Goal: Task Accomplishment & Management: Manage account settings

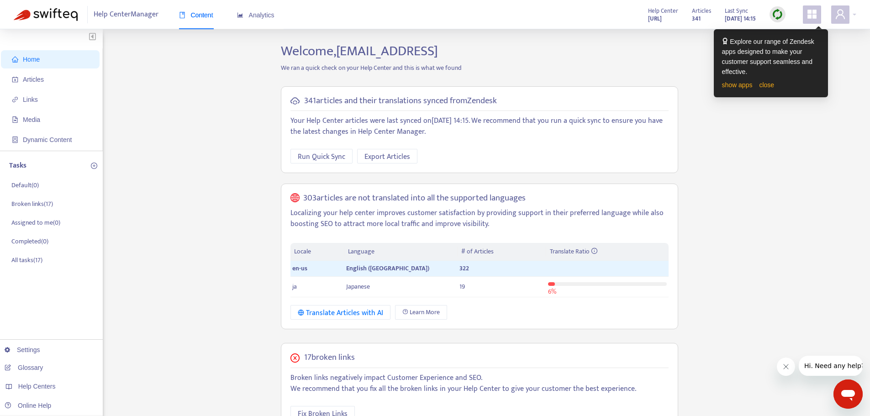
click at [701, 84] on link "close" at bounding box center [766, 84] width 15 height 7
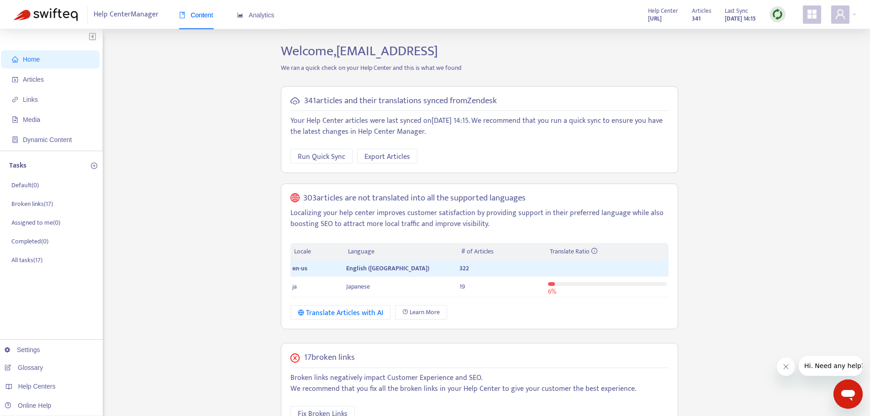
click at [701, 147] on div "Home Articles Links Media Dynamic Content Tasks Default ( 0 ) Broken links ( 17…" at bounding box center [435, 335] width 842 height 584
click at [701, 22] on span at bounding box center [840, 14] width 18 height 18
click at [196, 121] on div "Home Articles Links Media Dynamic Content Tasks Default ( 0 ) Broken links ( 17…" at bounding box center [435, 335] width 842 height 584
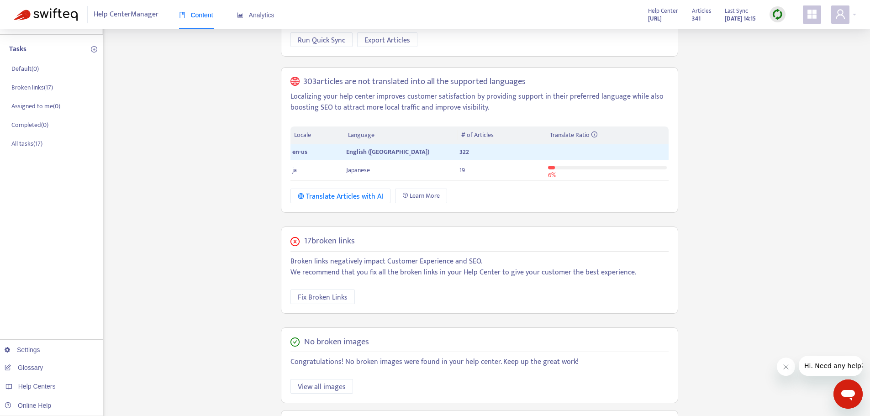
scroll to position [211, 0]
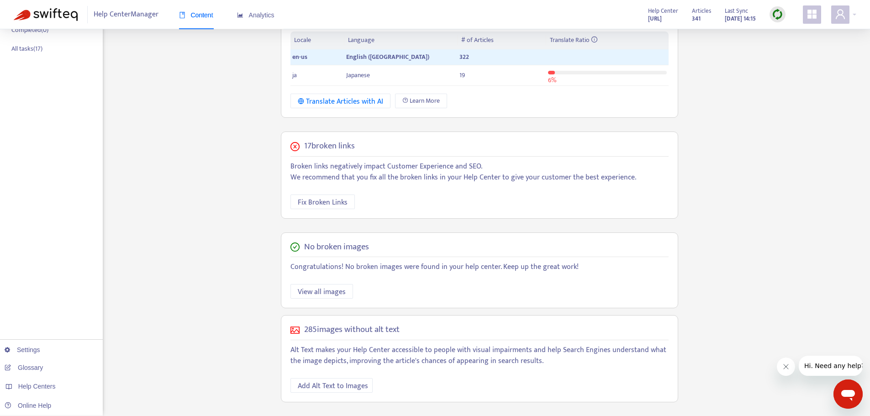
drag, startPoint x: 787, startPoint y: 367, endPoint x: 784, endPoint y: 361, distance: 6.7
click at [701, 317] on icon "Close message from company" at bounding box center [785, 366] width 7 height 7
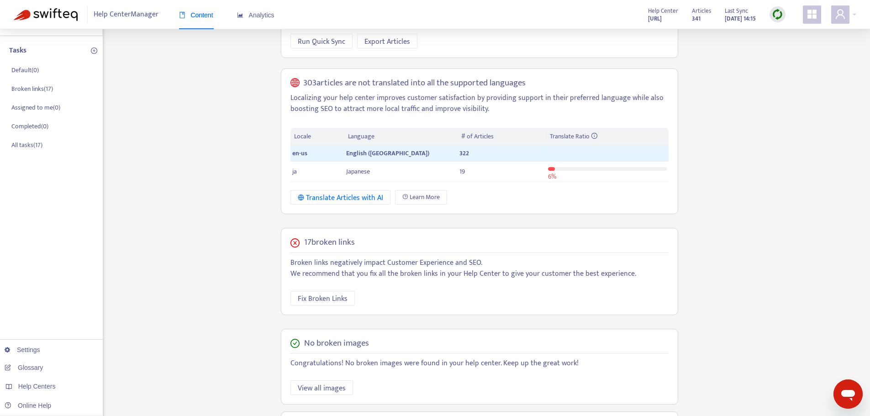
scroll to position [0, 0]
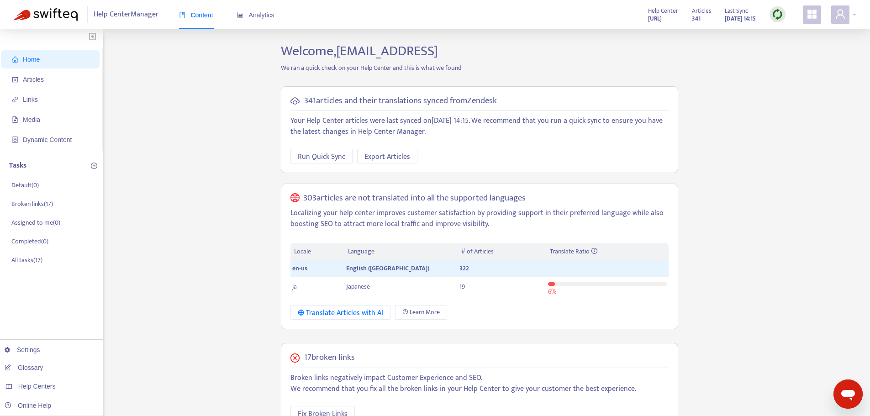
click at [701, 20] on div at bounding box center [843, 14] width 25 height 18
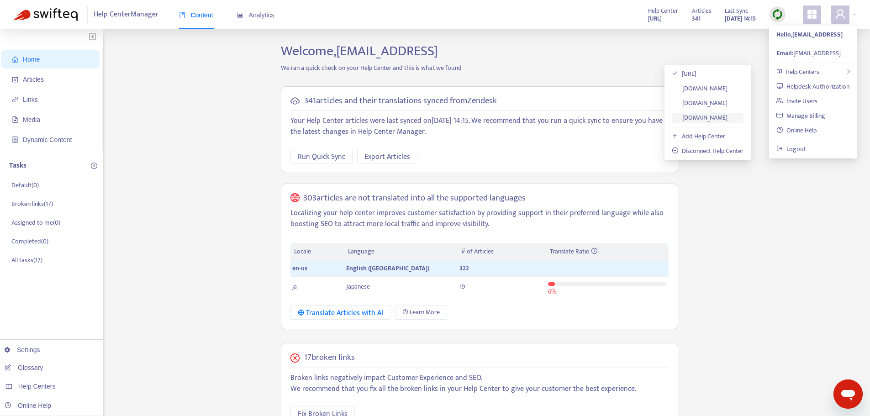
click at [695, 115] on link "[DOMAIN_NAME]" at bounding box center [700, 117] width 56 height 11
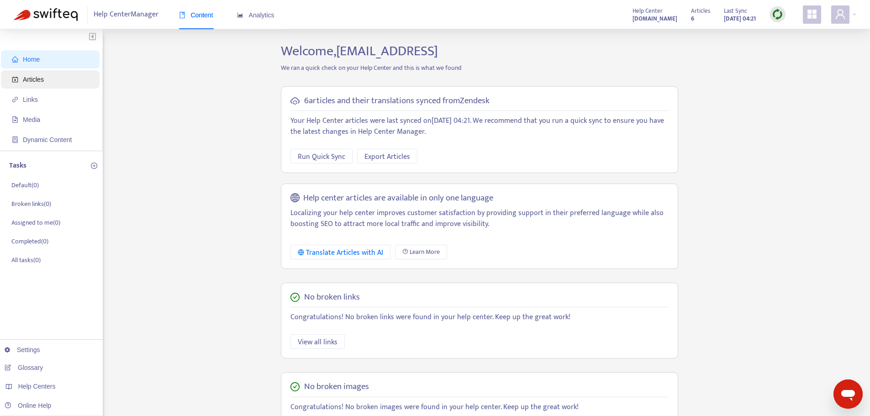
click at [22, 81] on span "Articles" at bounding box center [52, 79] width 80 height 18
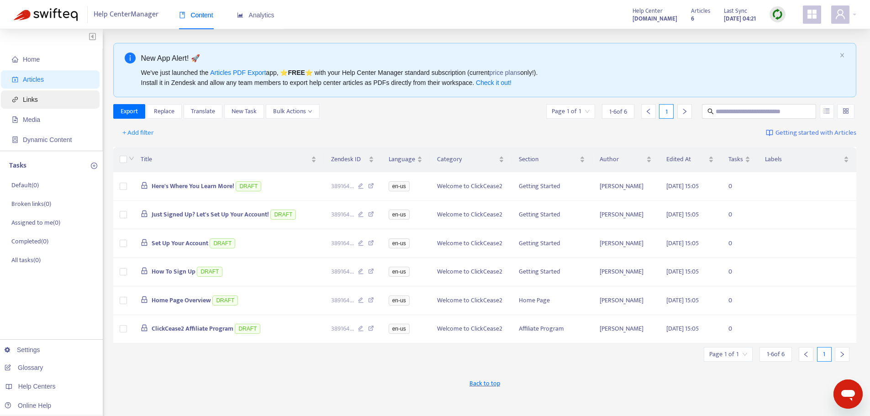
click at [38, 102] on span "Links" at bounding box center [52, 99] width 80 height 18
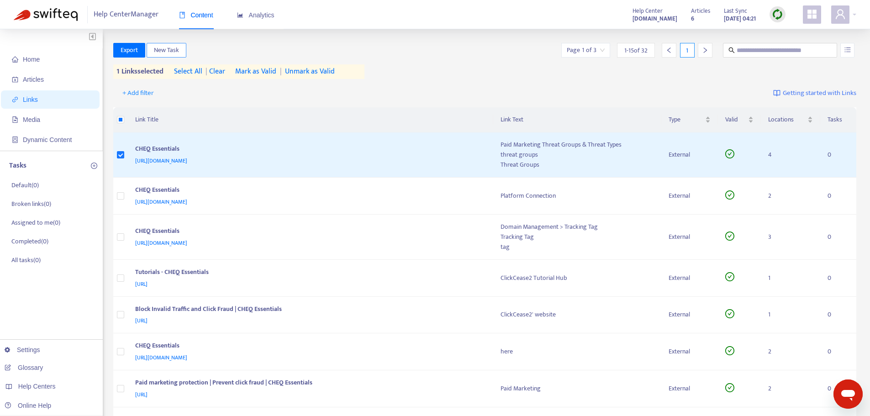
click at [164, 51] on span "New Task" at bounding box center [166, 50] width 25 height 10
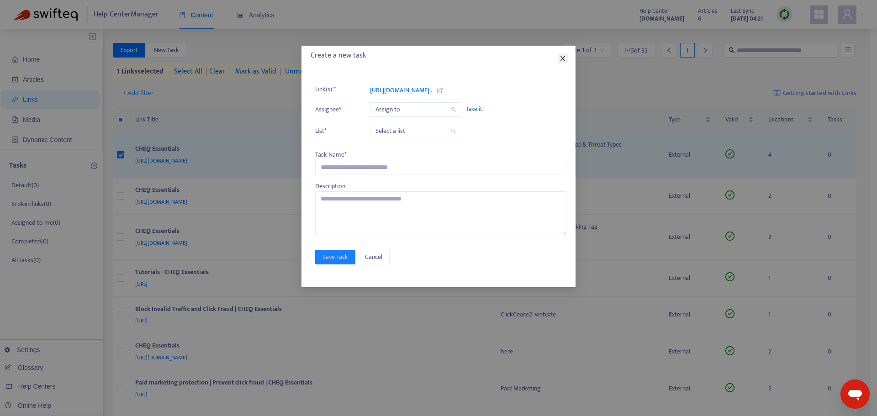
click at [561, 59] on icon "close" at bounding box center [562, 58] width 7 height 7
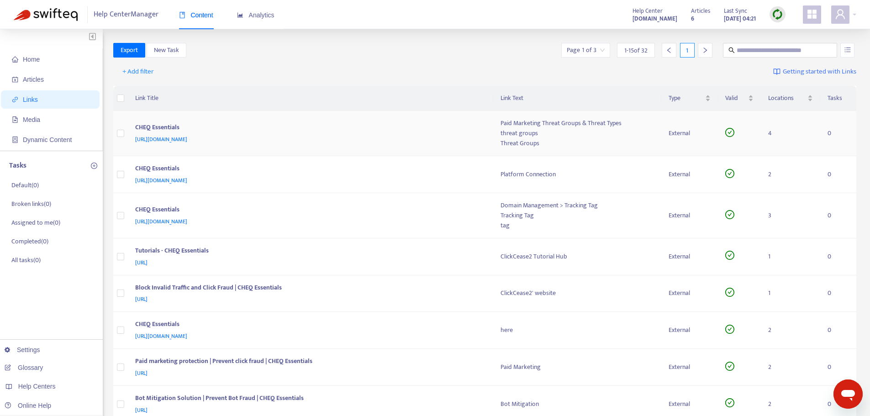
click at [187, 138] on span "[URL][DOMAIN_NAME]" at bounding box center [161, 139] width 52 height 9
click at [205, 91] on th "Link Title" at bounding box center [310, 98] width 365 height 25
click at [43, 60] on span "Home" at bounding box center [52, 59] width 80 height 18
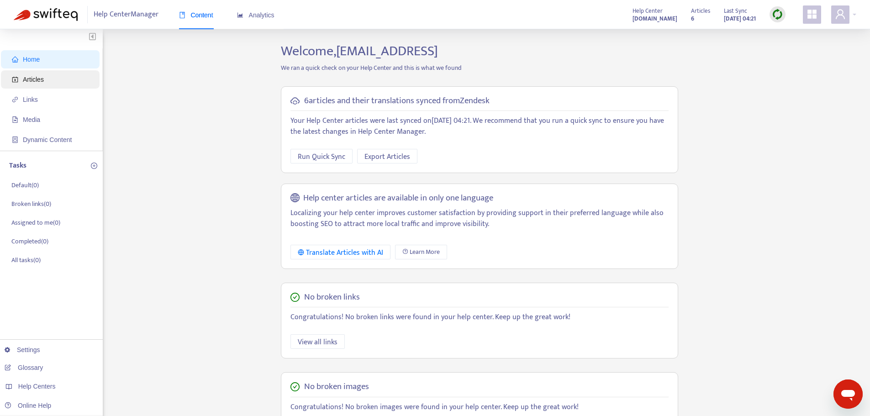
click at [32, 82] on span "Articles" at bounding box center [33, 79] width 21 height 7
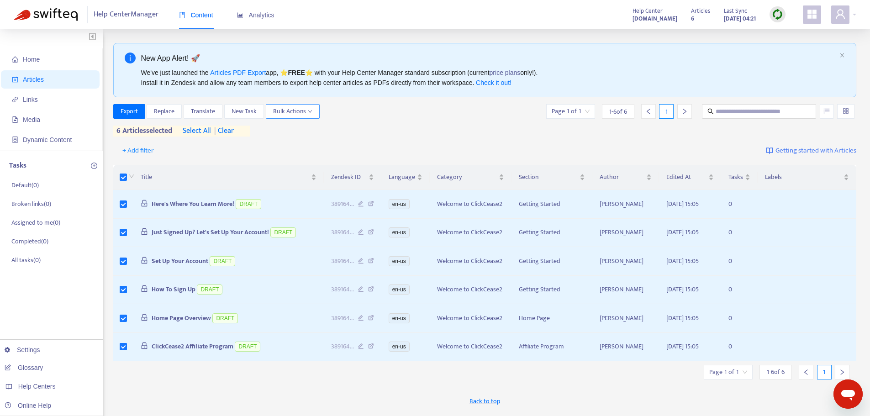
click at [312, 112] on icon "down" at bounding box center [310, 111] width 5 height 5
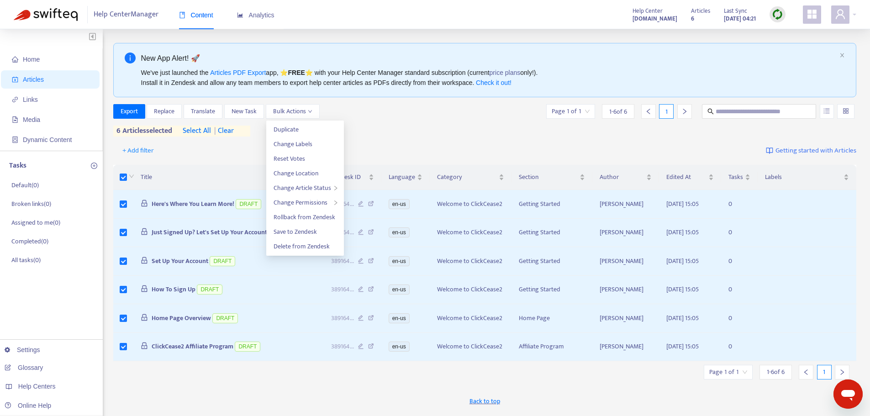
click at [388, 138] on div "Export Replace Translate New Task Bulk Actions Page 1 of 1 1 - 6 of 6 1 6 artic…" at bounding box center [484, 122] width 743 height 36
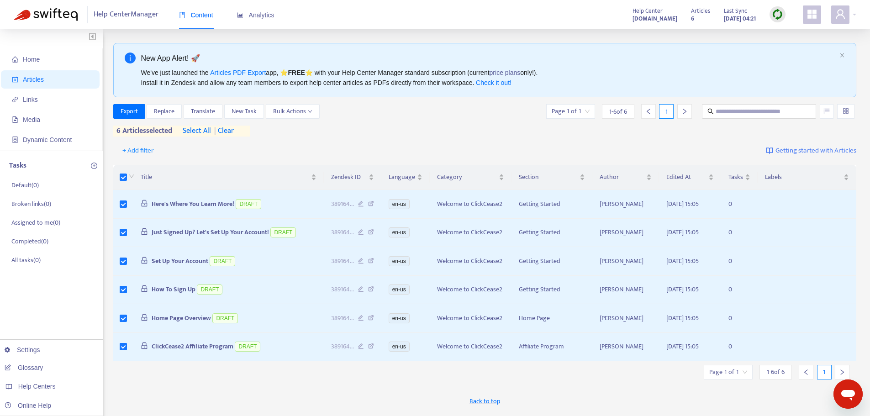
click at [234, 135] on span "| clear" at bounding box center [222, 131] width 23 height 11
click at [315, 113] on button "Bulk Actions" at bounding box center [293, 111] width 54 height 15
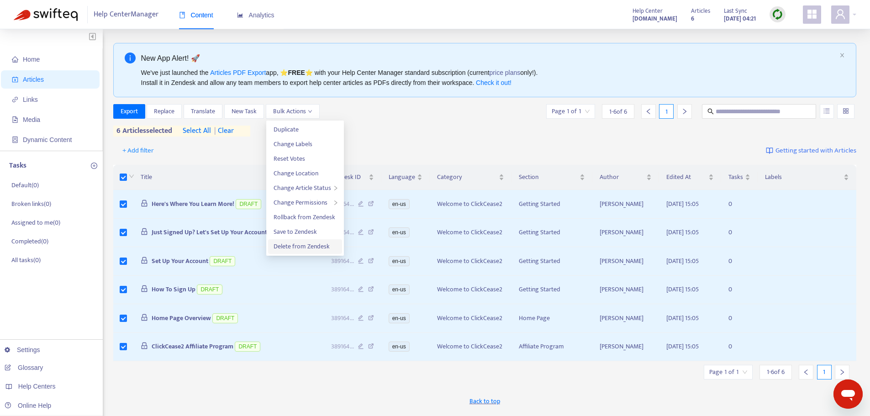
click at [305, 247] on span "Delete from Zendesk" at bounding box center [302, 246] width 56 height 11
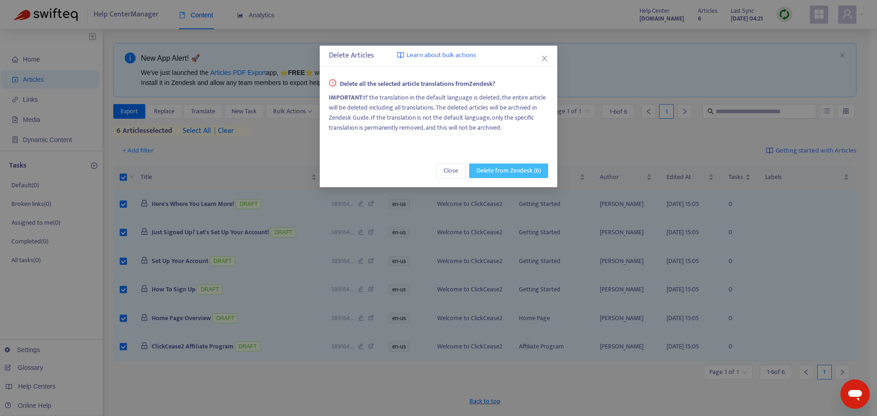
click at [505, 172] on span "Delete from Zendesk (6)" at bounding box center [508, 171] width 64 height 10
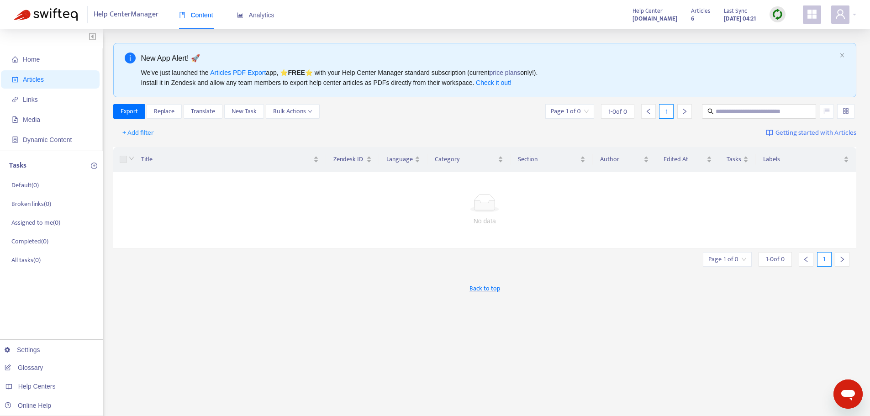
click at [632, 18] on strong "[DOMAIN_NAME]" at bounding box center [654, 19] width 45 height 10
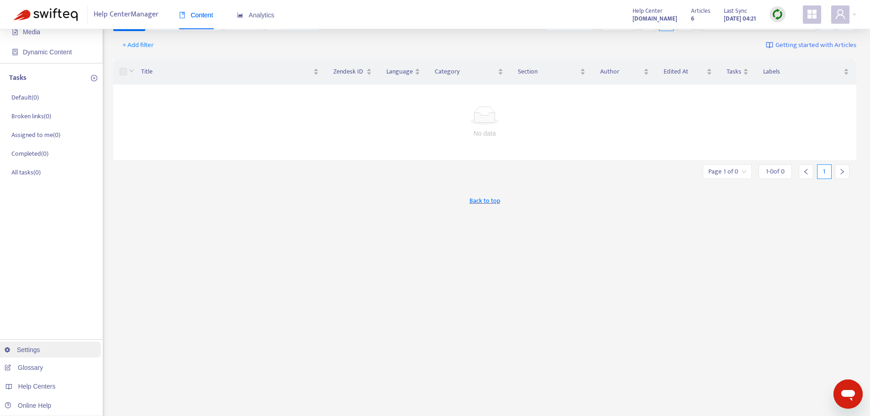
scroll to position [91, 0]
click at [40, 317] on link "Settings" at bounding box center [23, 349] width 36 height 7
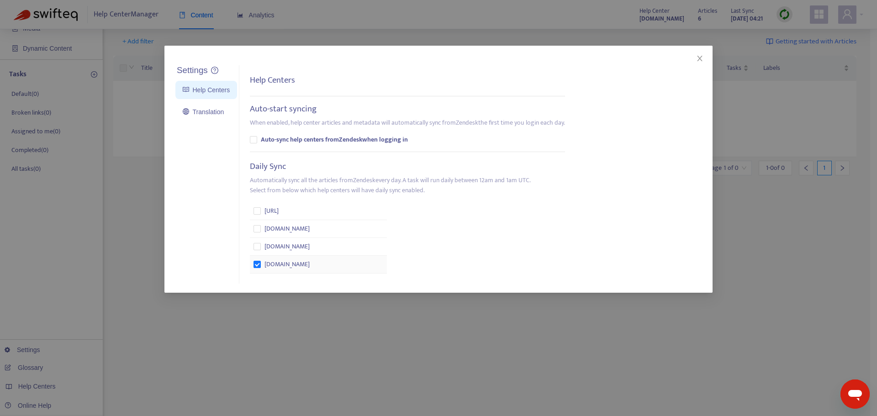
click at [310, 263] on span "[DOMAIN_NAME]" at bounding box center [286, 264] width 45 height 10
click at [280, 267] on span "[DOMAIN_NAME]" at bounding box center [286, 264] width 45 height 10
click at [698, 57] on icon "close" at bounding box center [699, 58] width 5 height 5
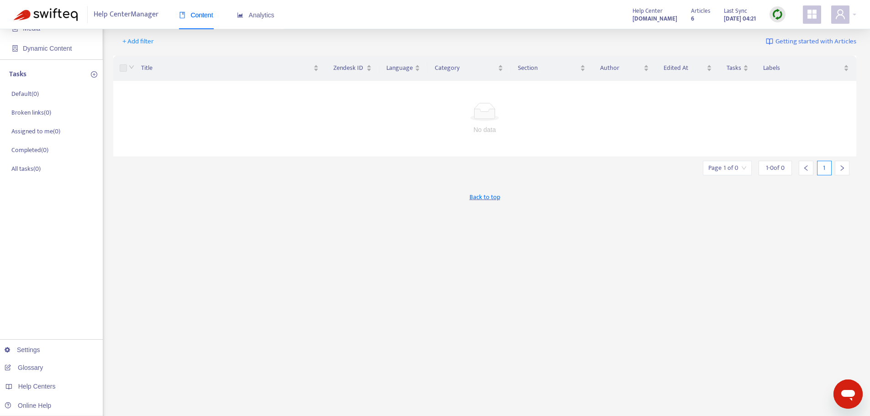
click at [458, 309] on div "New App Alert! 🚀 We've just launched the Articles PDF Export app, ⭐ FREE ⭐️ wit…" at bounding box center [484, 219] width 743 height 534
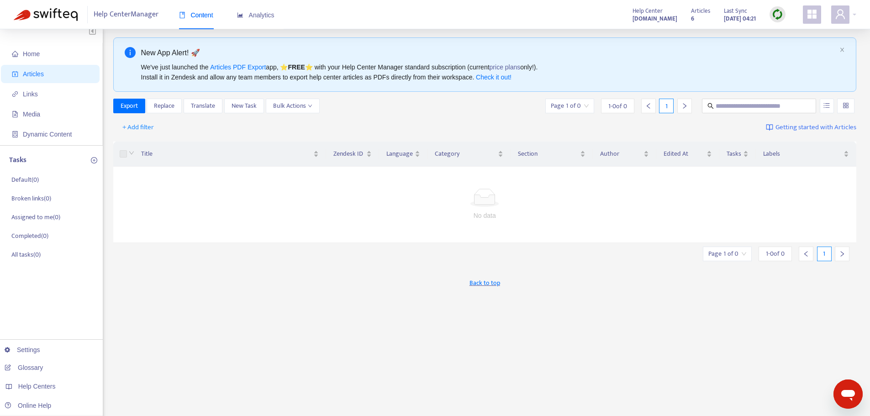
scroll to position [0, 0]
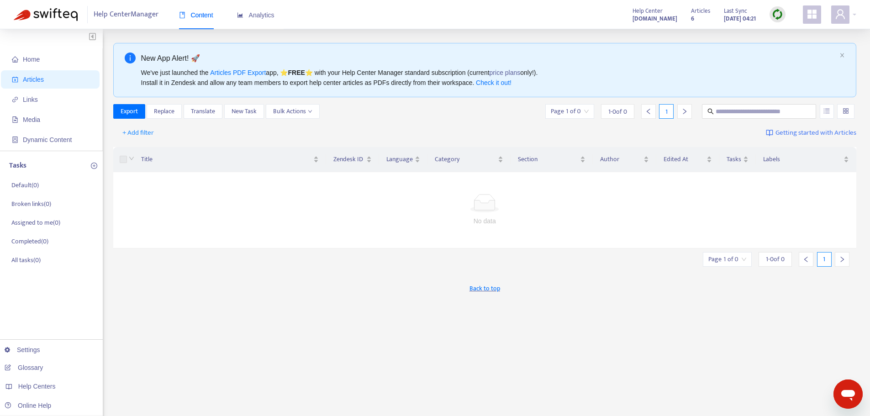
click at [552, 232] on td "No data" at bounding box center [484, 210] width 743 height 76
click at [521, 317] on div "New App Alert! 🚀 We've just launched the Articles PDF Export app, ⭐ FREE ⭐️ wit…" at bounding box center [484, 310] width 743 height 534
click at [701, 55] on icon "close" at bounding box center [842, 55] width 4 height 4
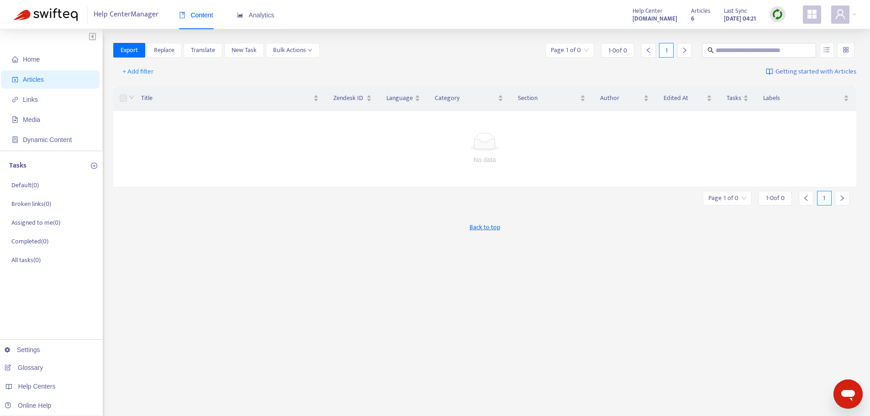
click at [384, 232] on div "Back to top" at bounding box center [484, 227] width 743 height 23
click at [270, 15] on span "Analytics" at bounding box center [255, 14] width 37 height 7
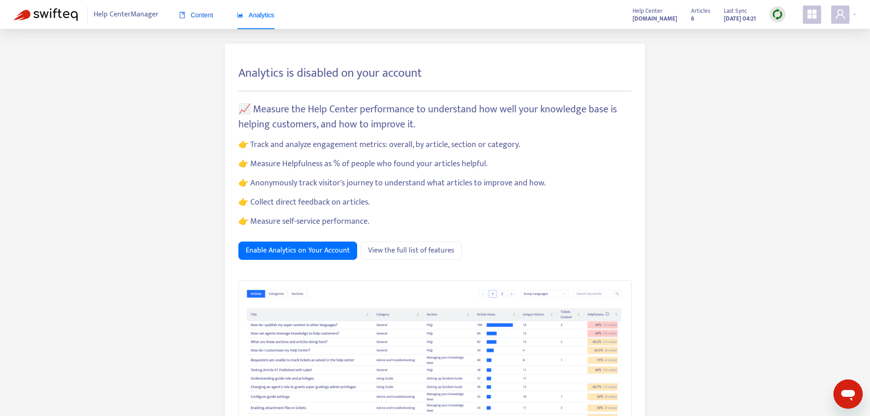
click at [199, 16] on span "Content" at bounding box center [196, 14] width 34 height 7
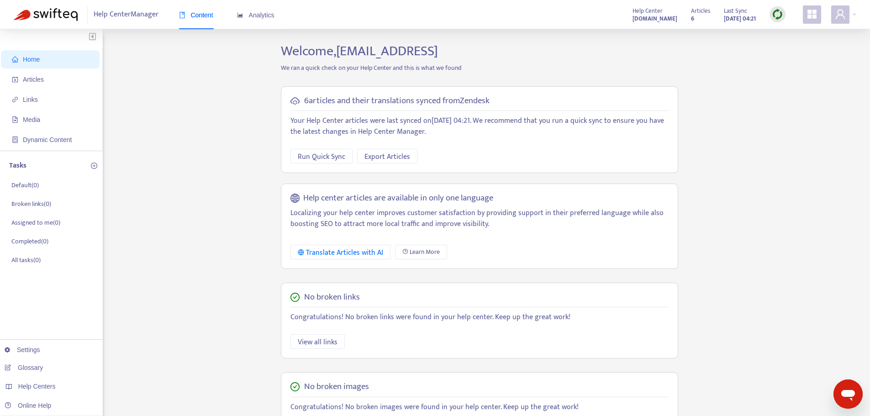
click at [238, 258] on div "Home Articles Links Media Dynamic Content Tasks Default ( 0 ) Broken links ( 0 …" at bounding box center [435, 310] width 842 height 534
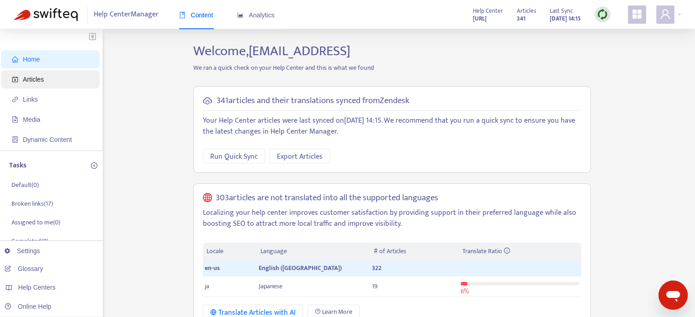
click at [58, 84] on span "Articles" at bounding box center [52, 79] width 80 height 18
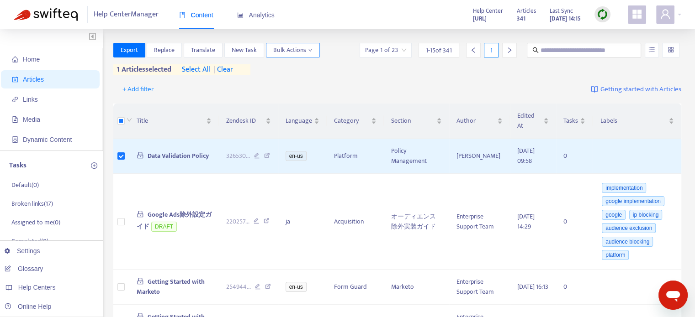
click at [309, 51] on icon "down" at bounding box center [310, 50] width 5 height 5
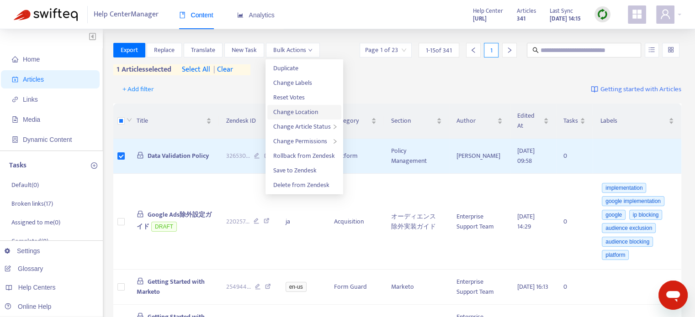
click at [312, 113] on span "Change Location" at bounding box center [295, 112] width 45 height 11
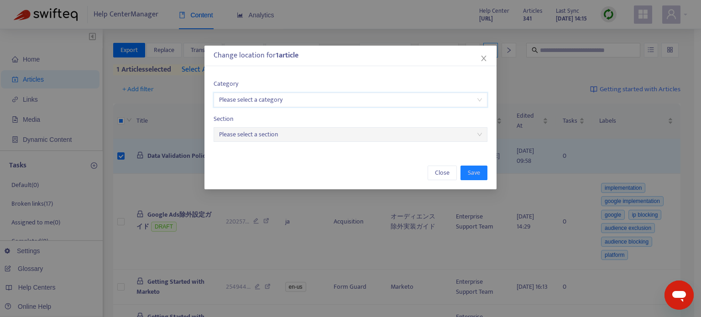
click at [276, 100] on input "search" at bounding box center [350, 100] width 263 height 14
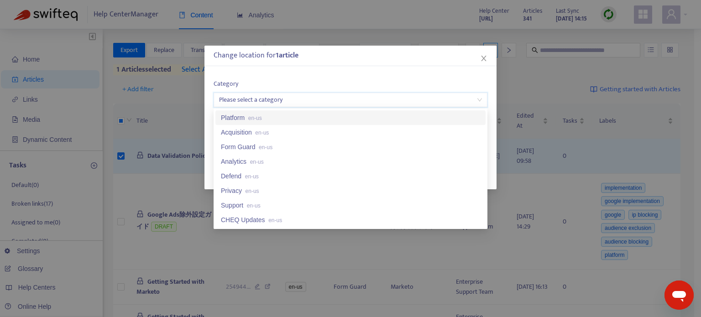
click at [314, 76] on div "Category Please select a category Section Please select a section" at bounding box center [351, 110] width 292 height 81
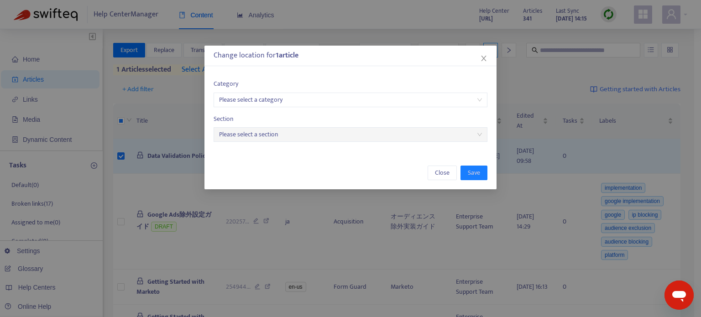
click at [288, 94] on input "search" at bounding box center [350, 100] width 263 height 14
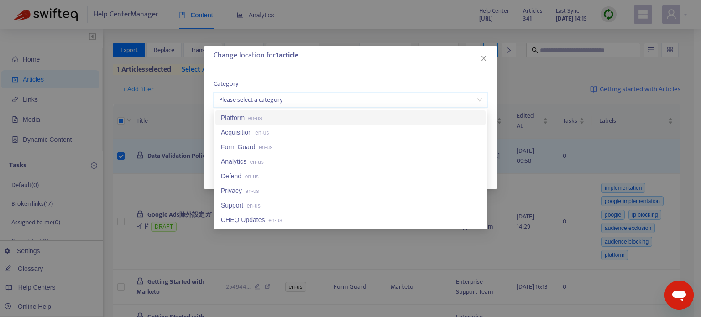
click at [260, 121] on span "en-us" at bounding box center [255, 118] width 14 height 6
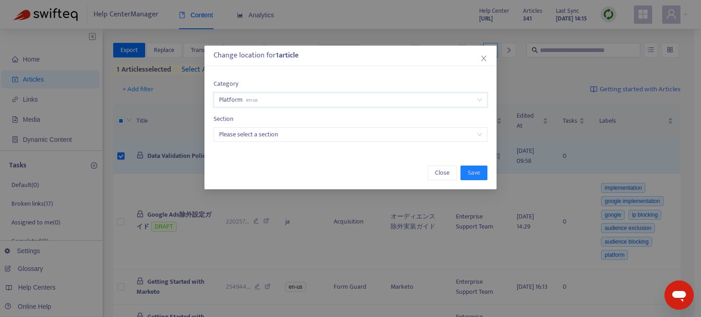
click at [266, 134] on input "search" at bounding box center [350, 135] width 263 height 14
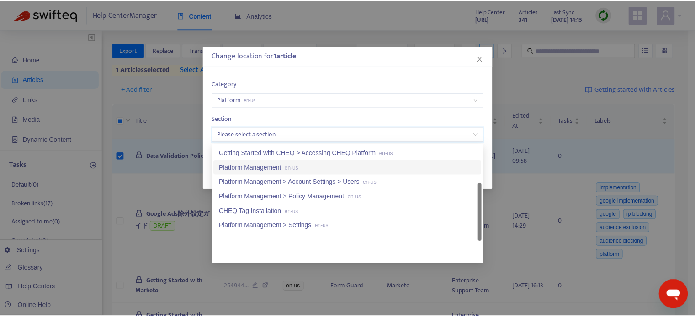
scroll to position [86, 0]
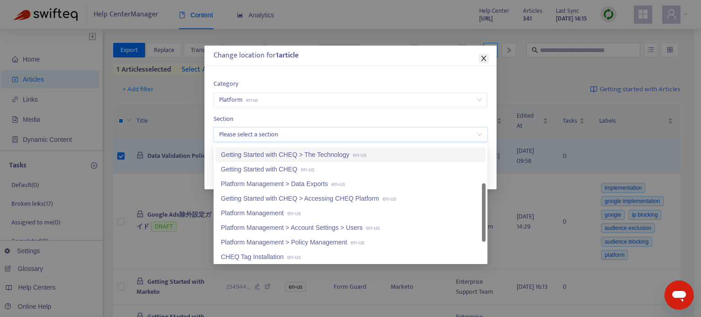
click at [484, 56] on icon "close" at bounding box center [483, 58] width 7 height 7
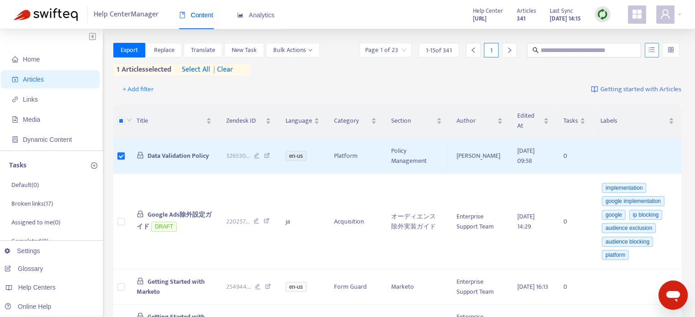
click at [650, 52] on icon "unordered-list" at bounding box center [651, 50] width 6 height 6
click at [668, 51] on input "search" at bounding box center [670, 50] width 6 height 14
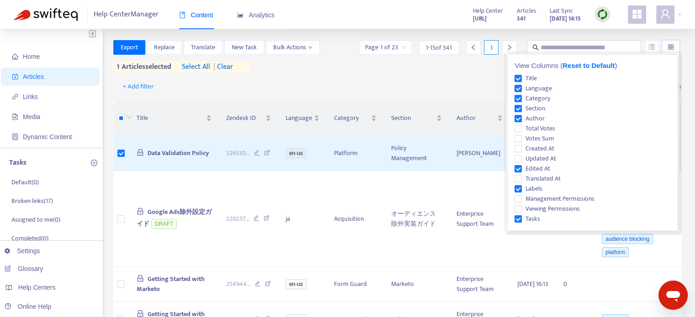
scroll to position [0, 0]
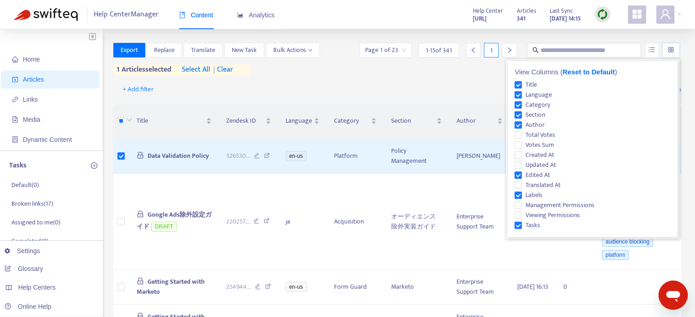
click at [479, 80] on div "+ Add filter Getting started with Articles" at bounding box center [397, 89] width 568 height 21
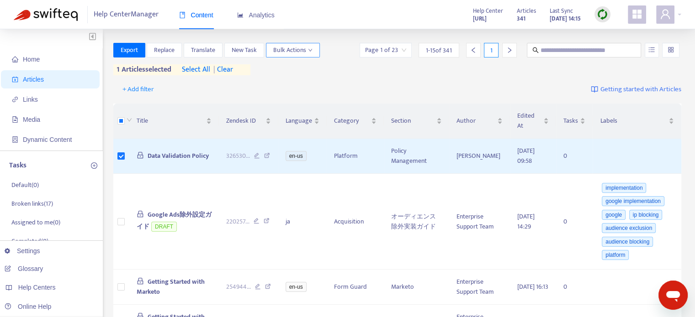
click at [308, 53] on span "Bulk Actions" at bounding box center [292, 50] width 39 height 10
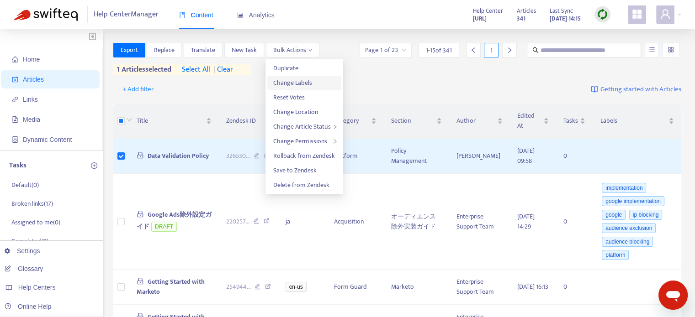
click at [303, 83] on span "Change Labels" at bounding box center [292, 83] width 39 height 11
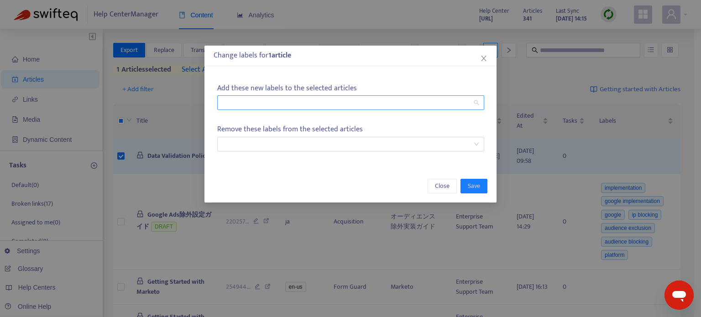
click at [395, 104] on div at bounding box center [346, 102] width 253 height 11
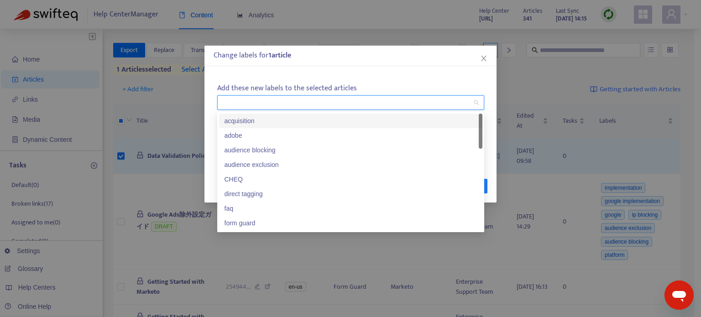
click at [484, 58] on icon "close" at bounding box center [483, 58] width 5 height 5
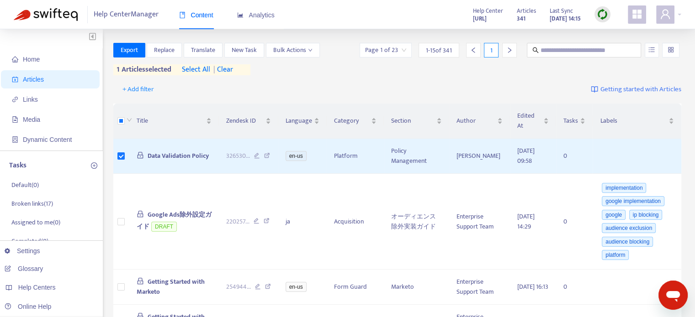
click at [471, 80] on div "+ Add filter Getting started with Articles" at bounding box center [397, 89] width 568 height 21
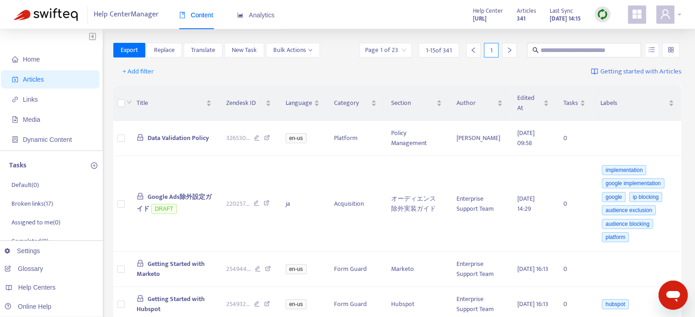
click at [678, 16] on div at bounding box center [668, 14] width 25 height 18
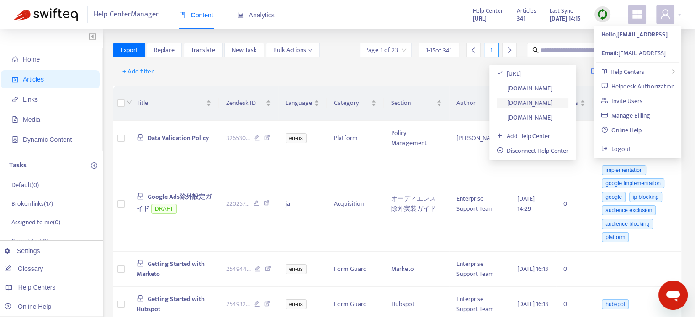
drag, startPoint x: 533, startPoint y: 104, endPoint x: 528, endPoint y: 102, distance: 5.8
click at [533, 104] on link "[DOMAIN_NAME]" at bounding box center [524, 103] width 56 height 11
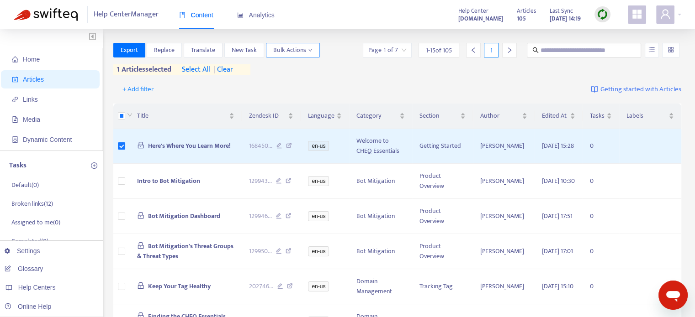
click at [308, 54] on span "Bulk Actions" at bounding box center [292, 50] width 39 height 10
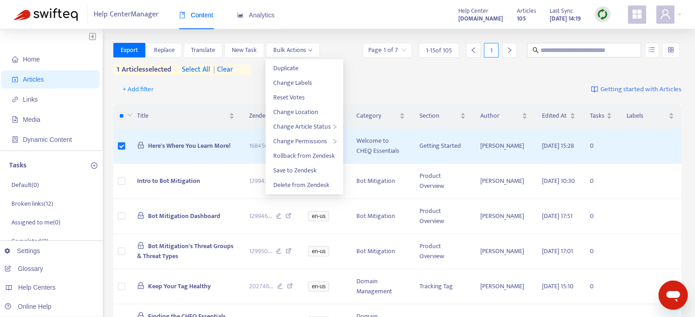
click at [442, 84] on div "+ Add filter Getting started with Articles" at bounding box center [397, 89] width 568 height 21
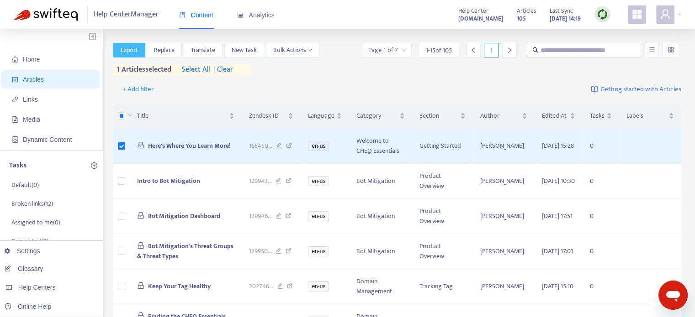
click at [127, 54] on span "Export" at bounding box center [129, 50] width 17 height 10
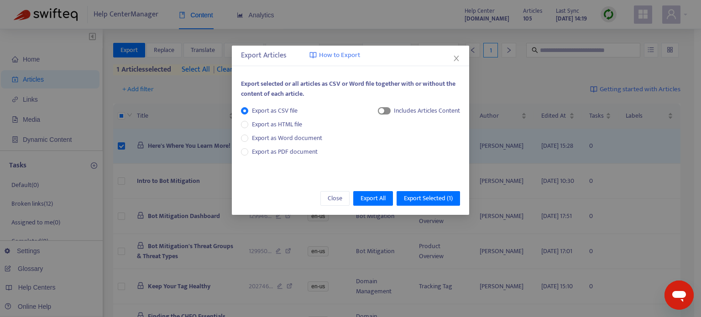
click at [387, 109] on span "button" at bounding box center [384, 110] width 13 height 7
click at [387, 109] on div "button" at bounding box center [386, 110] width 5 height 5
click at [458, 53] on button "Close" at bounding box center [457, 58] width 10 height 10
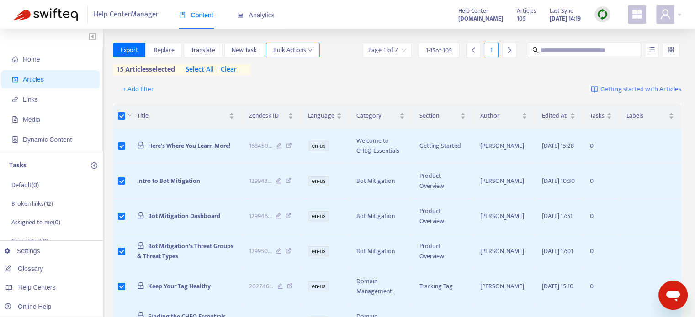
click at [313, 53] on button "Bulk Actions" at bounding box center [293, 50] width 54 height 15
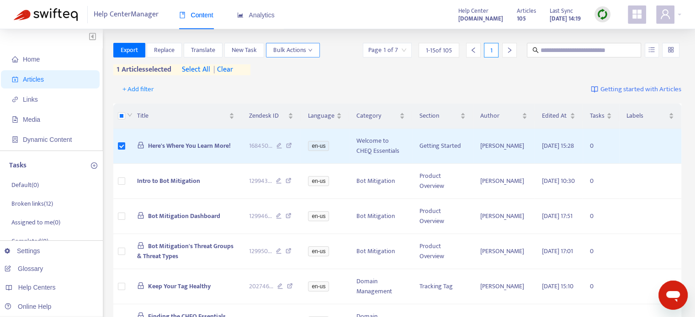
click at [305, 53] on span "Bulk Actions" at bounding box center [292, 50] width 39 height 10
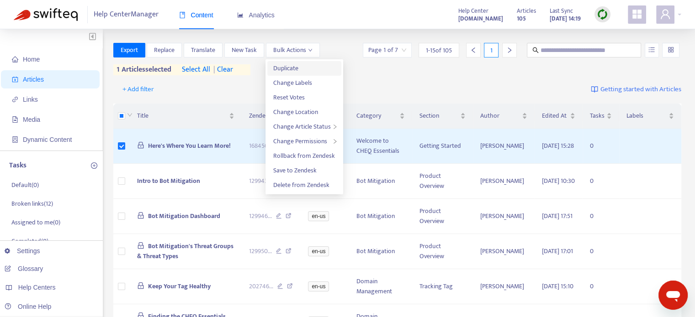
click at [300, 68] on span "Duplicate" at bounding box center [304, 68] width 63 height 10
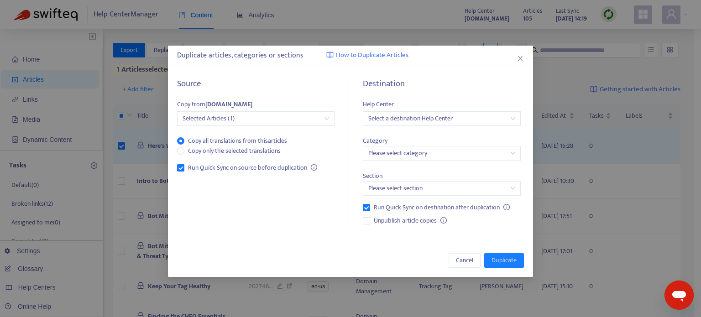
click at [417, 116] on input "search" at bounding box center [441, 119] width 147 height 14
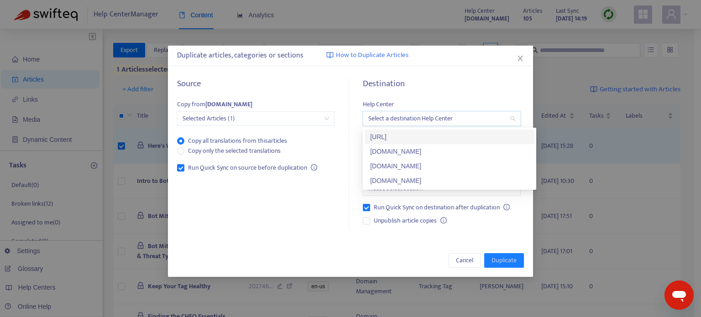
click at [442, 79] on h5 "Destination" at bounding box center [442, 84] width 158 height 11
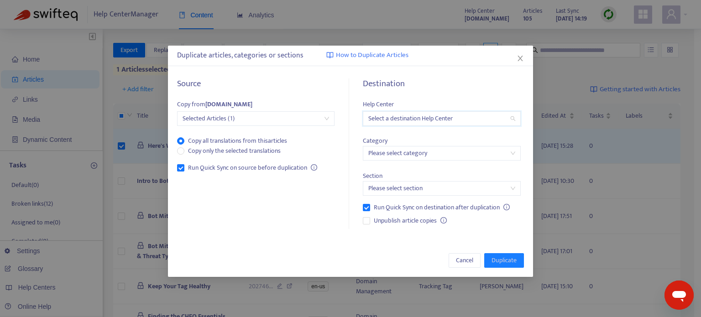
click at [457, 118] on input "search" at bounding box center [441, 119] width 147 height 14
drag, startPoint x: 519, startPoint y: 56, endPoint x: 468, endPoint y: 56, distance: 51.1
click at [519, 56] on icon "close" at bounding box center [520, 58] width 7 height 7
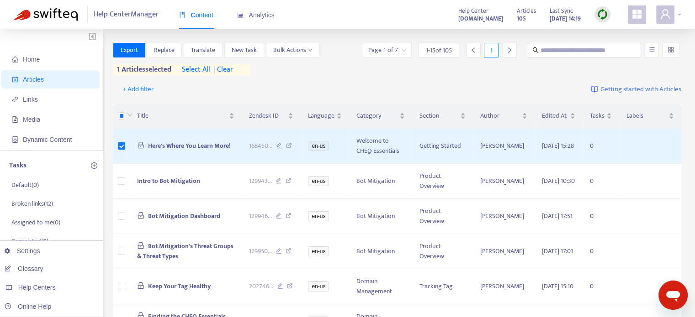
click at [676, 13] on div at bounding box center [668, 14] width 25 height 18
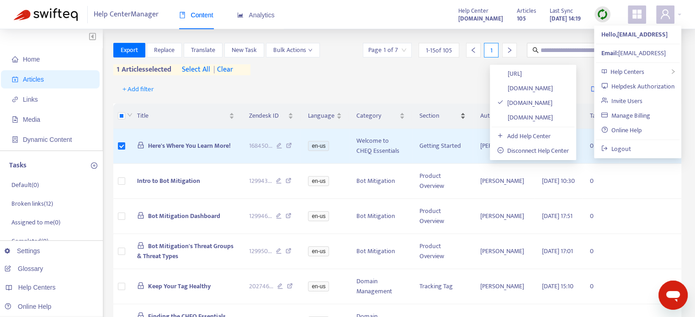
drag, startPoint x: 537, startPoint y: 118, endPoint x: 474, endPoint y: 104, distance: 64.7
click at [537, 118] on link "[DOMAIN_NAME]" at bounding box center [525, 117] width 56 height 11
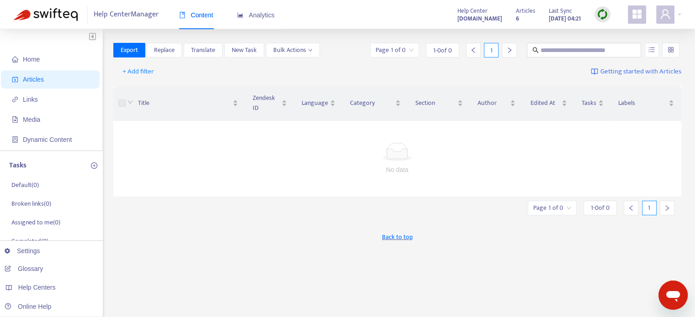
click at [622, 69] on span "Getting started with Articles" at bounding box center [640, 72] width 81 height 11
click at [301, 52] on span "Bulk Actions" at bounding box center [292, 50] width 39 height 10
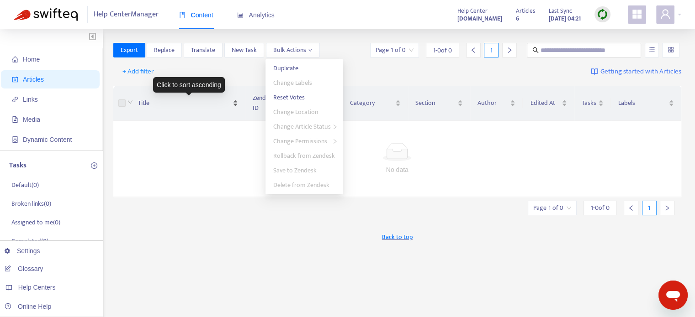
click at [182, 98] on div "Title" at bounding box center [188, 103] width 100 height 10
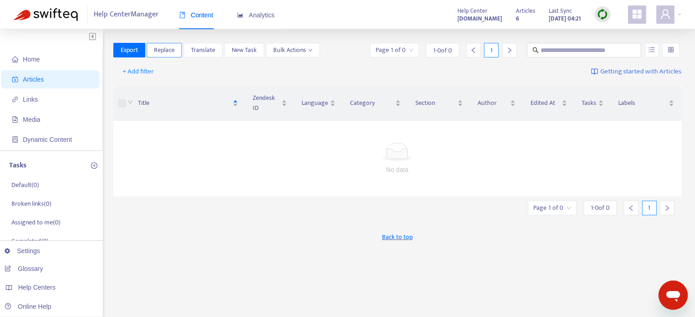
click at [170, 51] on span "Replace" at bounding box center [164, 50] width 21 height 10
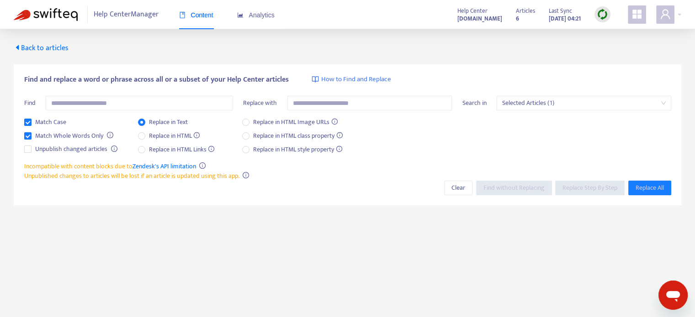
click at [24, 47] on span "Back to articles" at bounding box center [41, 48] width 55 height 12
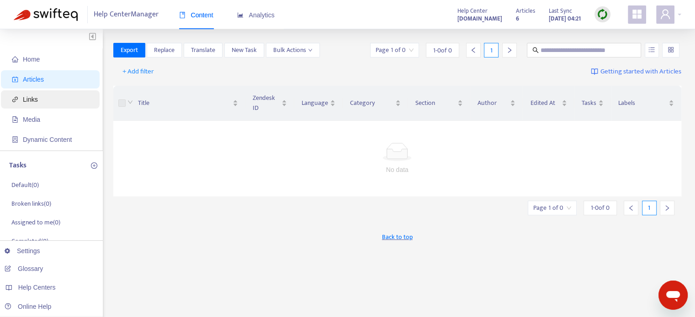
click at [29, 100] on span "Links" at bounding box center [30, 99] width 15 height 7
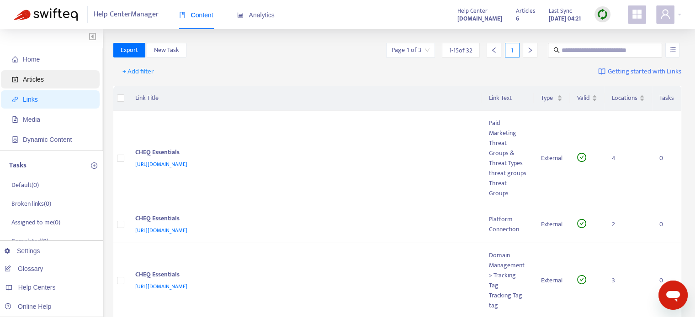
click at [30, 76] on span "Articles" at bounding box center [33, 79] width 21 height 7
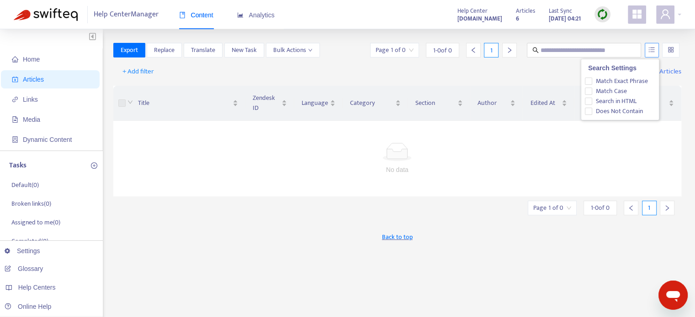
click at [657, 53] on button "button" at bounding box center [651, 50] width 14 height 15
click at [670, 51] on input "search" at bounding box center [670, 50] width 6 height 14
click at [471, 232] on div "Back to top" at bounding box center [397, 237] width 568 height 23
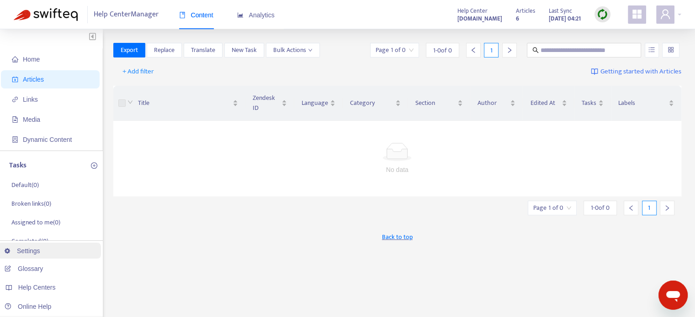
click at [40, 251] on link "Settings" at bounding box center [23, 250] width 36 height 7
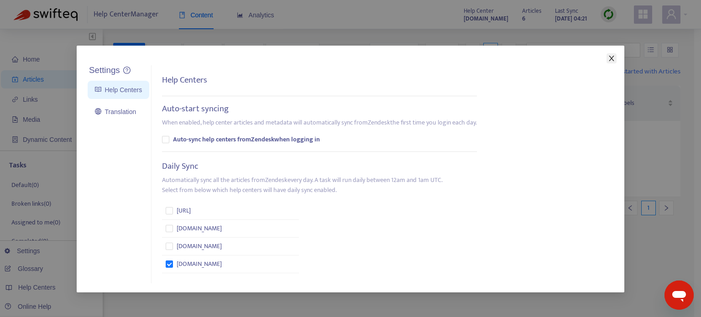
click at [609, 58] on icon "close" at bounding box center [611, 58] width 7 height 7
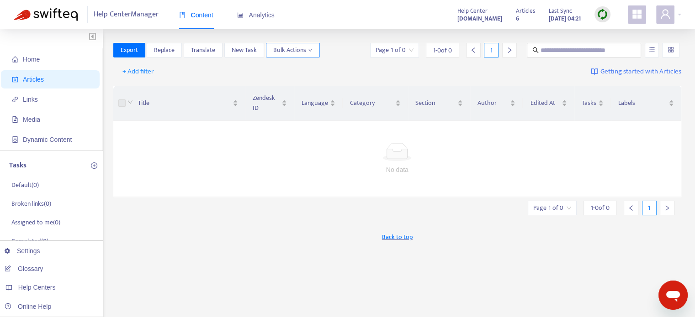
click at [310, 51] on icon "down" at bounding box center [310, 50] width 5 height 5
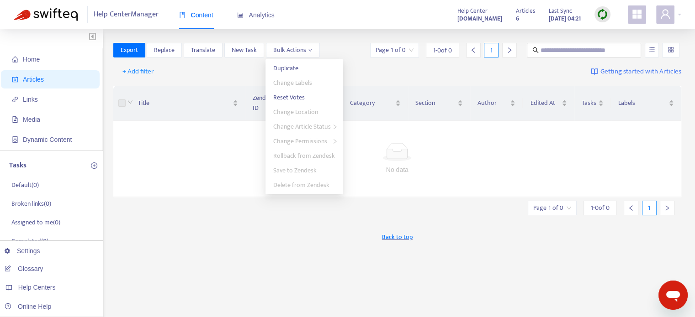
click at [209, 66] on div "+ Add filter Getting started with Articles" at bounding box center [397, 71] width 568 height 21
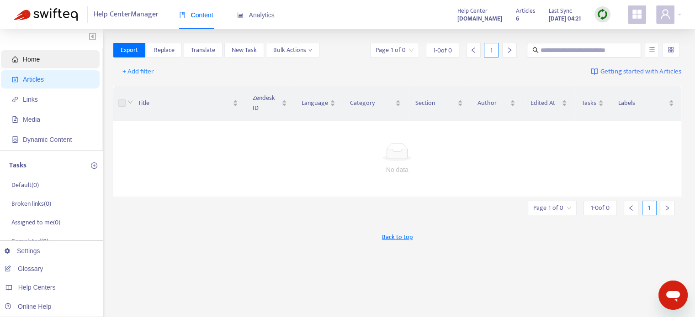
click at [48, 65] on span "Home" at bounding box center [52, 59] width 80 height 18
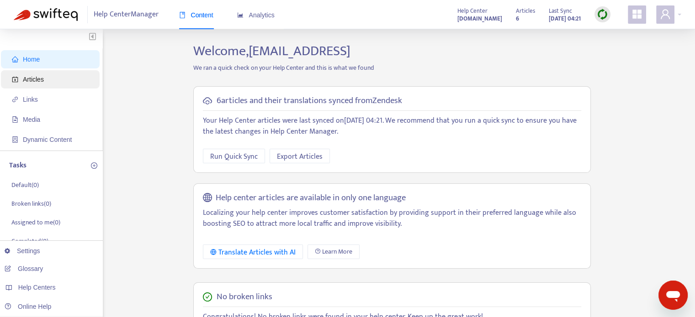
click at [36, 80] on span "Articles" at bounding box center [33, 79] width 21 height 7
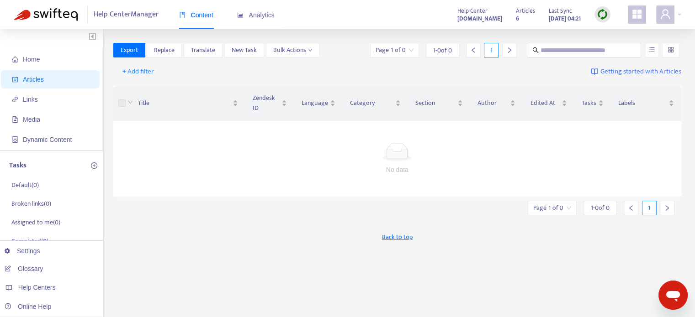
click at [397, 236] on span "Back to top" at bounding box center [397, 237] width 31 height 10
click at [635, 23] on span at bounding box center [636, 14] width 18 height 18
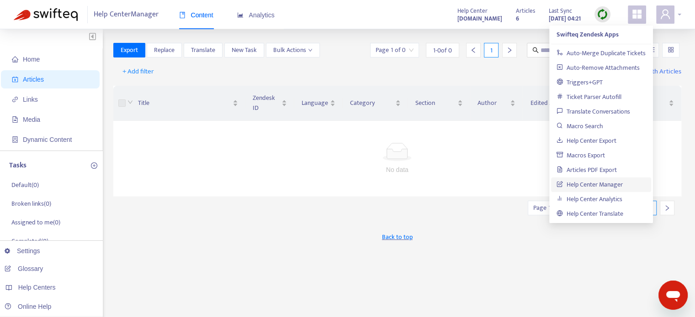
click at [676, 16] on div at bounding box center [668, 14] width 25 height 18
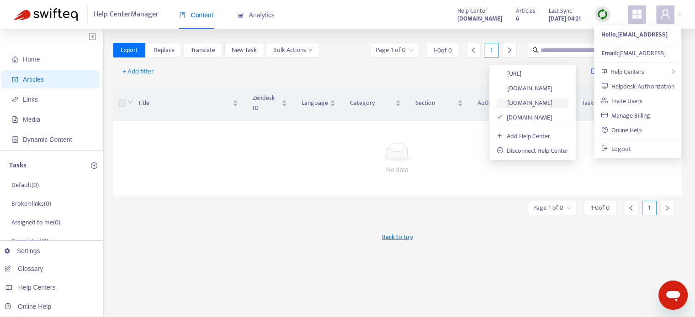
click at [531, 102] on link "[DOMAIN_NAME]" at bounding box center [524, 103] width 56 height 11
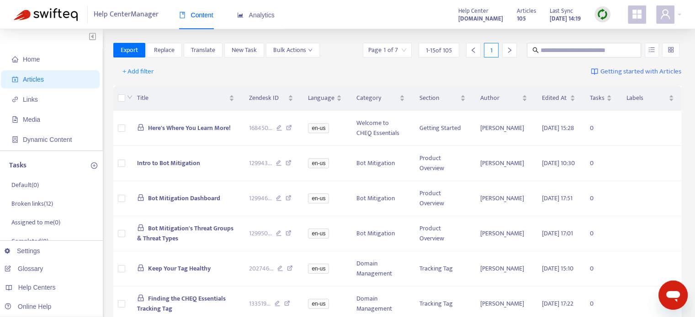
click at [681, 15] on div "Help Center Manager Content Analytics Help Center [DOMAIN_NAME] Articles 105 La…" at bounding box center [347, 14] width 695 height 29
click at [675, 13] on div at bounding box center [668, 14] width 25 height 18
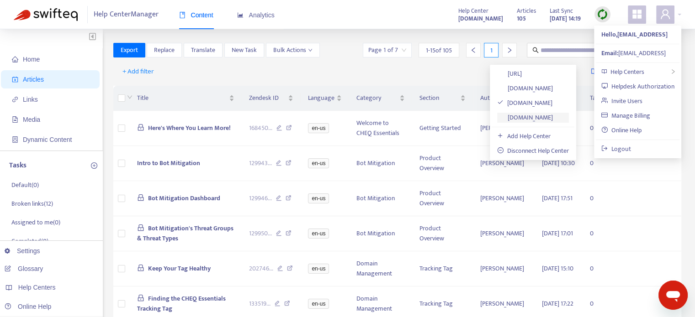
click at [523, 115] on link "[DOMAIN_NAME]" at bounding box center [525, 117] width 56 height 11
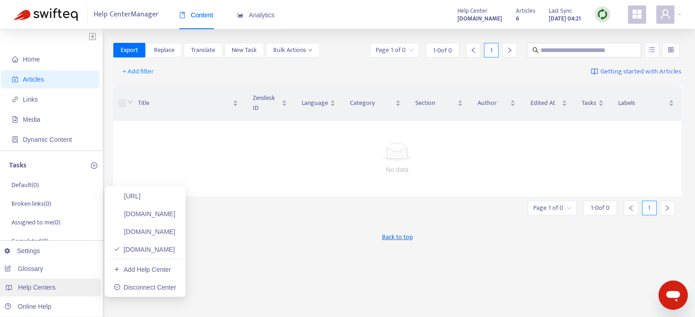
click at [43, 285] on span "Help Centers" at bounding box center [36, 287] width 37 height 7
click at [161, 248] on link "[DOMAIN_NAME]" at bounding box center [144, 249] width 61 height 7
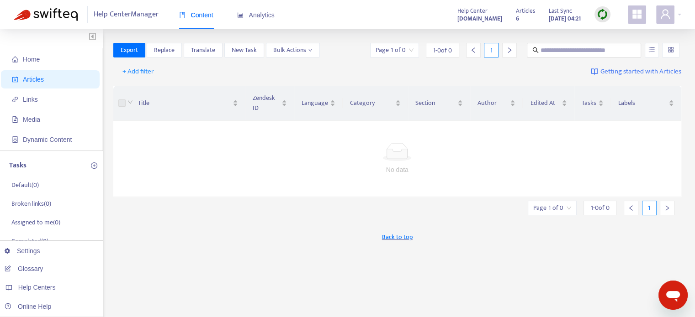
click at [234, 236] on div "Back to top" at bounding box center [397, 237] width 568 height 23
click at [673, 15] on span at bounding box center [665, 14] width 18 height 18
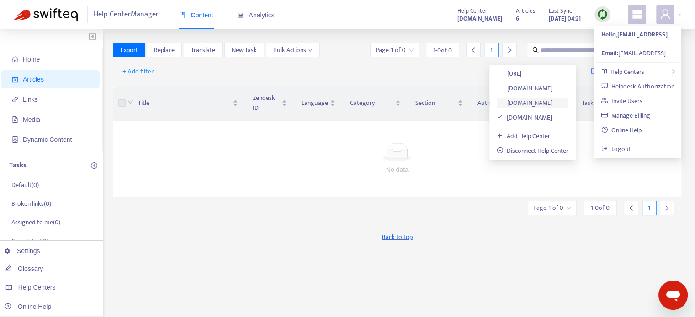
click at [526, 104] on link "[DOMAIN_NAME]" at bounding box center [524, 103] width 56 height 11
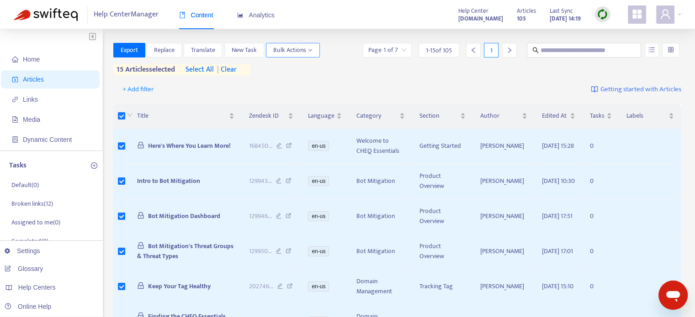
click at [307, 53] on span "Bulk Actions" at bounding box center [292, 50] width 39 height 10
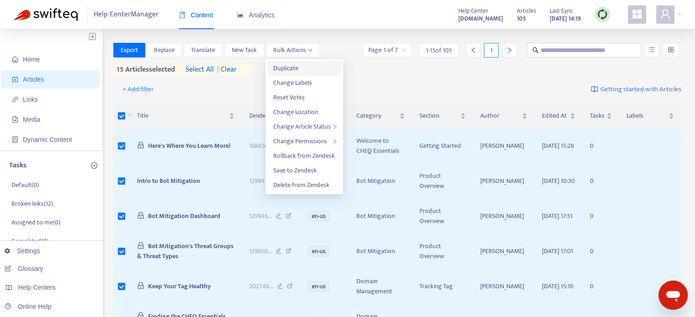
click at [298, 68] on span "Duplicate" at bounding box center [304, 68] width 63 height 10
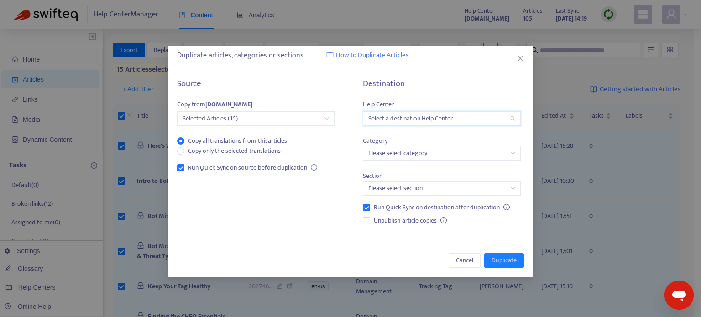
click at [422, 120] on input "search" at bounding box center [441, 119] width 147 height 14
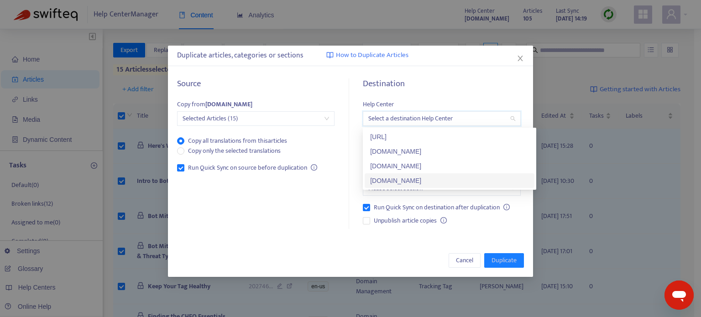
click at [400, 180] on div "[DOMAIN_NAME]" at bounding box center [449, 181] width 159 height 10
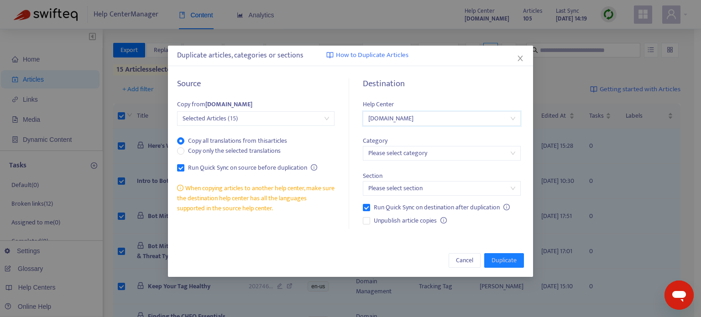
click at [407, 157] on input "search" at bounding box center [441, 154] width 147 height 14
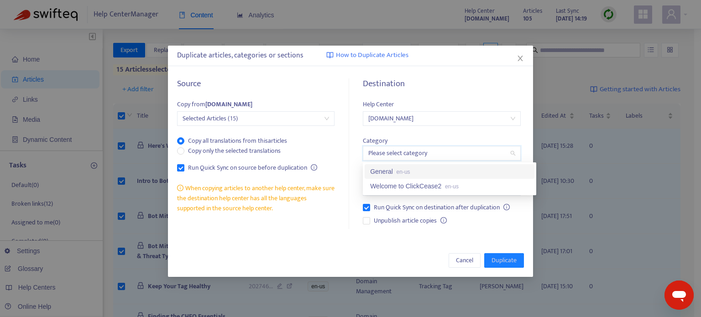
click at [433, 137] on div "Category Please select category" at bounding box center [442, 143] width 158 height 35
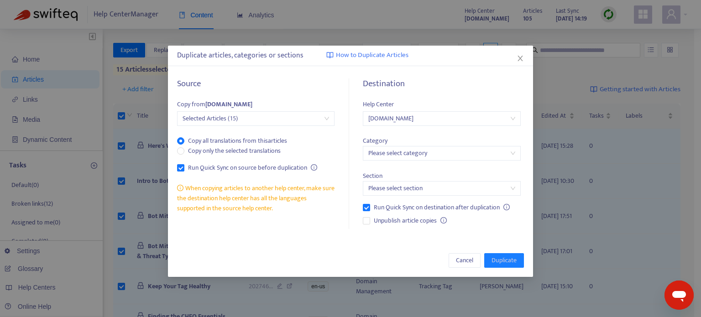
click at [247, 121] on span "Selected Articles (15)" at bounding box center [256, 119] width 147 height 14
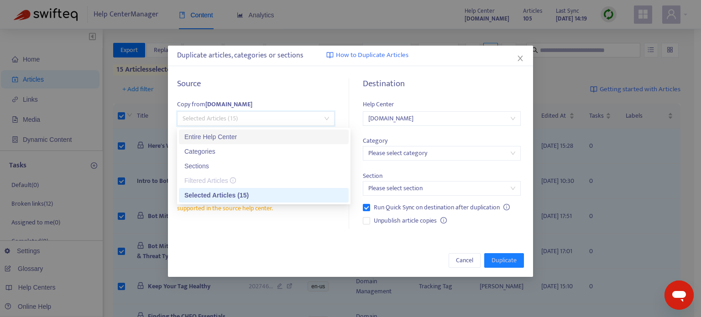
click at [233, 135] on div "Entire Help Center" at bounding box center [263, 137] width 159 height 10
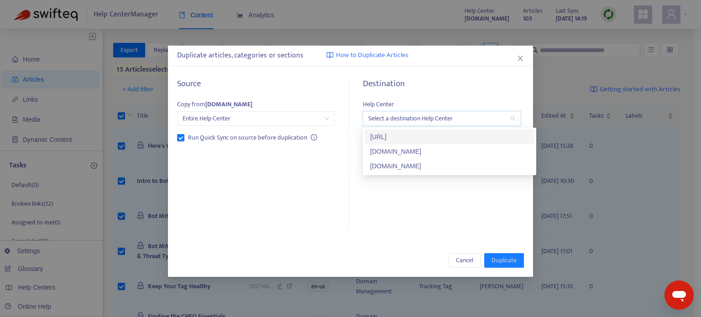
click at [405, 118] on input "search" at bounding box center [441, 119] width 147 height 14
click at [396, 169] on div "[DOMAIN_NAME]" at bounding box center [449, 166] width 159 height 10
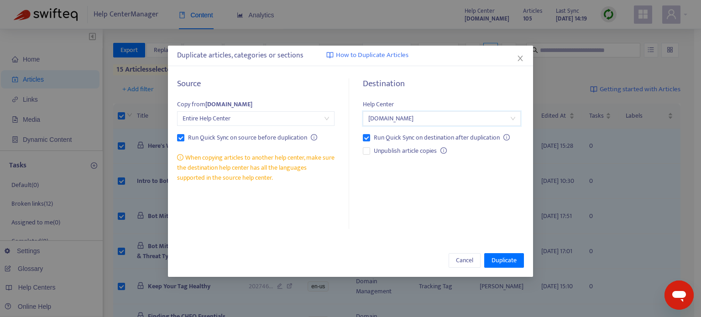
click at [257, 222] on div "Source Copy from [DOMAIN_NAME] Entire Help Center Run Quick Sync on source befo…" at bounding box center [261, 154] width 168 height 151
click at [503, 259] on span "Duplicate" at bounding box center [504, 261] width 25 height 10
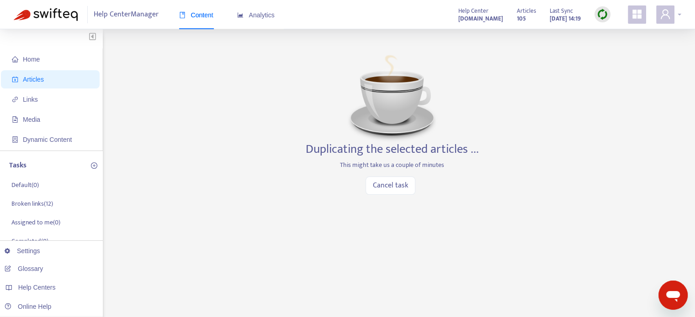
click at [678, 14] on div at bounding box center [668, 14] width 25 height 18
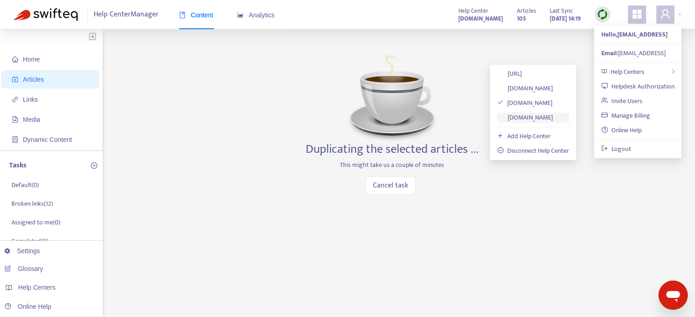
drag, startPoint x: 529, startPoint y: 120, endPoint x: 516, endPoint y: 120, distance: 12.3
click at [529, 120] on link "[DOMAIN_NAME]" at bounding box center [525, 117] width 56 height 11
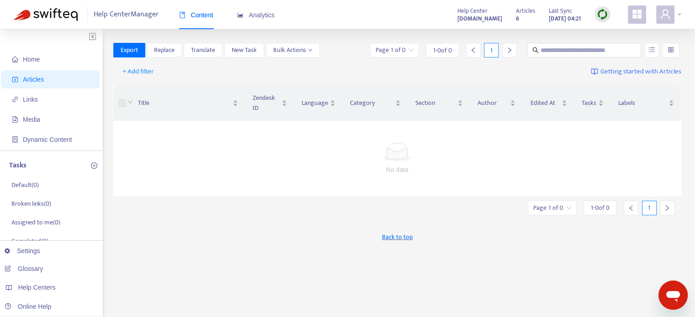
click at [679, 14] on div at bounding box center [668, 14] width 25 height 18
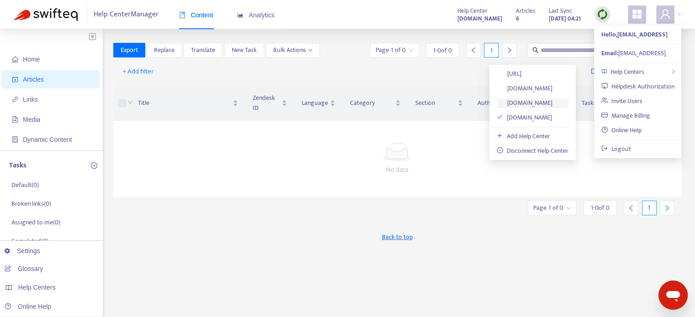
click at [537, 105] on link "[DOMAIN_NAME]" at bounding box center [524, 103] width 56 height 11
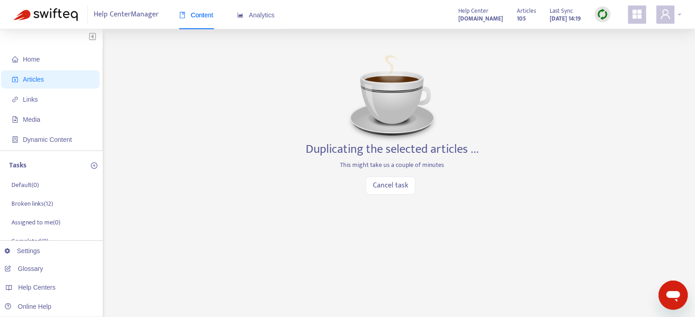
click at [680, 16] on div at bounding box center [668, 14] width 25 height 18
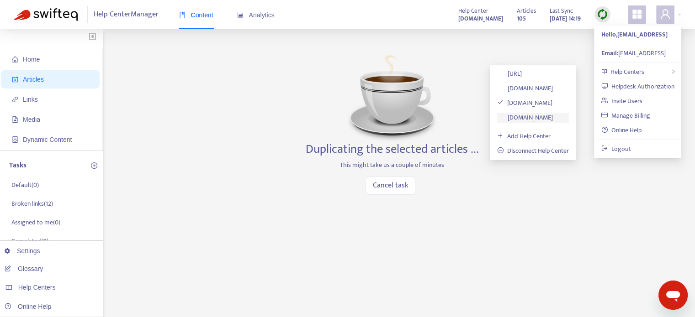
click at [545, 118] on link "[DOMAIN_NAME]" at bounding box center [525, 117] width 56 height 11
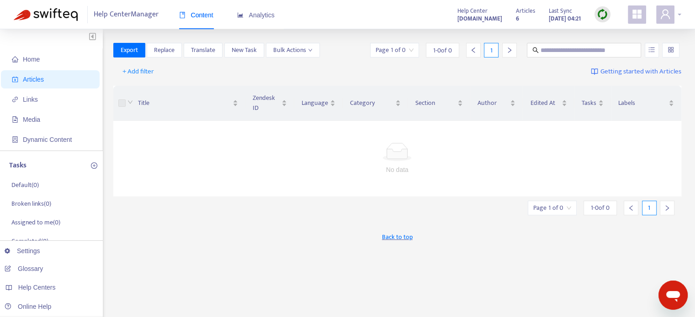
click at [678, 14] on div at bounding box center [668, 14] width 25 height 18
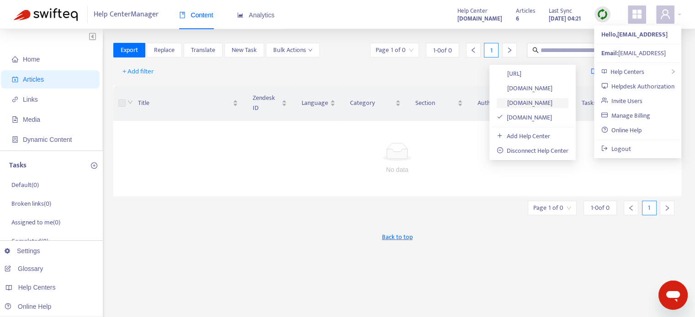
click at [547, 103] on link "[DOMAIN_NAME]" at bounding box center [524, 103] width 56 height 11
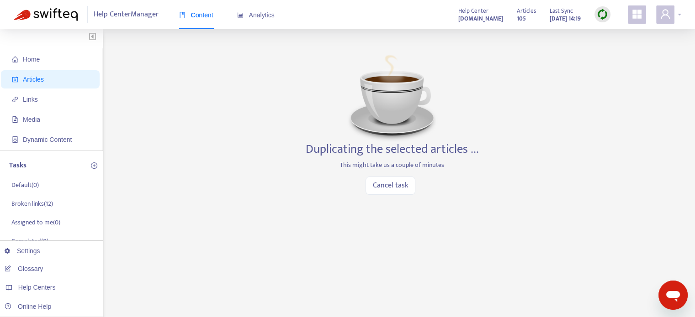
click at [678, 15] on div at bounding box center [668, 14] width 25 height 18
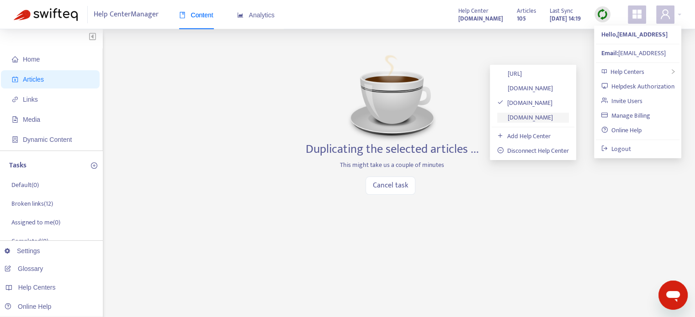
click at [542, 117] on link "[DOMAIN_NAME]" at bounding box center [525, 117] width 56 height 11
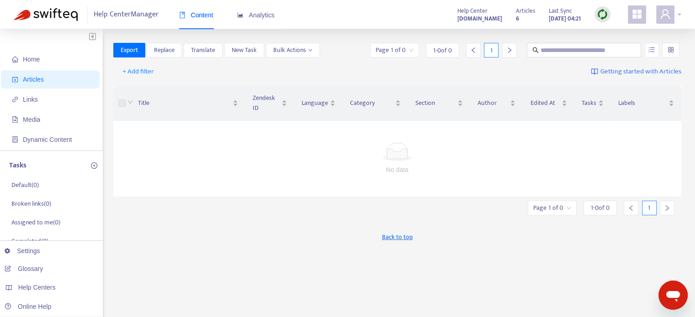
click at [679, 16] on div at bounding box center [668, 14] width 25 height 18
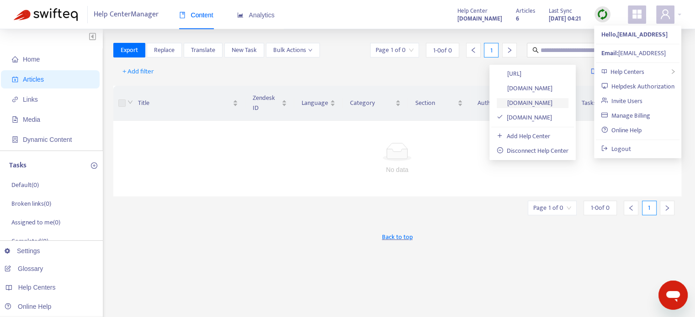
click at [540, 104] on link "[DOMAIN_NAME]" at bounding box center [524, 103] width 56 height 11
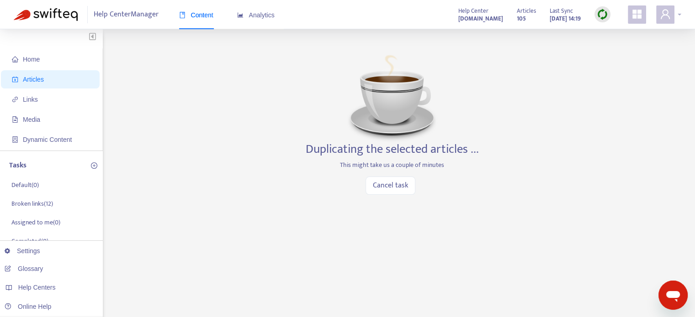
click at [674, 11] on div at bounding box center [668, 14] width 25 height 18
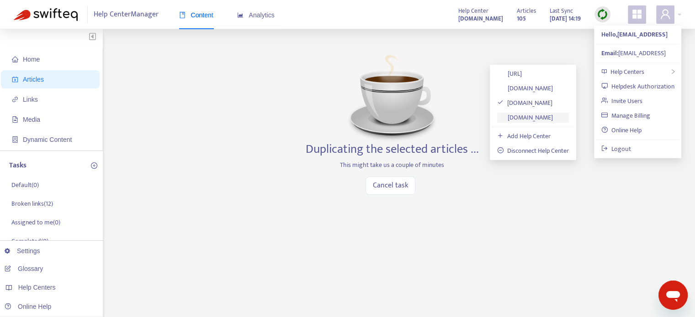
click at [529, 118] on link "[DOMAIN_NAME]" at bounding box center [525, 117] width 56 height 11
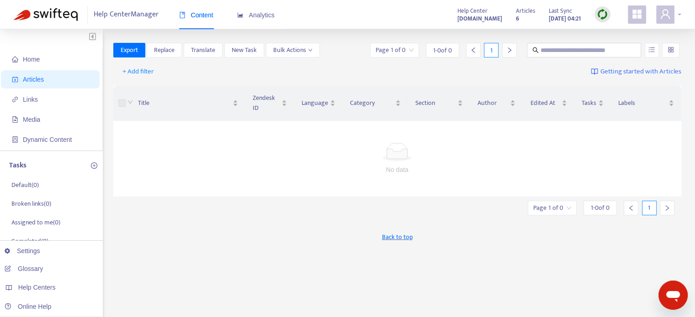
click at [678, 18] on div at bounding box center [668, 14] width 25 height 18
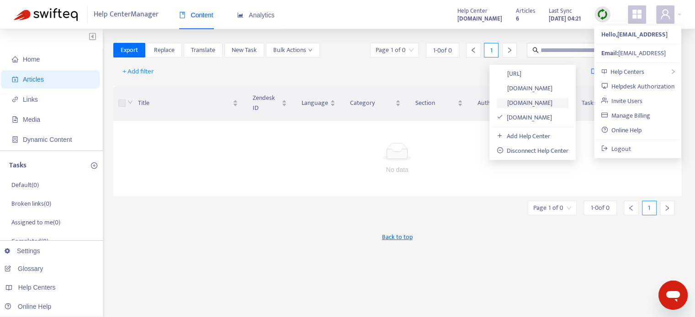
click at [544, 105] on link "[DOMAIN_NAME]" at bounding box center [524, 103] width 56 height 11
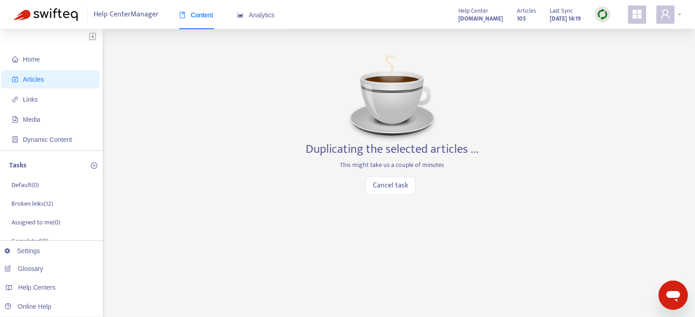
click at [679, 14] on div at bounding box center [668, 14] width 25 height 18
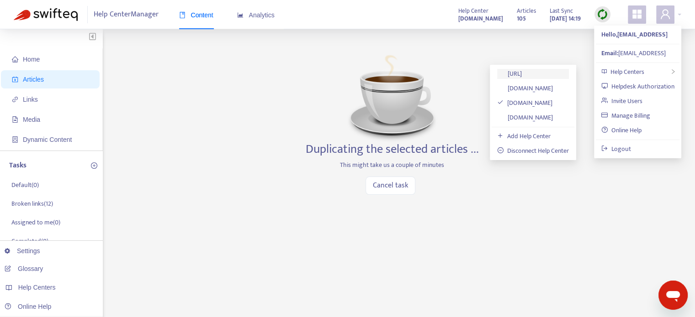
drag, startPoint x: 526, startPoint y: 76, endPoint x: 503, endPoint y: 76, distance: 23.3
click at [521, 76] on link "[URL]" at bounding box center [509, 73] width 25 height 11
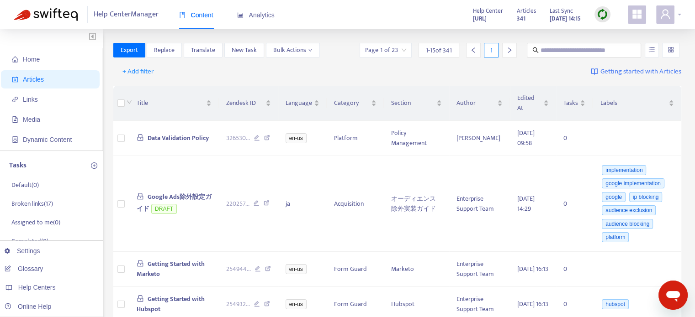
click at [678, 16] on div at bounding box center [668, 14] width 25 height 18
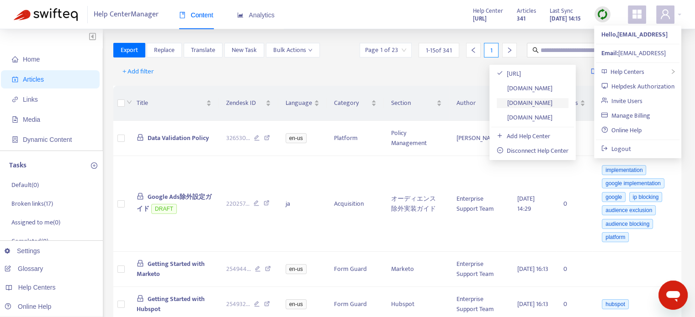
click at [539, 103] on link "[DOMAIN_NAME]" at bounding box center [524, 103] width 56 height 11
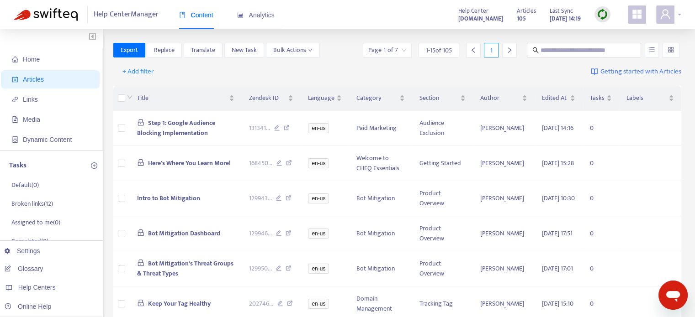
click at [679, 16] on div at bounding box center [668, 14] width 25 height 18
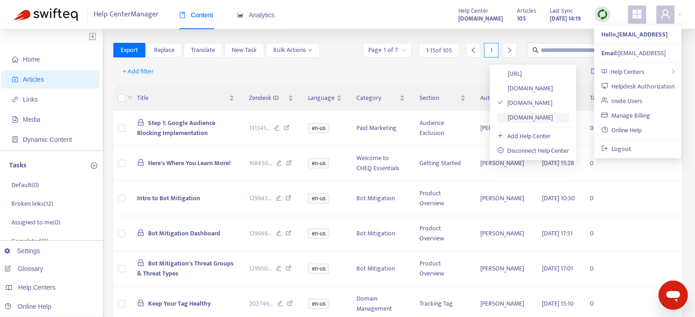
drag, startPoint x: 535, startPoint y: 120, endPoint x: 517, endPoint y: 116, distance: 18.7
click at [535, 120] on link "[DOMAIN_NAME]" at bounding box center [525, 117] width 56 height 11
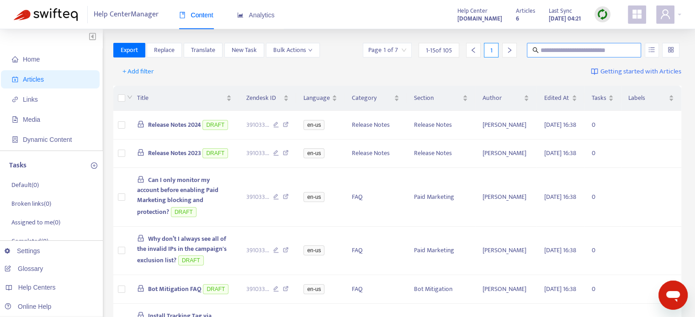
click at [552, 51] on input "text" at bounding box center [584, 50] width 88 height 10
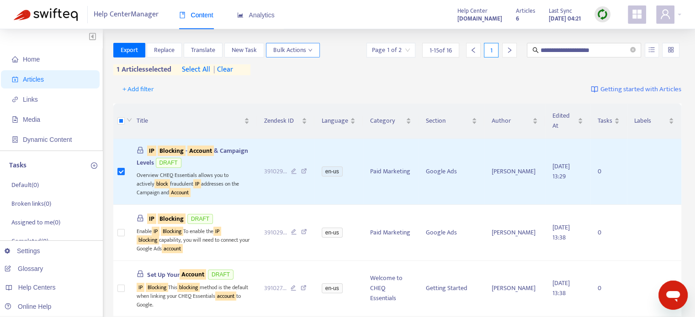
click at [311, 52] on icon "down" at bounding box center [310, 50] width 5 height 5
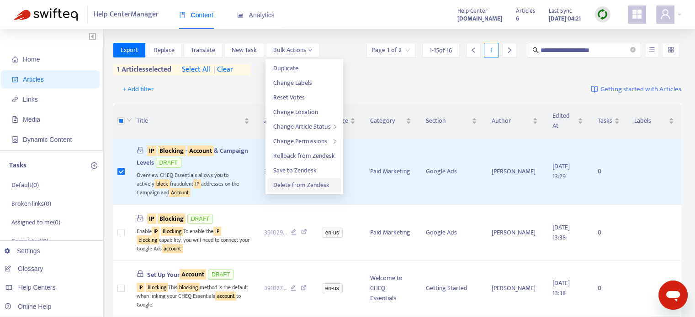
click at [300, 184] on span "Delete from Zendesk" at bounding box center [301, 185] width 56 height 11
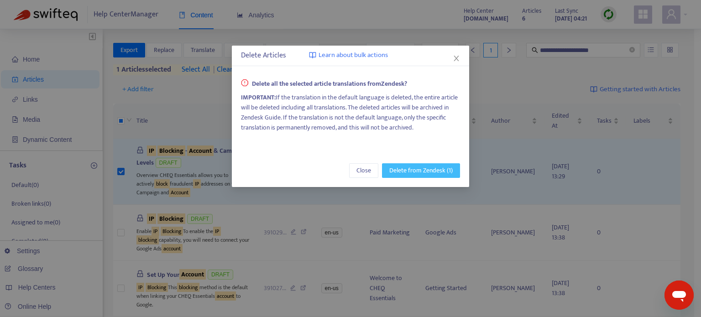
click at [402, 170] on span "Delete from Zendesk (1)" at bounding box center [420, 171] width 63 height 10
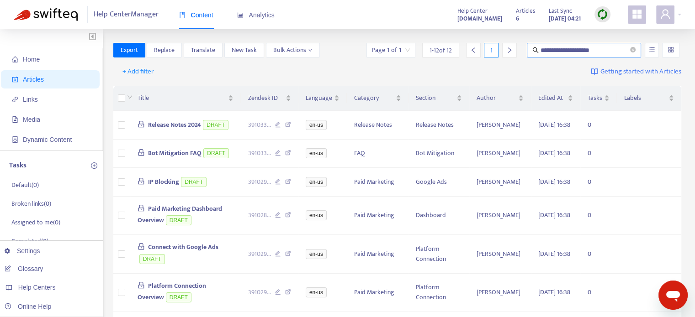
click at [561, 48] on input "**********" at bounding box center [584, 50] width 88 height 10
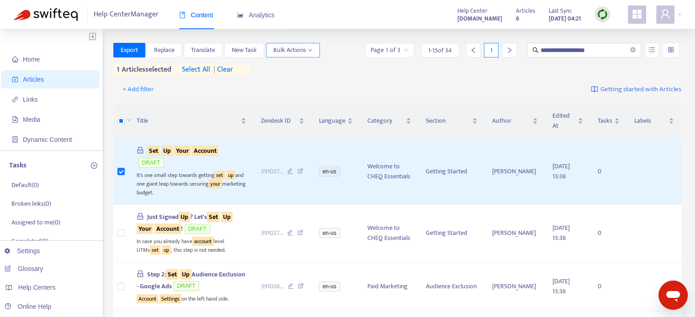
click at [308, 51] on icon "down" at bounding box center [310, 50] width 5 height 5
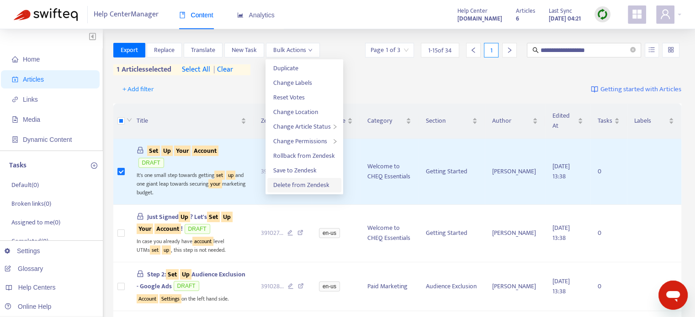
click at [306, 184] on span "Delete from Zendesk" at bounding box center [301, 185] width 56 height 11
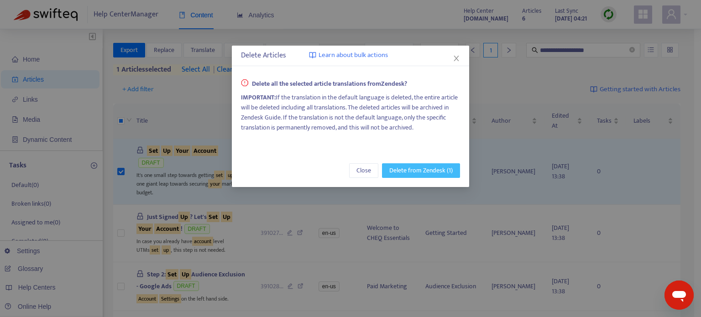
click at [407, 171] on span "Delete from Zendesk (1)" at bounding box center [420, 171] width 63 height 10
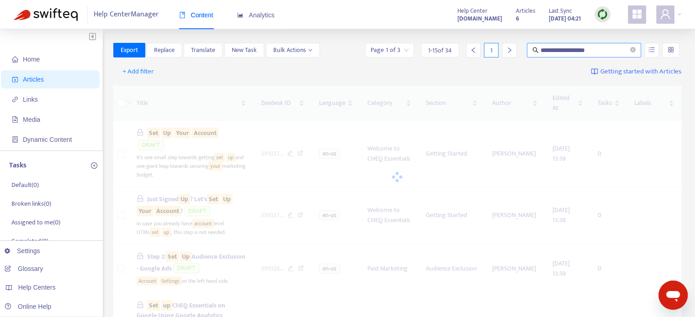
click at [554, 50] on input "**********" at bounding box center [584, 50] width 88 height 10
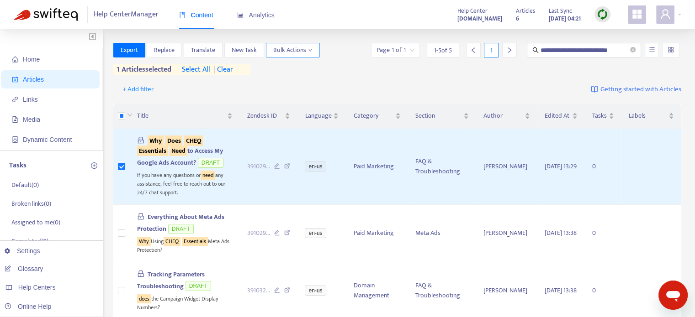
click at [308, 53] on span "Bulk Actions" at bounding box center [292, 50] width 39 height 10
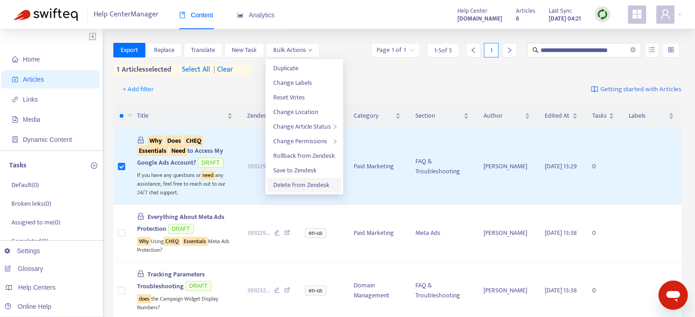
click at [295, 185] on span "Delete from Zendesk" at bounding box center [301, 185] width 56 height 11
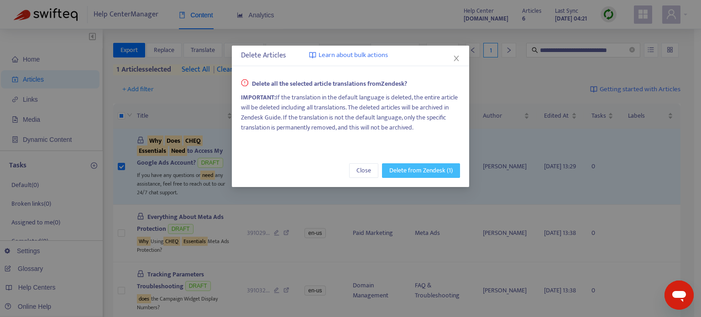
click at [416, 170] on span "Delete from Zendesk (1)" at bounding box center [420, 171] width 63 height 10
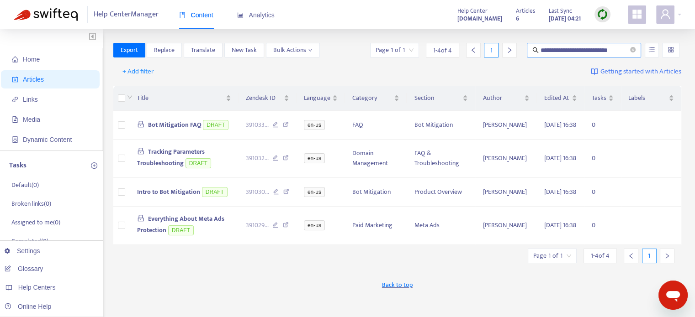
click at [579, 52] on input "**********" at bounding box center [584, 50] width 88 height 10
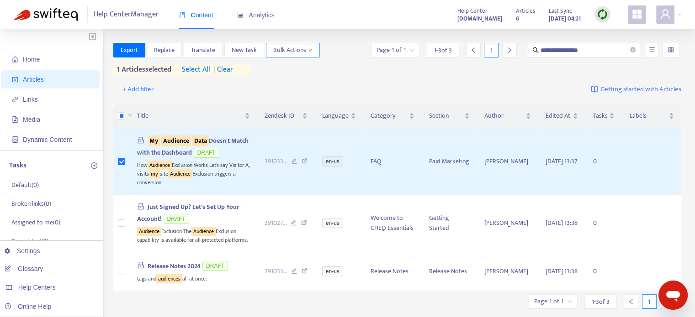
click at [314, 50] on button "Bulk Actions" at bounding box center [293, 50] width 54 height 15
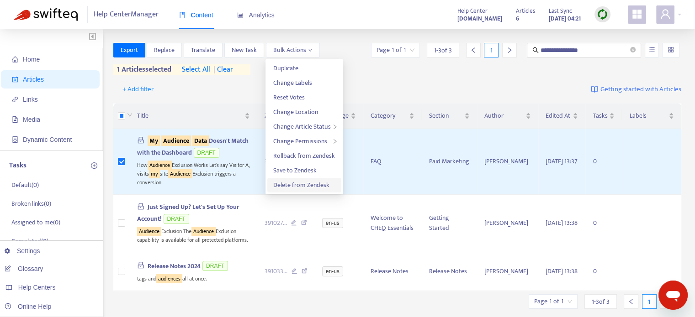
click at [301, 186] on span "Delete from Zendesk" at bounding box center [301, 185] width 56 height 11
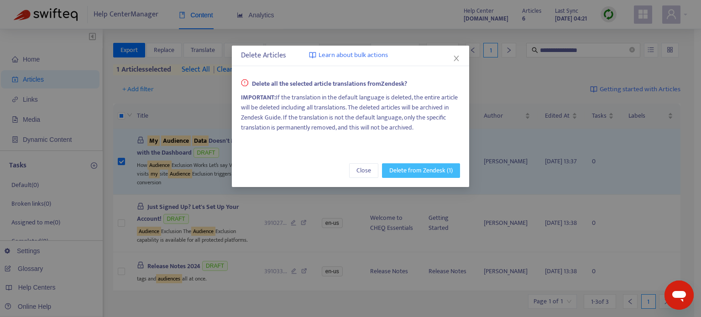
click at [418, 169] on span "Delete from Zendesk (1)" at bounding box center [420, 171] width 63 height 10
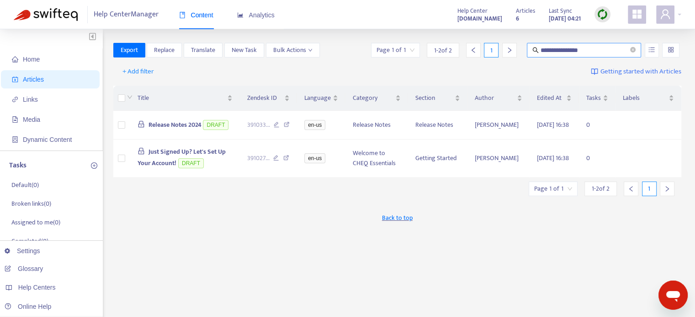
click at [576, 47] on input "**********" at bounding box center [584, 50] width 88 height 10
type input "*"
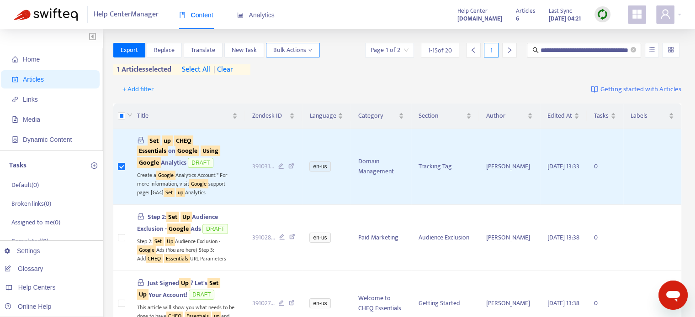
click at [314, 52] on button "Bulk Actions" at bounding box center [293, 50] width 54 height 15
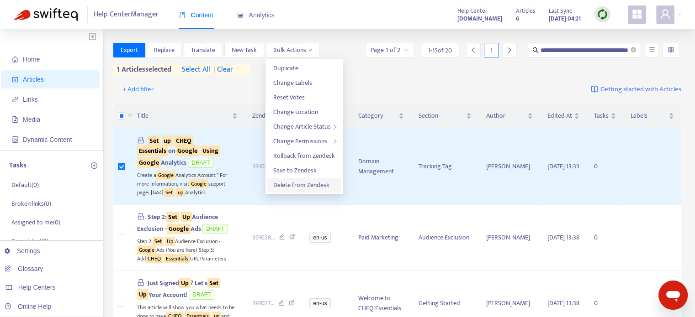
click at [294, 183] on span "Delete from Zendesk" at bounding box center [301, 185] width 56 height 11
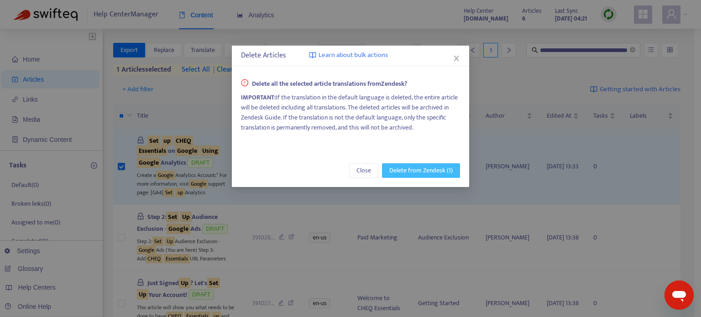
click at [406, 168] on span "Delete from Zendesk (1)" at bounding box center [420, 171] width 63 height 10
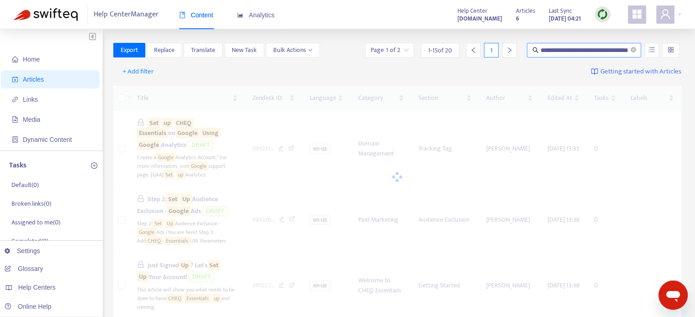
click at [566, 53] on input "**********" at bounding box center [584, 50] width 88 height 10
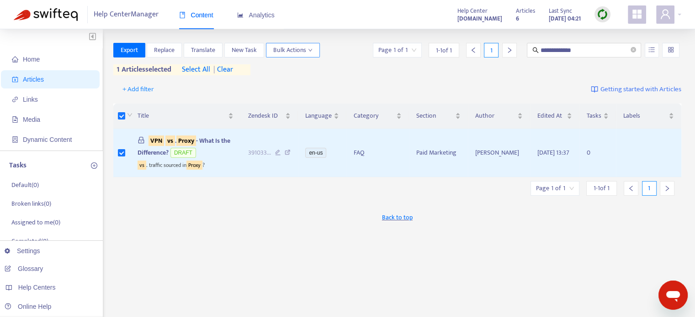
click at [305, 53] on span "Bulk Actions" at bounding box center [292, 50] width 39 height 10
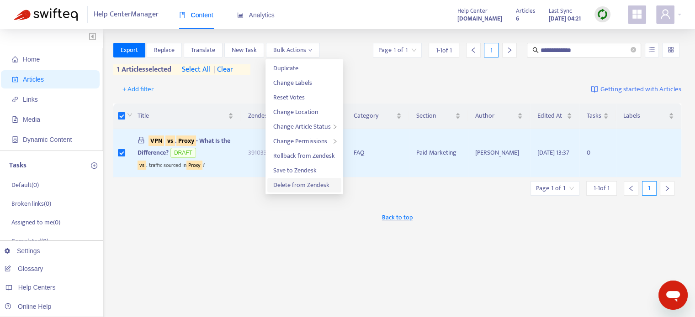
click at [296, 183] on span "Delete from Zendesk" at bounding box center [301, 185] width 56 height 11
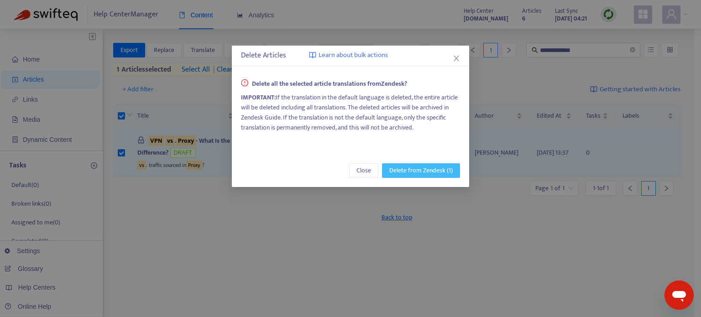
click at [415, 173] on span "Delete from Zendesk (1)" at bounding box center [420, 171] width 63 height 10
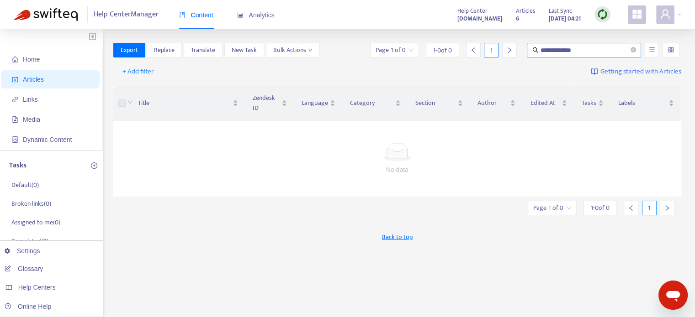
click at [558, 49] on input "**********" at bounding box center [584, 50] width 88 height 10
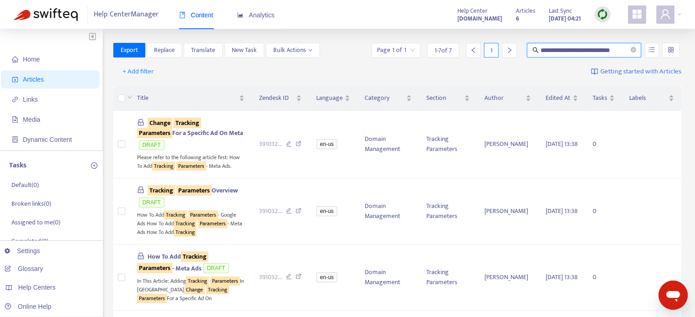
click at [605, 51] on input "**********" at bounding box center [584, 50] width 88 height 10
type input "**********"
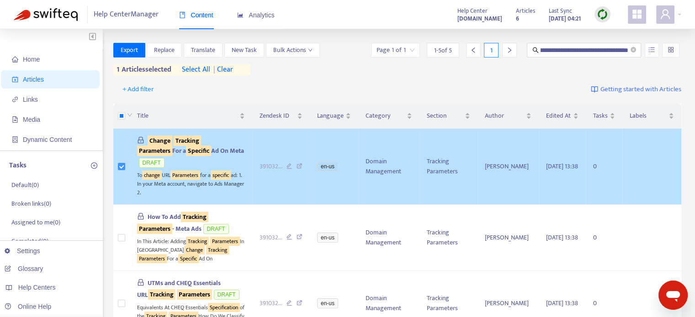
scroll to position [0, 0]
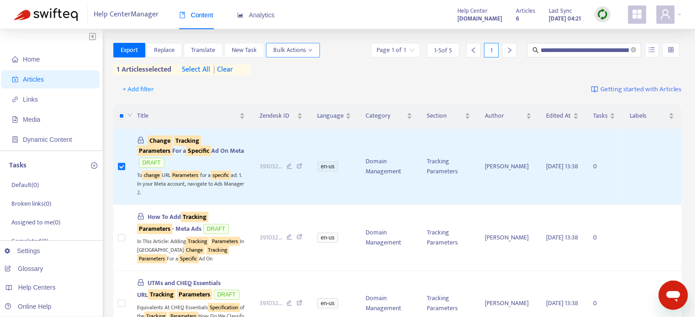
click at [313, 50] on button "Bulk Actions" at bounding box center [293, 50] width 54 height 15
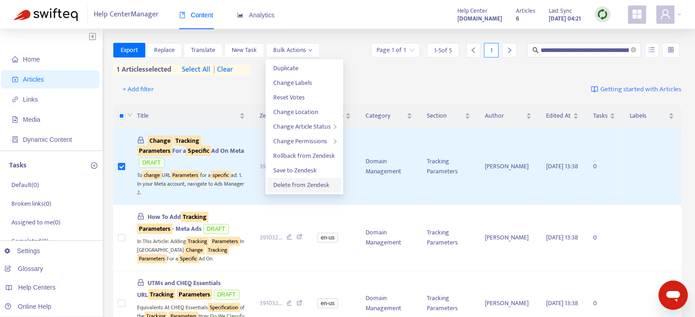
click at [294, 187] on span "Delete from Zendesk" at bounding box center [301, 185] width 56 height 11
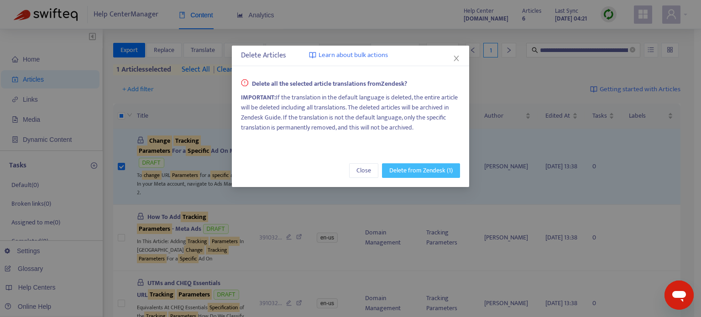
click at [402, 168] on span "Delete from Zendesk (1)" at bounding box center [420, 171] width 63 height 10
click at [405, 171] on span "Delete from Zendesk (1)" at bounding box center [420, 171] width 63 height 10
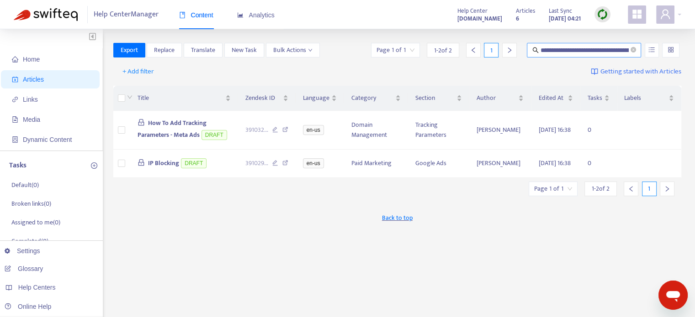
drag, startPoint x: 634, startPoint y: 49, endPoint x: 578, endPoint y: 51, distance: 56.6
click at [634, 49] on icon "close-circle" at bounding box center [632, 49] width 5 height 5
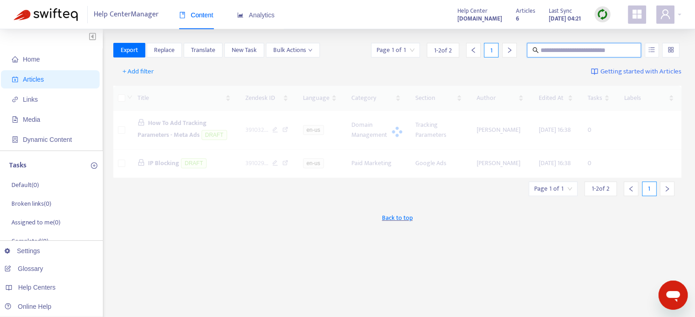
click at [553, 51] on input "text" at bounding box center [584, 50] width 88 height 10
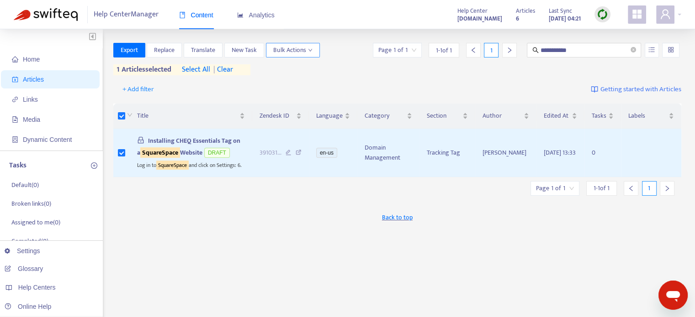
click at [308, 52] on icon "down" at bounding box center [310, 50] width 5 height 5
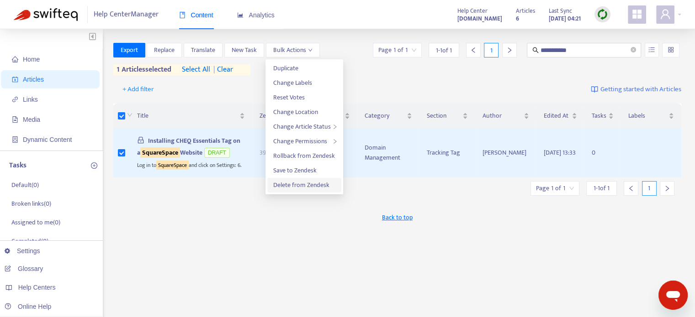
click at [285, 185] on span "Delete from Zendesk" at bounding box center [301, 185] width 56 height 11
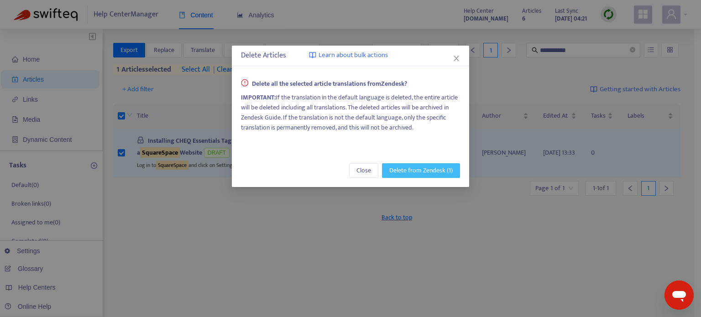
click at [405, 168] on span "Delete from Zendesk (1)" at bounding box center [420, 171] width 63 height 10
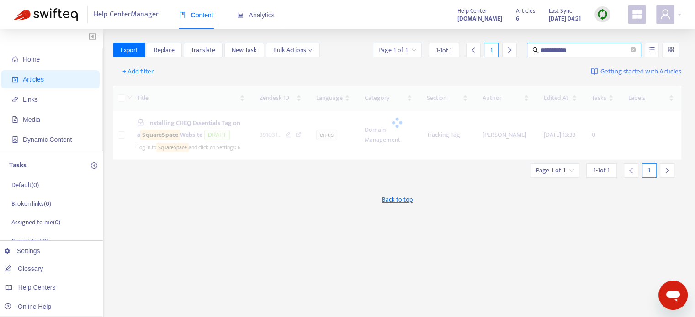
click at [568, 53] on input "**********" at bounding box center [584, 50] width 88 height 10
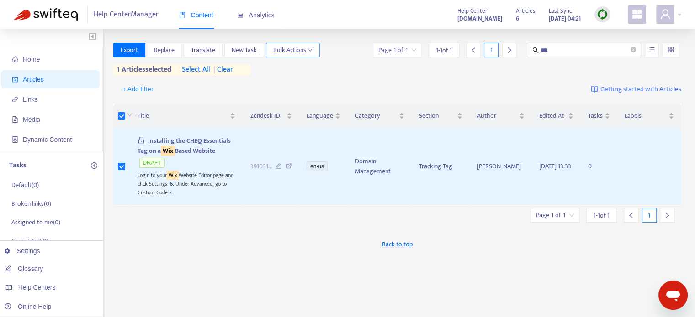
click at [312, 47] on button "Bulk Actions" at bounding box center [293, 50] width 54 height 15
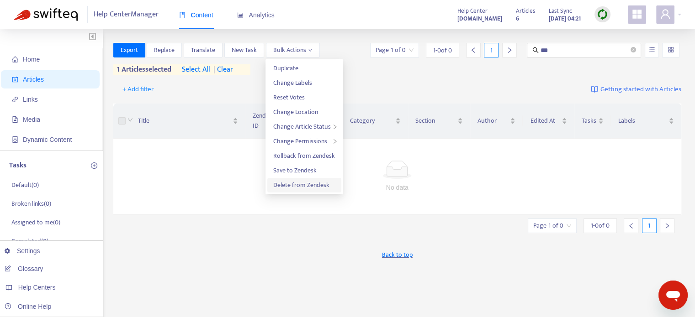
click at [295, 185] on span "Delete from Zendesk" at bounding box center [301, 185] width 56 height 11
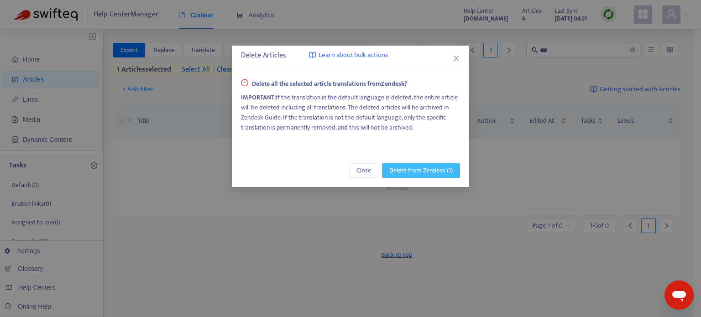
click at [414, 168] on span "Delete from Zendesk (1)" at bounding box center [420, 171] width 63 height 10
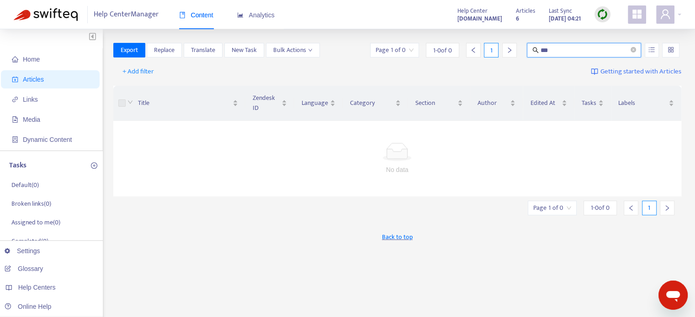
click at [546, 50] on input "***" at bounding box center [584, 50] width 88 height 10
click at [552, 51] on input "**********" at bounding box center [584, 50] width 88 height 10
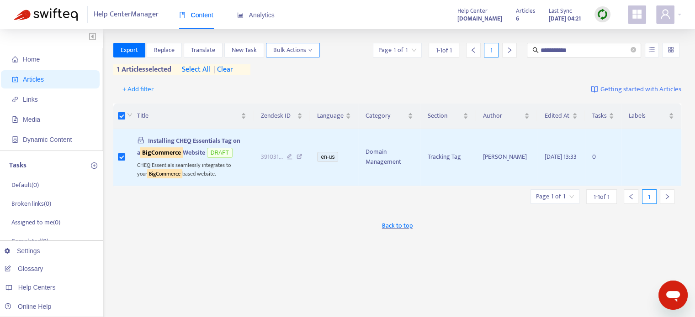
click at [310, 51] on icon "down" at bounding box center [310, 50] width 4 height 3
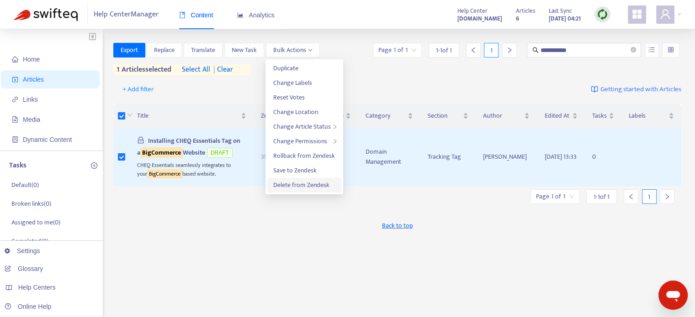
click at [294, 187] on span "Delete from Zendesk" at bounding box center [301, 185] width 56 height 11
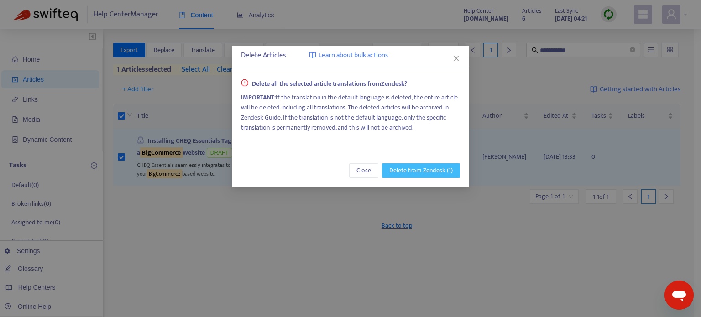
click at [415, 171] on span "Delete from Zendesk (1)" at bounding box center [420, 171] width 63 height 10
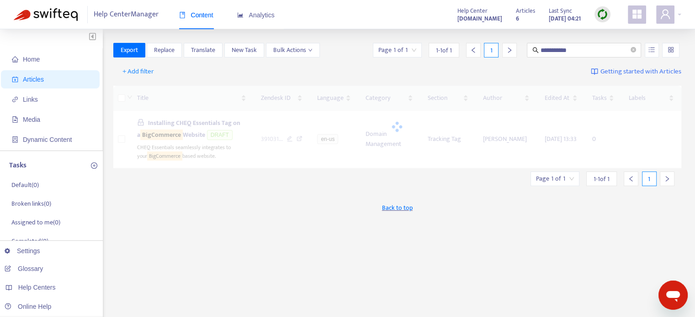
click at [329, 248] on div "**********" at bounding box center [397, 310] width 568 height 534
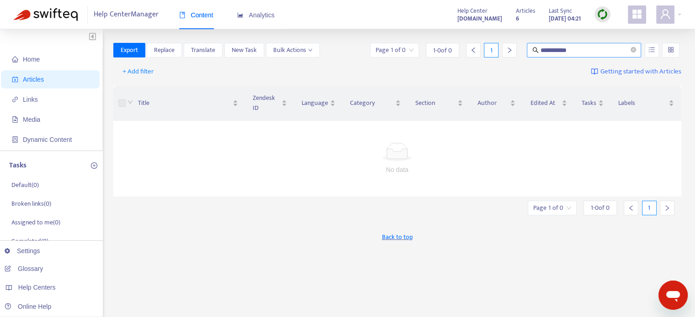
click at [575, 51] on input "**********" at bounding box center [584, 50] width 88 height 10
type input "**********"
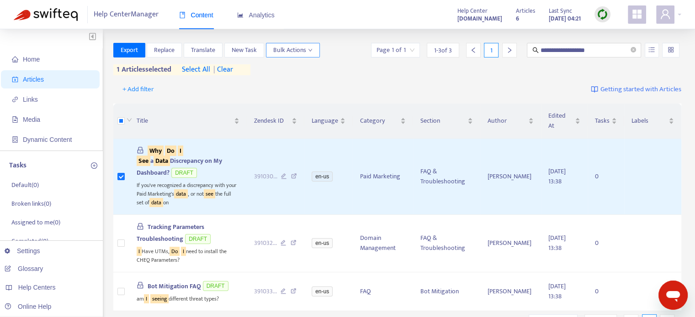
click at [303, 53] on span "Bulk Actions" at bounding box center [292, 50] width 39 height 10
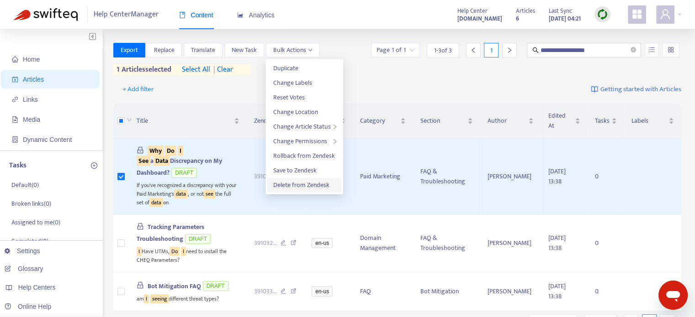
click at [297, 184] on span "Delete from Zendesk" at bounding box center [301, 185] width 56 height 11
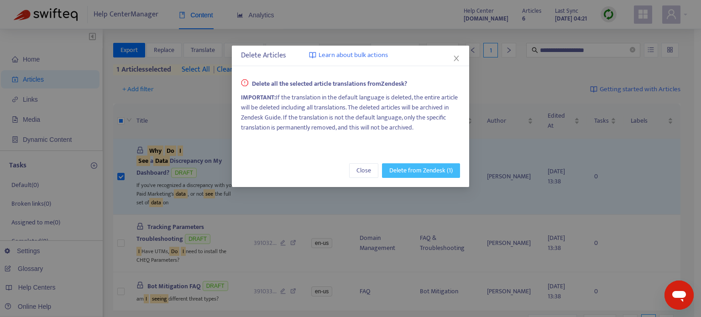
click at [409, 168] on span "Delete from Zendesk (1)" at bounding box center [420, 171] width 63 height 10
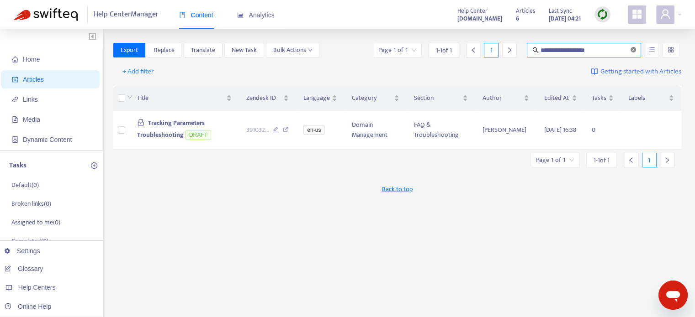
click at [631, 49] on icon "close-circle" at bounding box center [632, 49] width 5 height 5
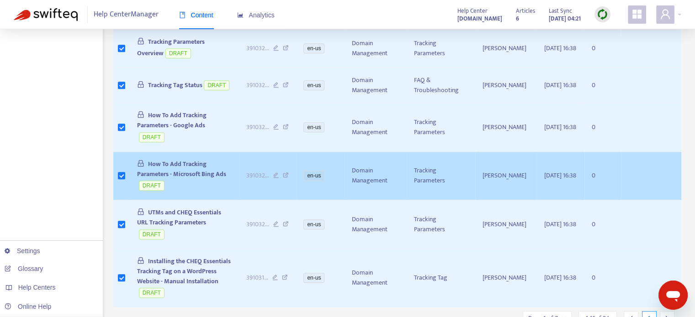
scroll to position [565, 0]
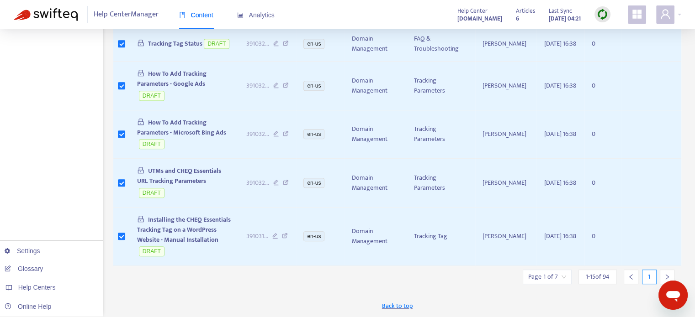
click at [664, 273] on div at bounding box center [666, 277] width 15 height 15
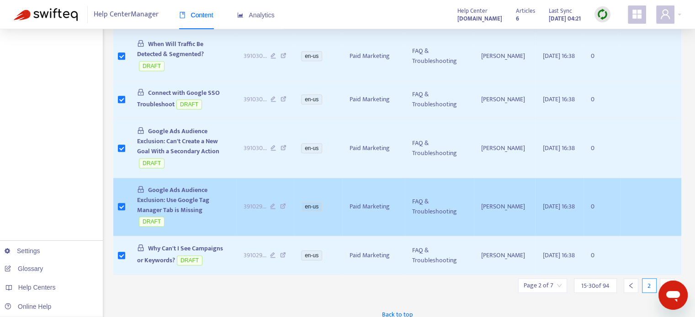
scroll to position [592, 0]
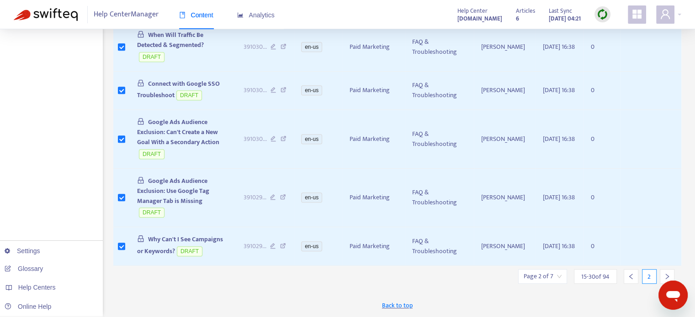
click at [665, 274] on icon "right" at bounding box center [666, 277] width 6 height 6
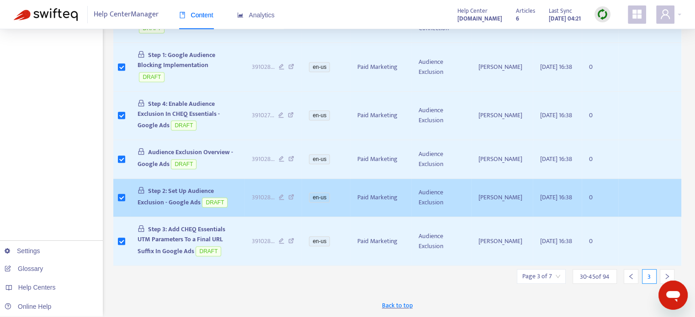
scroll to position [546, 0]
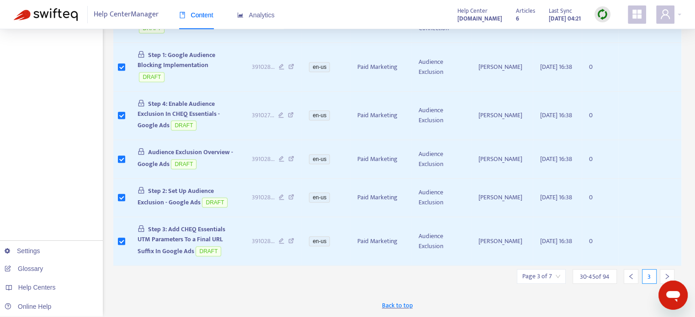
click at [665, 275] on icon "right" at bounding box center [666, 277] width 6 height 6
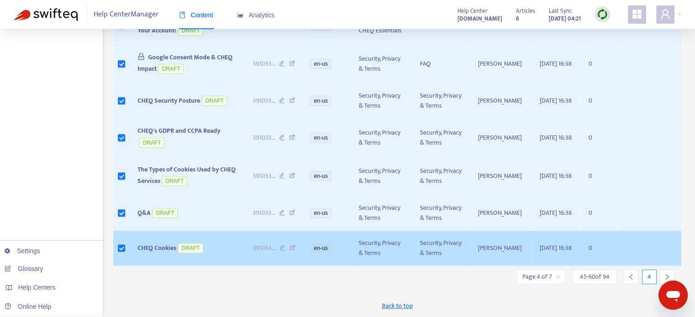
scroll to position [548, 0]
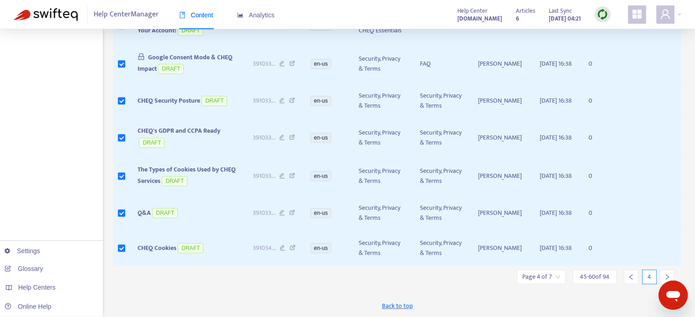
click at [668, 275] on icon "right" at bounding box center [666, 277] width 6 height 6
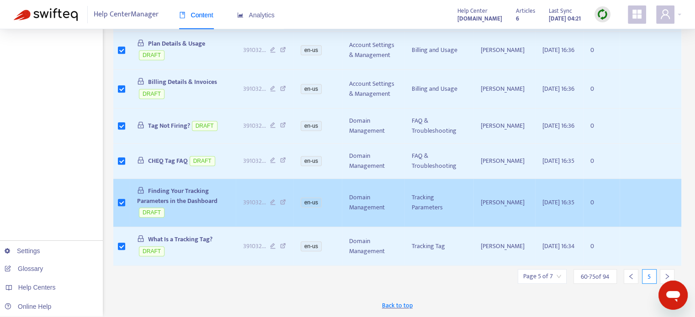
scroll to position [546, 0]
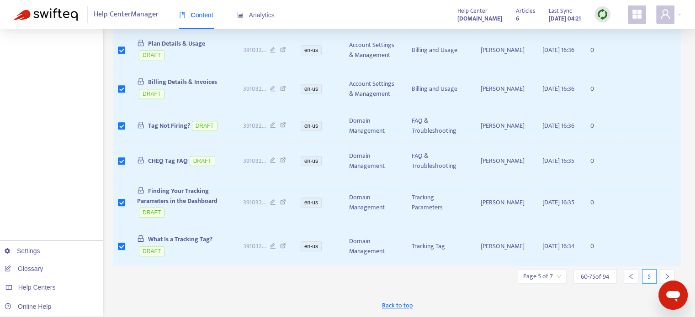
click at [668, 274] on icon "right" at bounding box center [666, 277] width 6 height 6
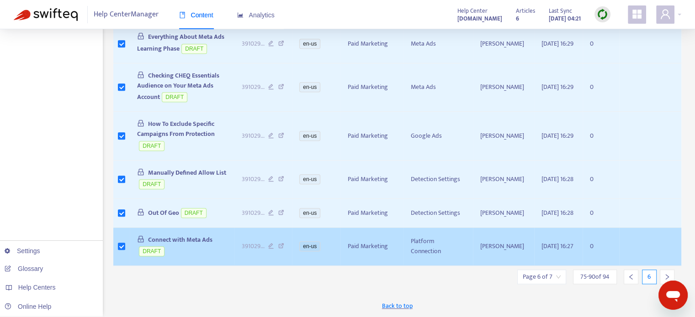
scroll to position [555, 0]
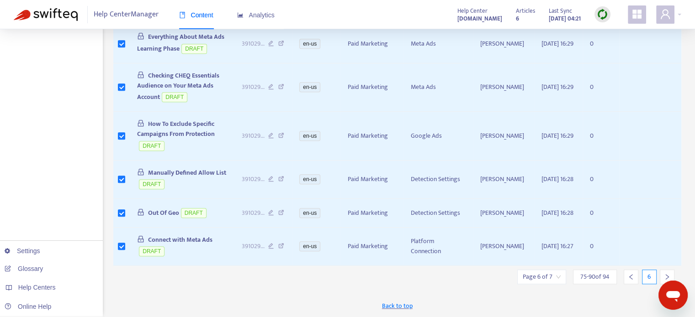
click at [664, 275] on icon "right" at bounding box center [666, 277] width 6 height 6
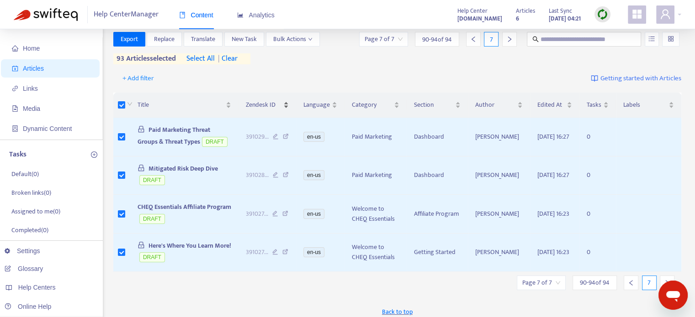
scroll to position [0, 0]
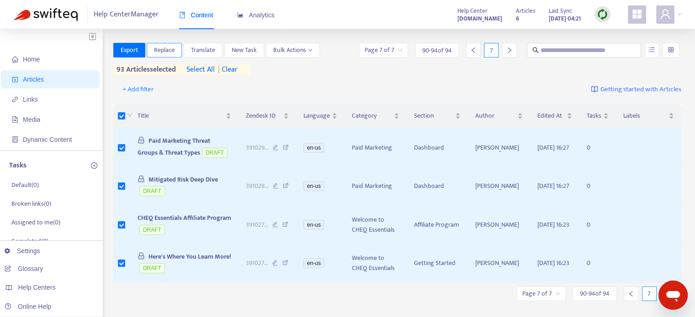
click at [169, 52] on span "Replace" at bounding box center [164, 50] width 21 height 10
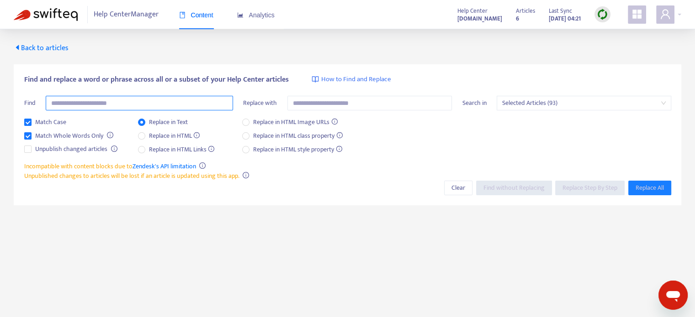
click at [115, 102] on input "text" at bounding box center [139, 103] width 187 height 15
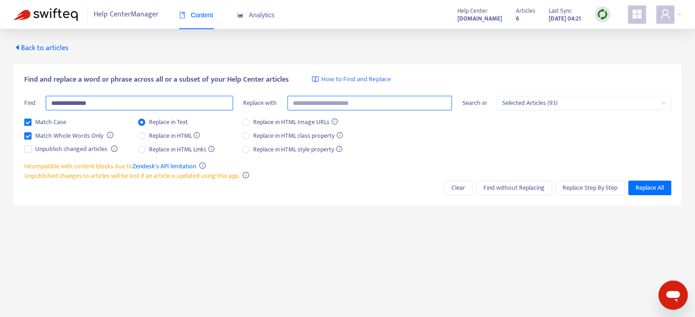
type input "**********"
click at [301, 104] on input "text" at bounding box center [369, 103] width 165 height 15
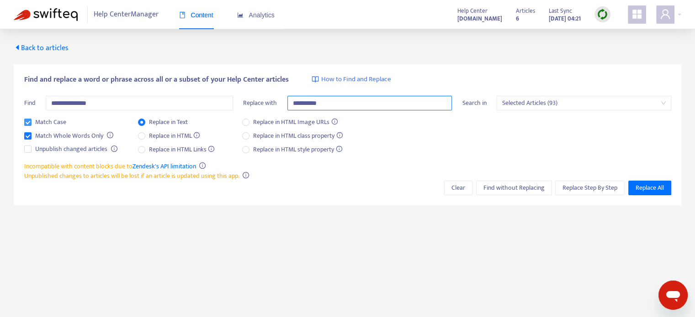
type input "**********"
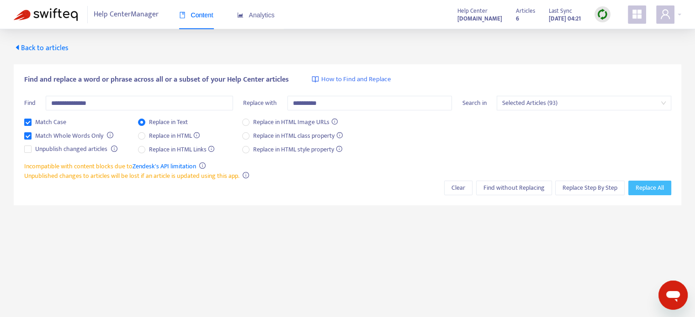
click at [643, 188] on span "Replace All" at bounding box center [649, 188] width 28 height 10
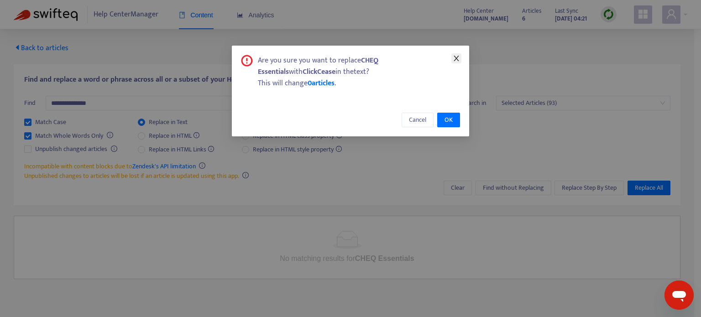
click at [456, 58] on icon "close" at bounding box center [456, 58] width 5 height 5
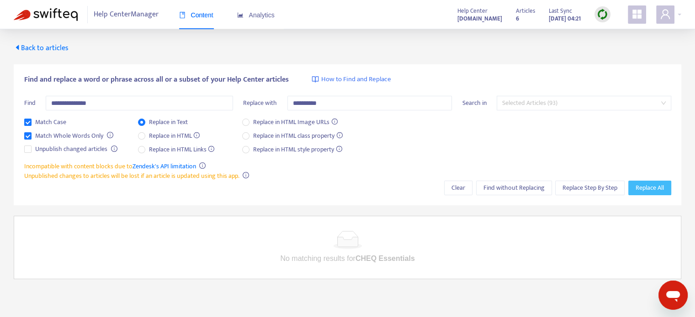
click at [531, 104] on span "Selected Articles (93)" at bounding box center [583, 103] width 163 height 14
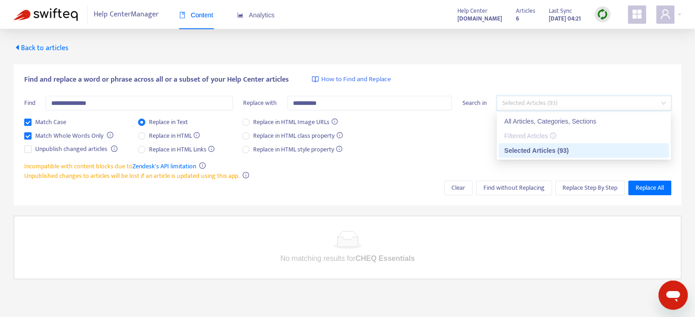
click at [529, 151] on div "Selected Articles (93)" at bounding box center [583, 151] width 159 height 10
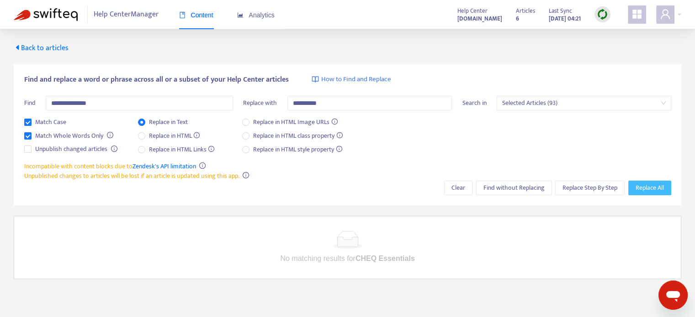
click at [641, 186] on span "Replace All" at bounding box center [649, 188] width 28 height 10
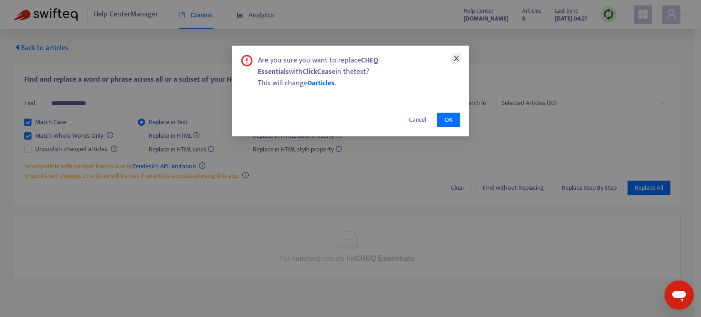
click at [458, 61] on icon "close" at bounding box center [456, 58] width 7 height 7
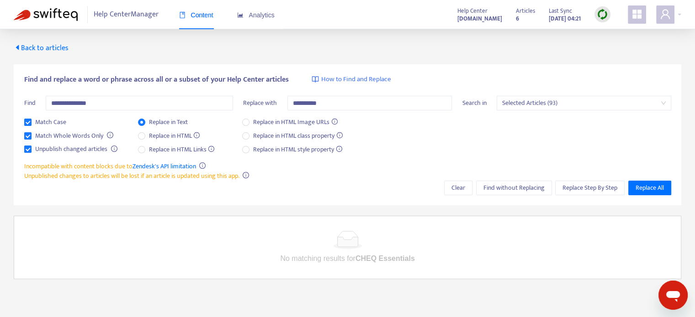
click at [509, 102] on span "Selected Articles (93)" at bounding box center [583, 103] width 163 height 14
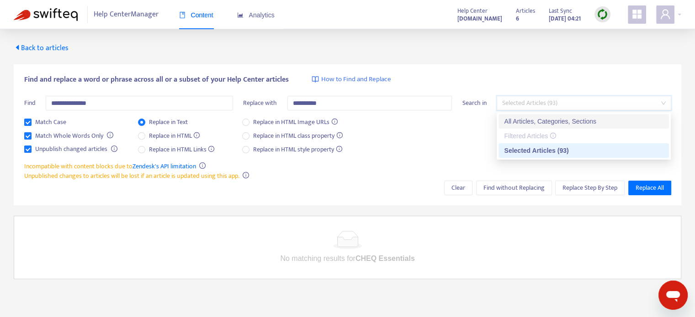
click at [528, 117] on div "All Articles, Categories, Sections" at bounding box center [583, 121] width 159 height 10
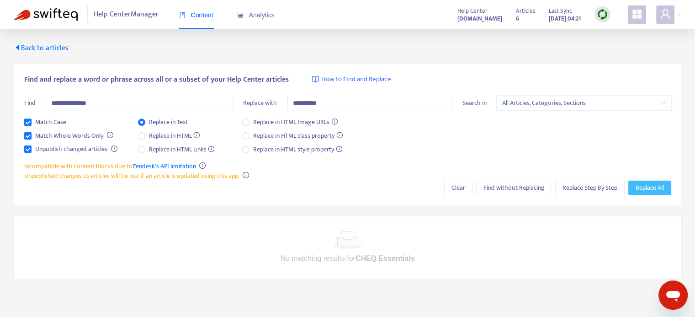
click at [650, 184] on span "Replace All" at bounding box center [649, 188] width 28 height 10
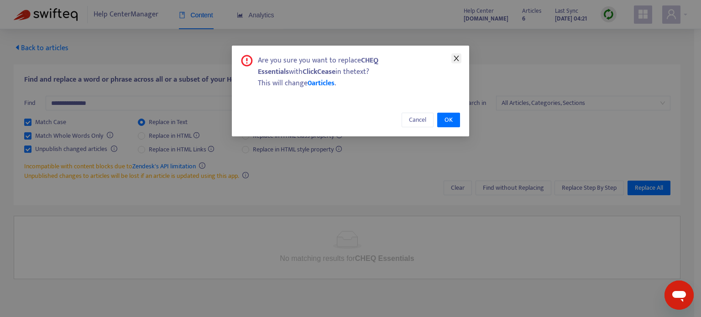
click at [457, 54] on button "Close" at bounding box center [457, 58] width 10 height 10
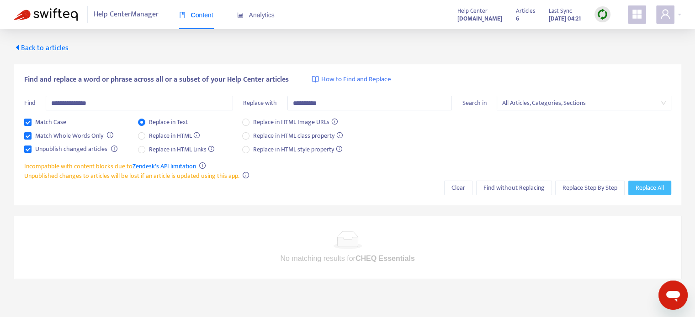
click at [546, 102] on span "All Articles, Categories, Sections" at bounding box center [583, 103] width 163 height 14
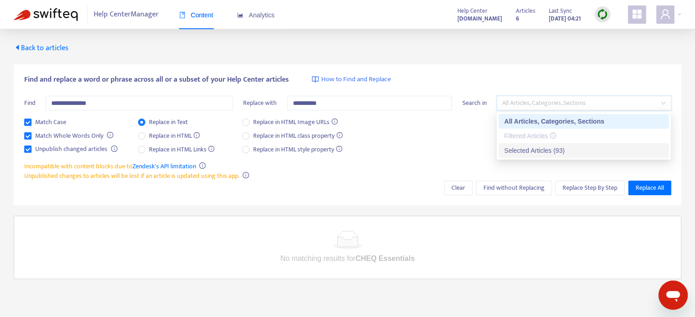
click at [535, 153] on div "Selected Articles (93)" at bounding box center [583, 151] width 159 height 10
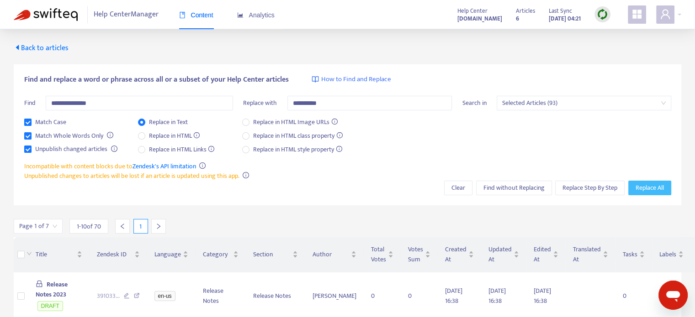
click at [648, 186] on span "Replace All" at bounding box center [649, 188] width 28 height 10
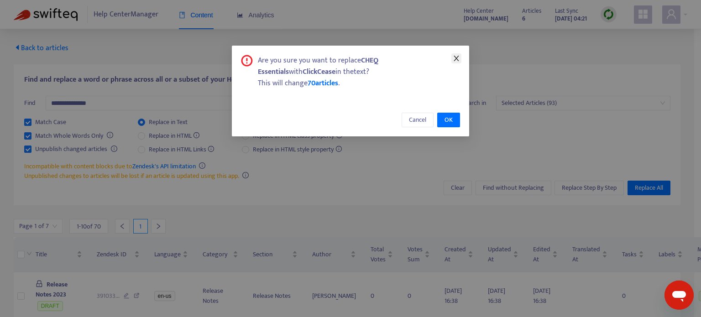
click at [457, 60] on icon "close" at bounding box center [456, 58] width 7 height 7
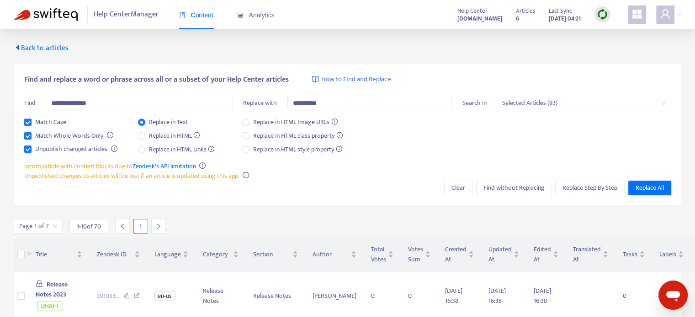
click at [543, 101] on span "Selected Articles (93)" at bounding box center [583, 103] width 163 height 14
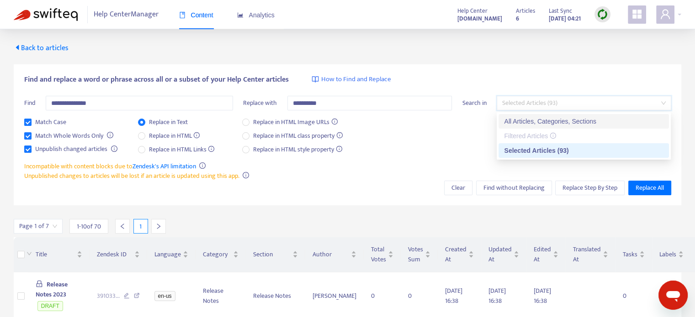
click at [543, 120] on div "All Articles, Categories, Sections" at bounding box center [583, 121] width 159 height 10
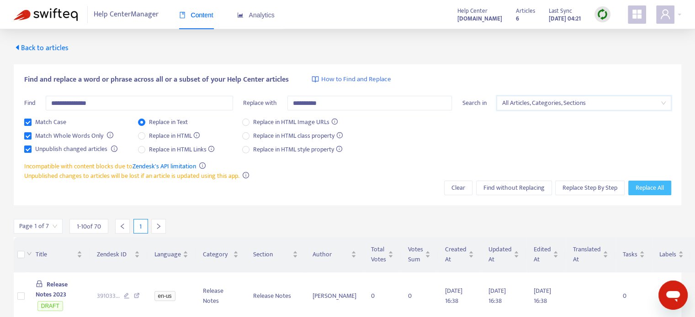
click at [642, 188] on span "Replace All" at bounding box center [649, 188] width 28 height 10
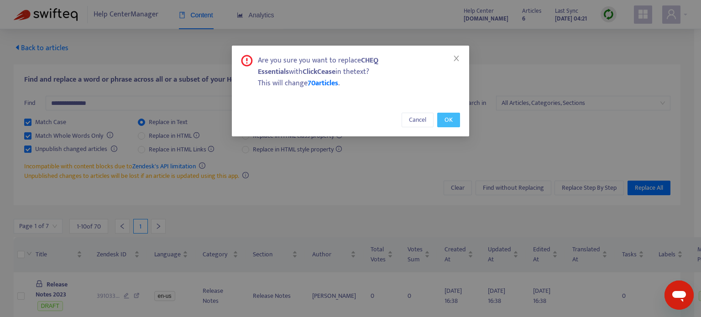
click at [449, 121] on span "OK" at bounding box center [449, 120] width 8 height 10
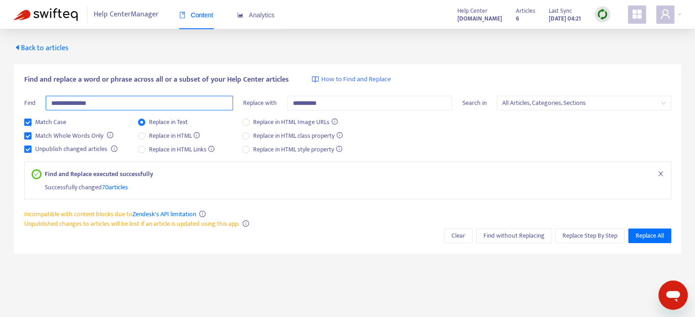
drag, startPoint x: 69, startPoint y: 104, endPoint x: 40, endPoint y: 102, distance: 29.3
click at [40, 102] on div "**********" at bounding box center [128, 106] width 209 height 21
type input "**********"
click at [416, 133] on div "Match Case Match Whole Words Only Unpublish changed articles Replace in Text Re…" at bounding box center [347, 139] width 647 height 44
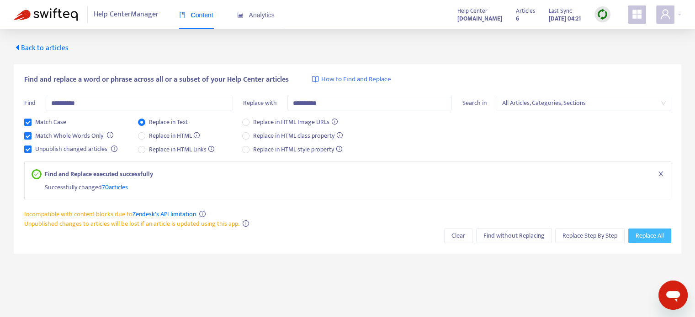
click at [640, 234] on span "Replace All" at bounding box center [649, 236] width 28 height 10
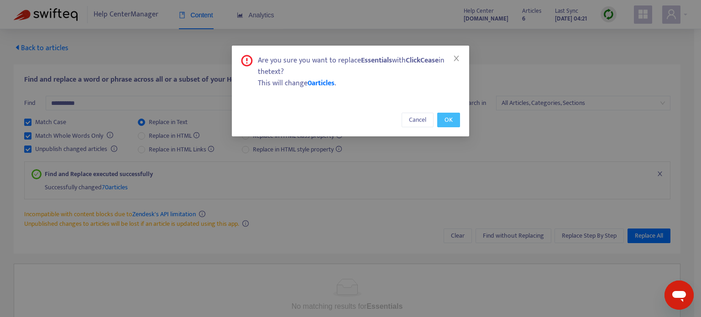
click at [448, 123] on span "OK" at bounding box center [449, 120] width 8 height 10
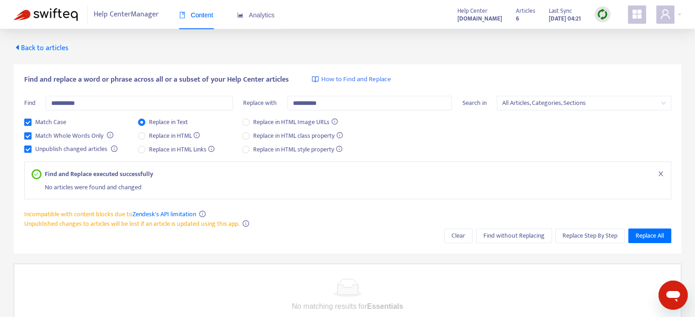
click at [29, 49] on span "Back to articles" at bounding box center [41, 48] width 55 height 12
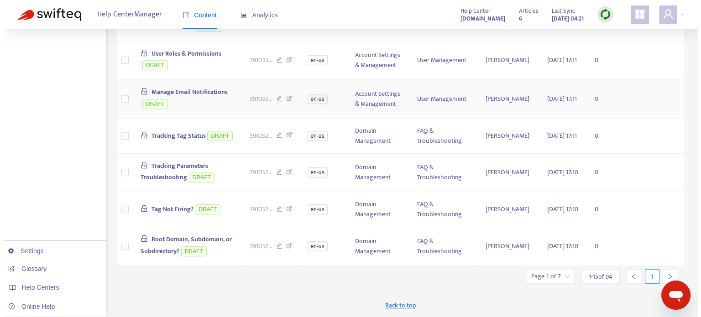
scroll to position [528, 0]
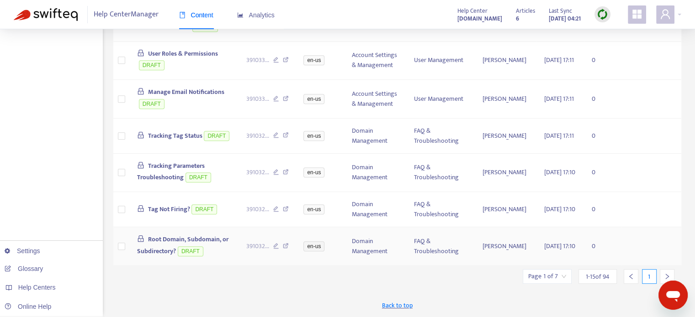
click at [216, 237] on span "Root Domain, Subdomain, or Subdirectory?" at bounding box center [182, 245] width 91 height 22
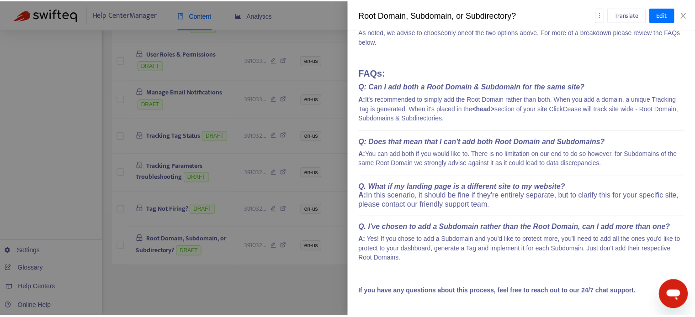
scroll to position [1193, 0]
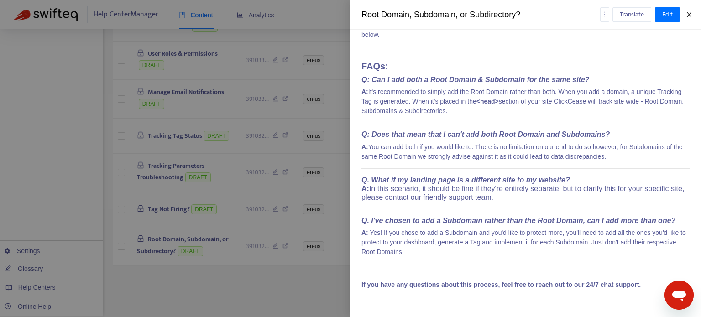
click at [690, 13] on icon "close" at bounding box center [689, 14] width 7 height 7
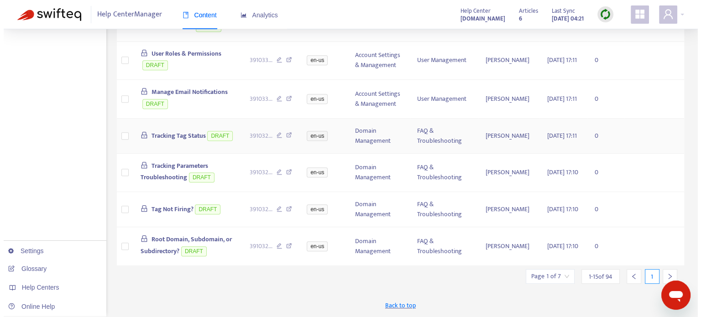
scroll to position [482, 0]
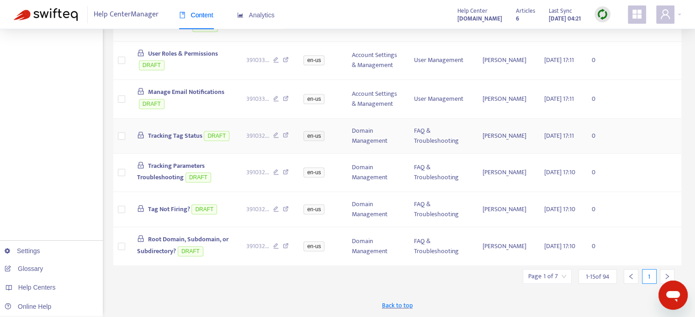
click at [188, 141] on span "Tracking Tag Status" at bounding box center [175, 136] width 54 height 11
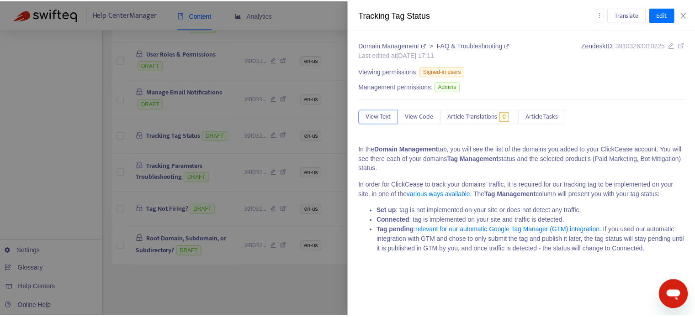
scroll to position [22, 0]
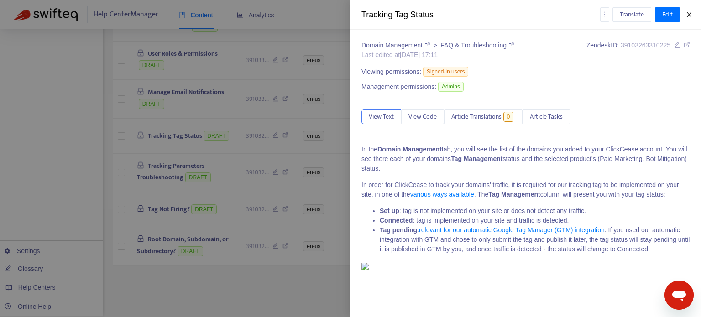
click at [689, 14] on icon "close" at bounding box center [689, 14] width 7 height 7
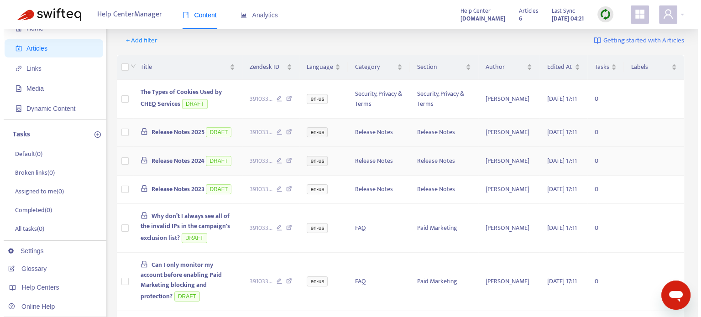
scroll to position [0, 0]
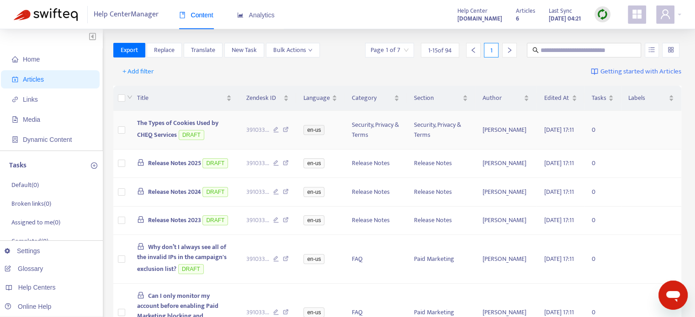
click at [214, 128] on span "The Types of Cookies Used by CHEQ Services" at bounding box center [177, 129] width 81 height 22
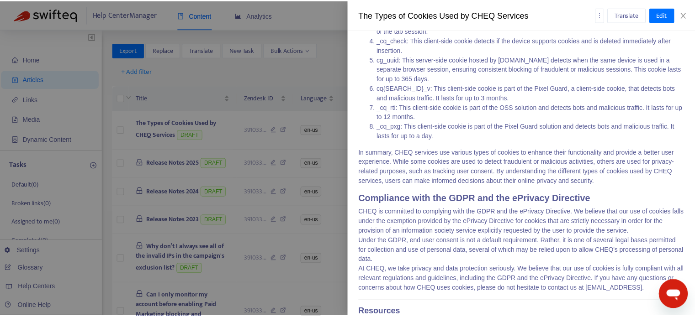
scroll to position [457, 0]
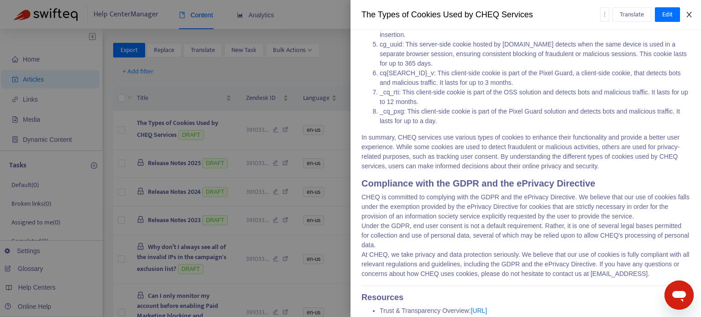
click at [687, 13] on icon "close" at bounding box center [689, 14] width 7 height 7
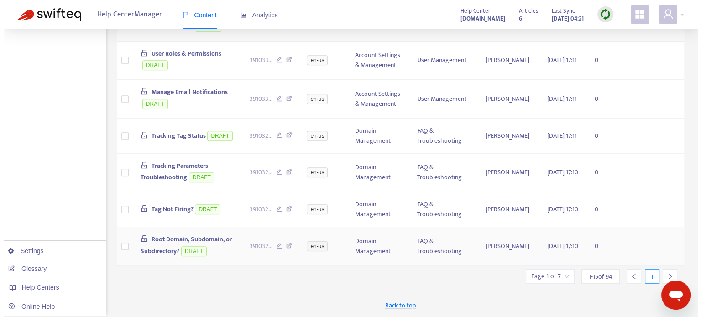
scroll to position [528, 0]
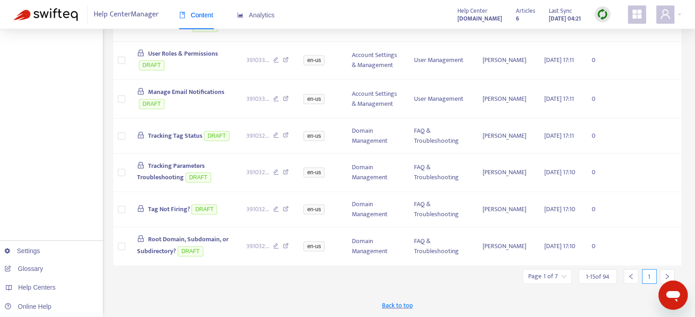
click at [664, 273] on div at bounding box center [666, 276] width 15 height 15
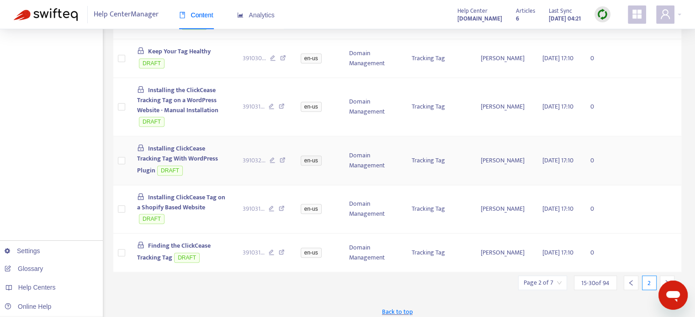
click at [180, 165] on span "Installing ClickCease Tracking Tag With WordPress Plugin" at bounding box center [177, 159] width 81 height 32
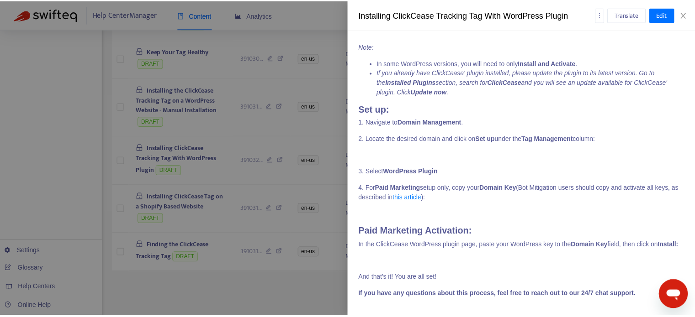
scroll to position [1142, 0]
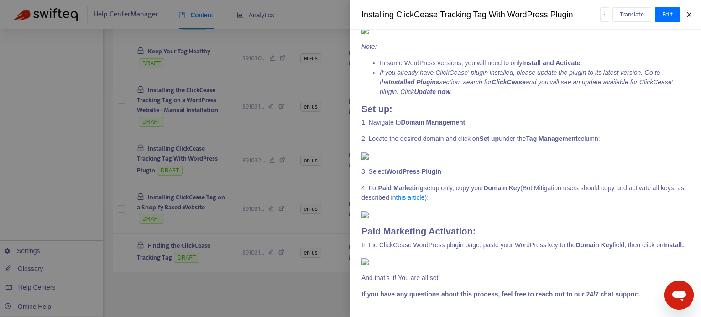
click at [689, 15] on icon "close" at bounding box center [689, 14] width 5 height 5
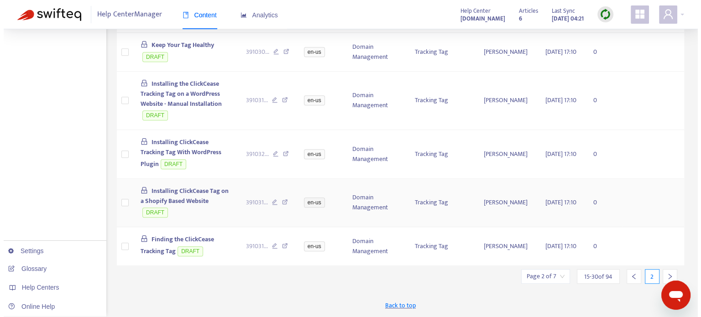
scroll to position [551, 0]
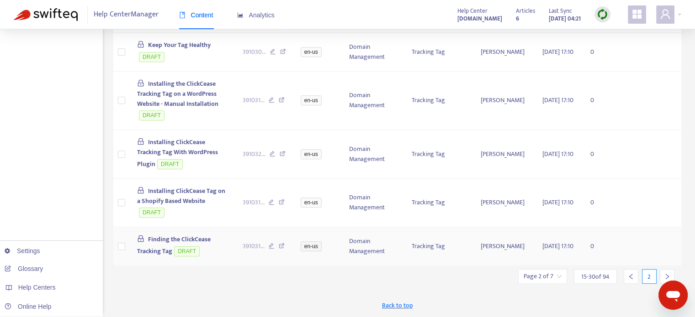
click at [164, 235] on span "Finding the ClickCease Tracking Tag" at bounding box center [174, 245] width 74 height 22
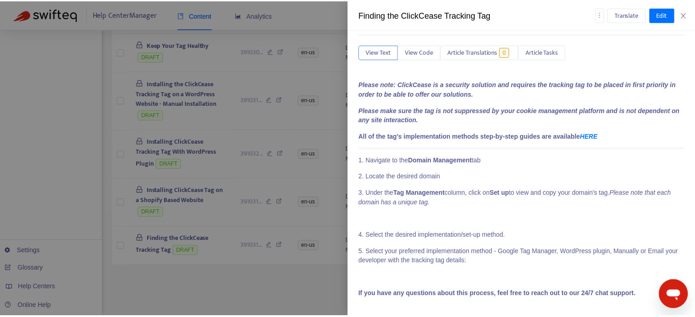
scroll to position [0, 0]
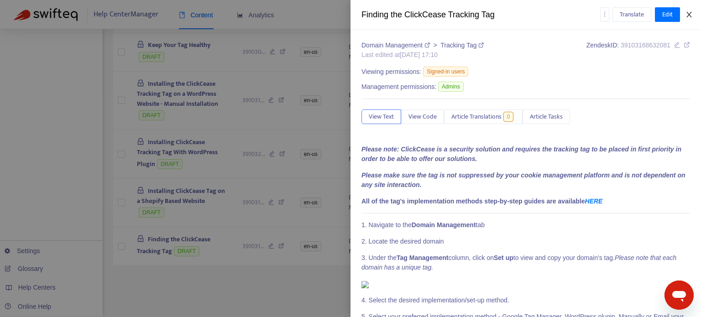
click at [687, 14] on icon "close" at bounding box center [689, 14] width 7 height 7
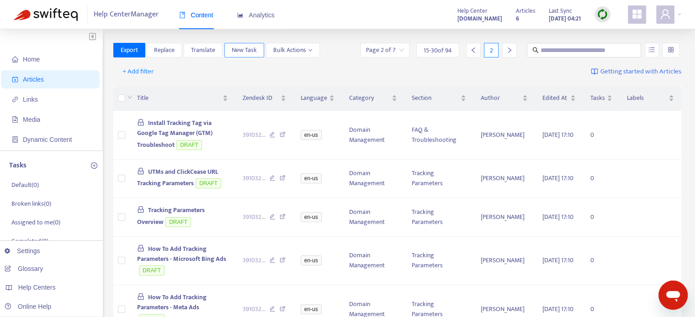
click at [245, 51] on span "New Task" at bounding box center [244, 50] width 25 height 10
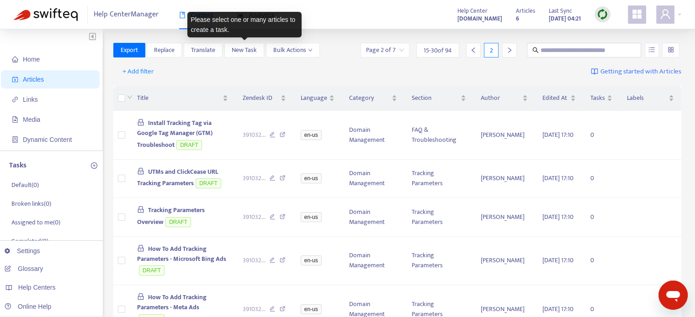
click at [246, 74] on div "+ Add filter Getting started with Articles" at bounding box center [397, 71] width 568 height 21
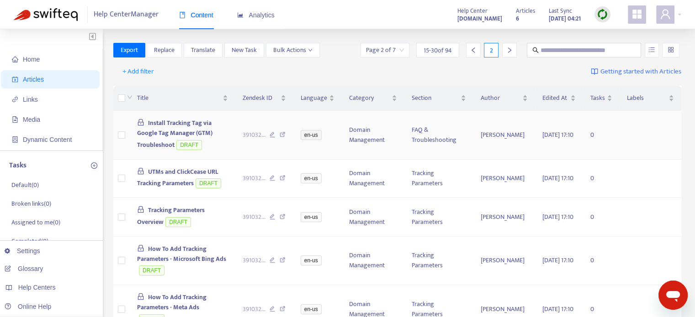
click at [201, 129] on span "Install Tracking Tag via Google Tag Manager (GTM) Troubleshoot" at bounding box center [174, 134] width 75 height 32
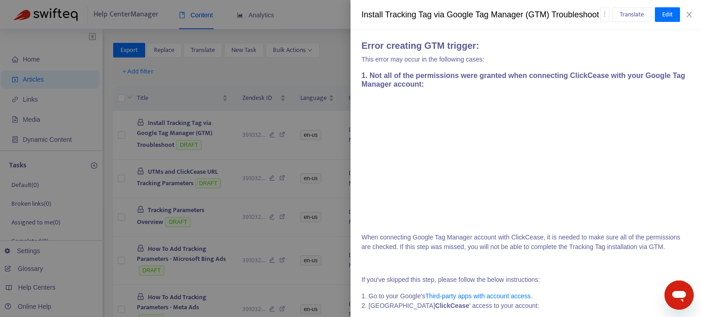
scroll to position [137, 0]
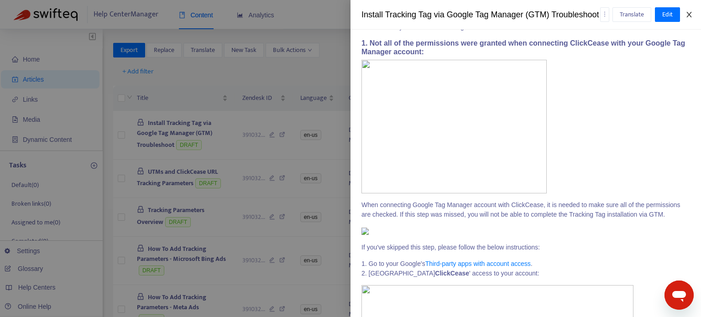
click at [686, 18] on icon "close" at bounding box center [689, 14] width 7 height 7
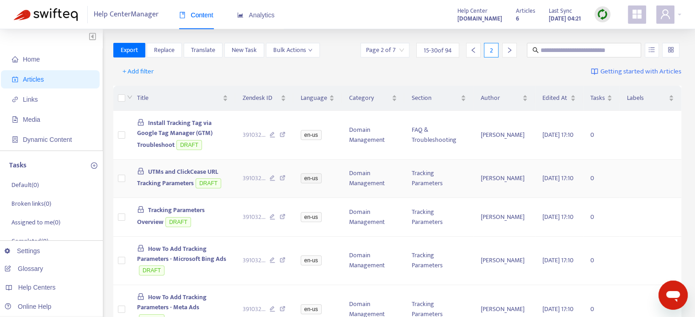
click at [172, 188] on span "UTMs and ClickCease URL Tracking Parameters" at bounding box center [177, 178] width 81 height 22
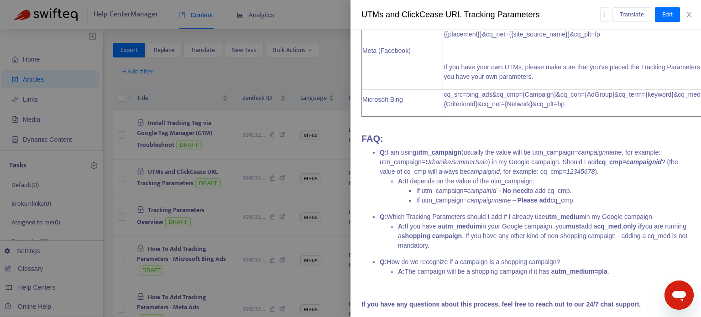
scroll to position [1987, 0]
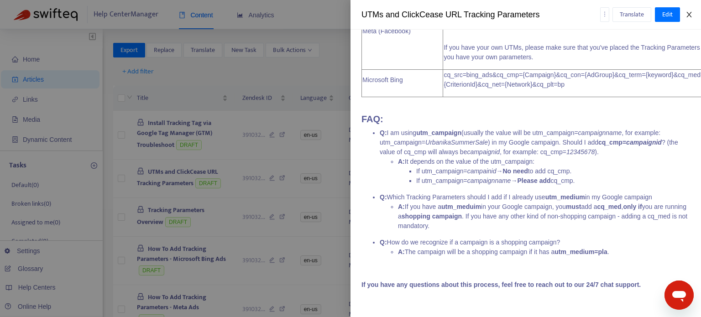
click at [690, 15] on icon "close" at bounding box center [689, 14] width 7 height 7
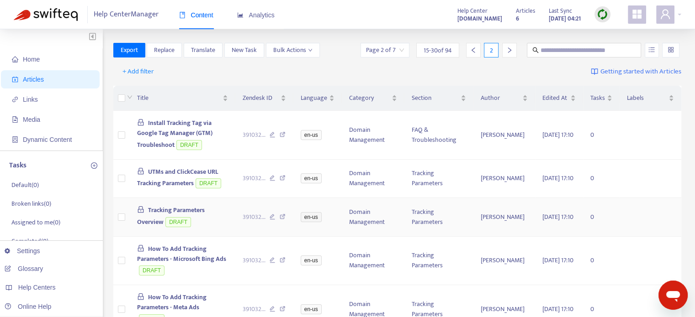
click at [174, 221] on span "Tracking Parameters Overview" at bounding box center [171, 216] width 68 height 22
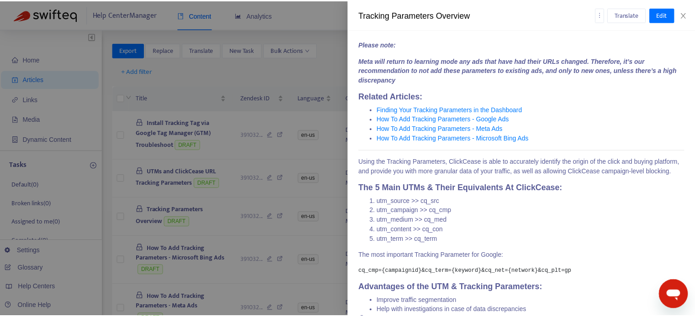
scroll to position [199, 0]
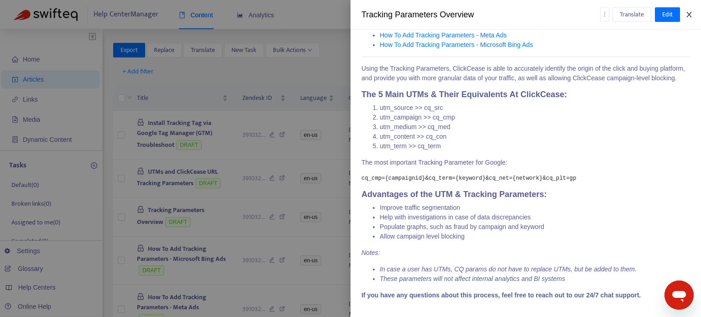
drag, startPoint x: 691, startPoint y: 13, endPoint x: 657, endPoint y: 28, distance: 37.2
click at [691, 14] on icon "close" at bounding box center [689, 14] width 7 height 7
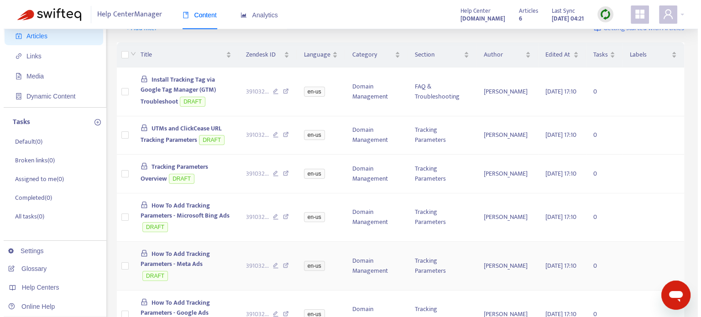
scroll to position [91, 0]
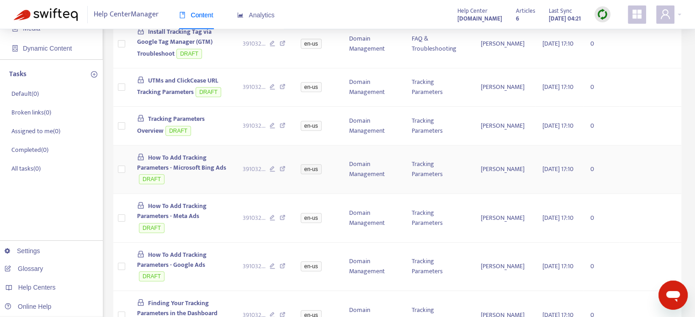
click at [207, 173] on span "How To Add Tracking Parameters - Microsoft Bing Ads" at bounding box center [181, 163] width 89 height 21
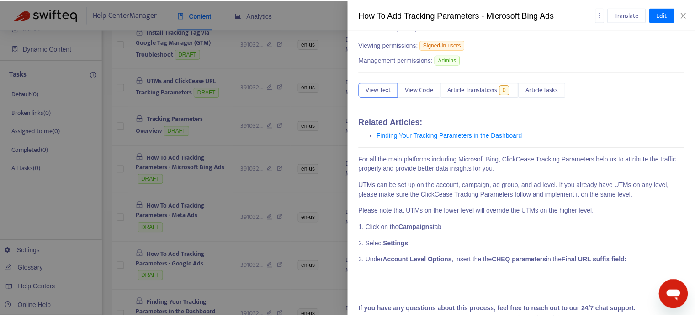
scroll to position [51, 0]
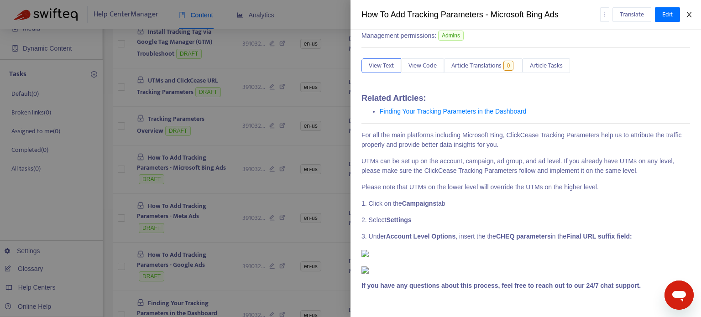
click at [690, 18] on icon "close" at bounding box center [689, 14] width 7 height 7
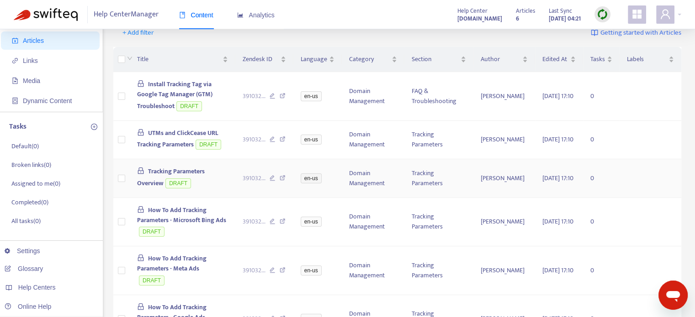
scroll to position [0, 0]
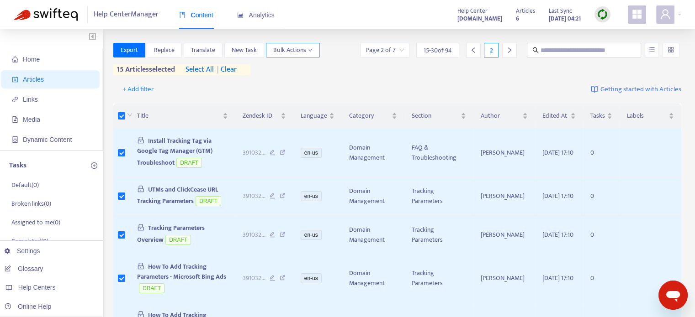
click at [311, 51] on icon "down" at bounding box center [310, 50] width 5 height 5
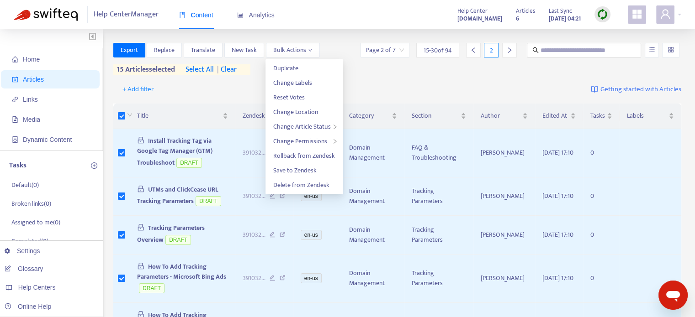
click at [362, 82] on div "+ Add filter Getting started with Articles" at bounding box center [397, 89] width 568 height 21
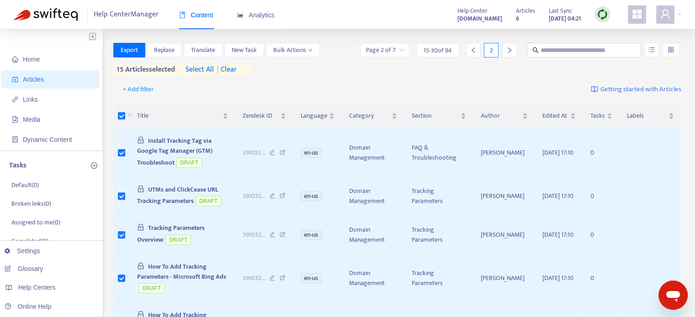
click at [676, 54] on div at bounding box center [670, 50] width 17 height 15
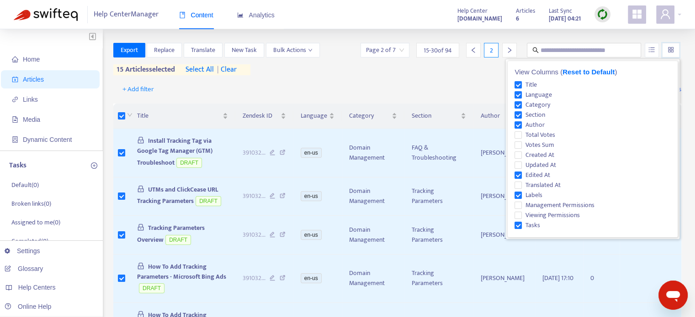
click at [460, 82] on div "+ Add filter Getting started with Articles" at bounding box center [397, 89] width 568 height 21
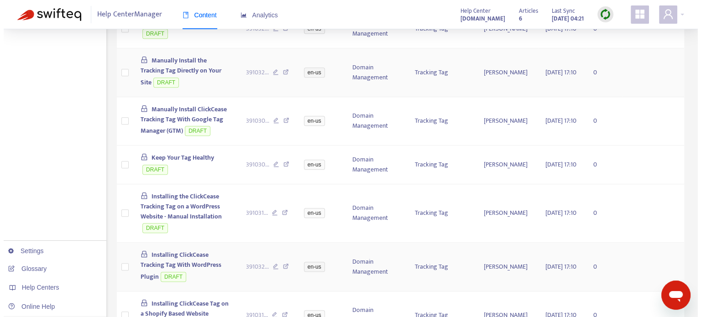
scroll to position [502, 0]
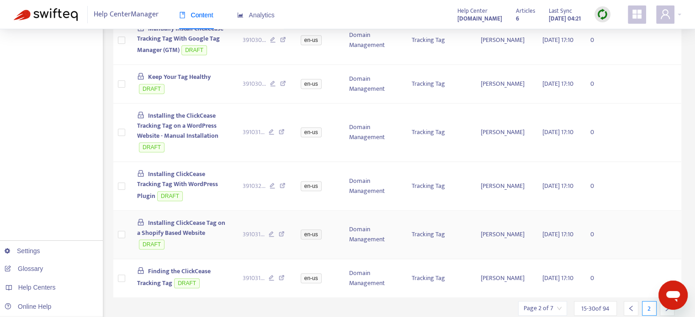
click at [177, 238] on span "Installing ClickCease Tag on a Shopify Based Website" at bounding box center [181, 228] width 88 height 21
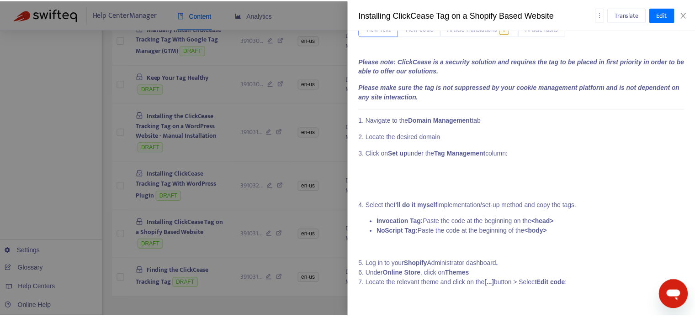
scroll to position [0, 0]
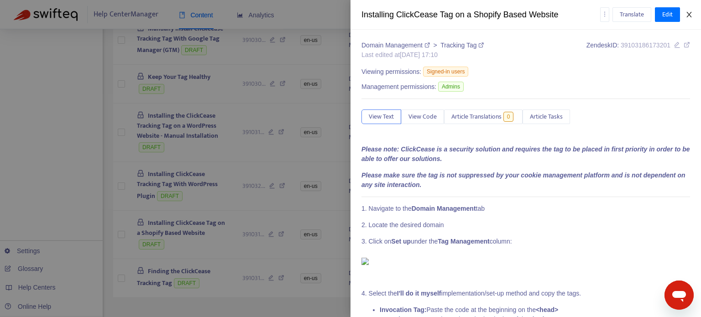
click at [693, 16] on icon "close" at bounding box center [689, 14] width 7 height 7
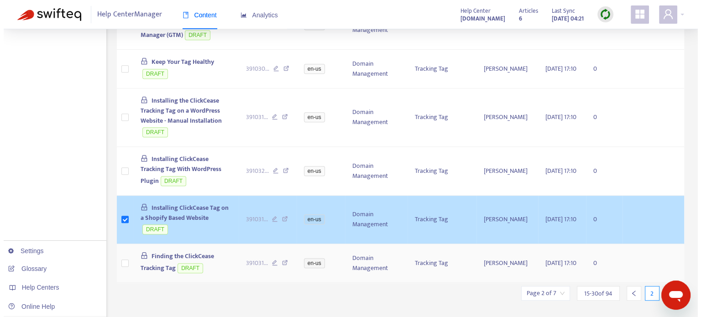
scroll to position [568, 0]
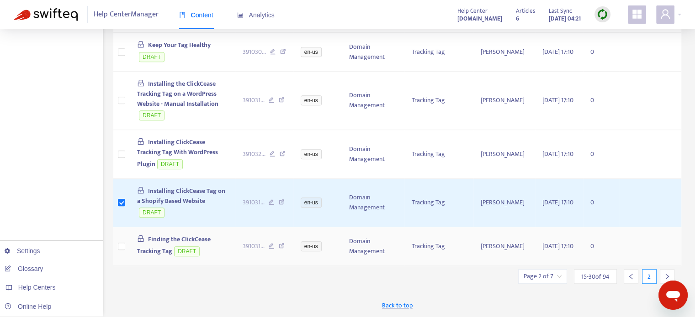
click at [160, 245] on span "Finding the ClickCease Tracking Tag" at bounding box center [174, 245] width 74 height 22
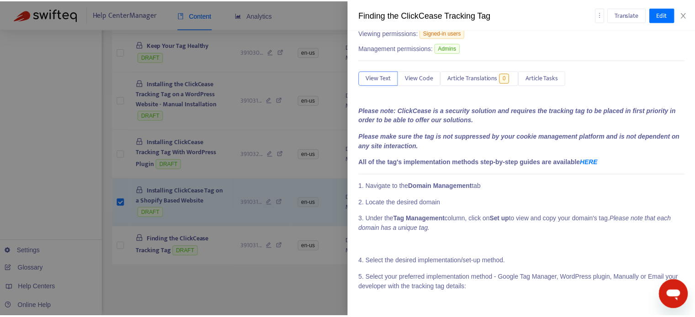
scroll to position [64, 0]
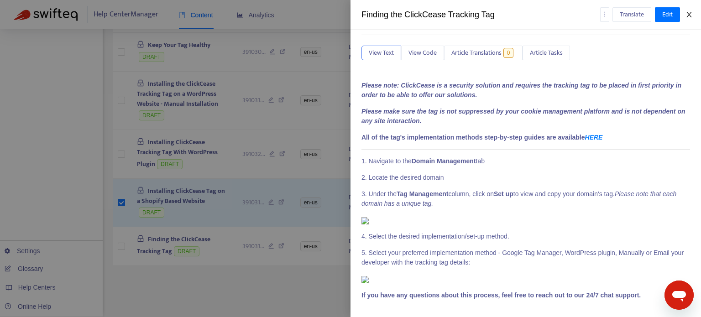
click at [692, 12] on icon "close" at bounding box center [689, 14] width 7 height 7
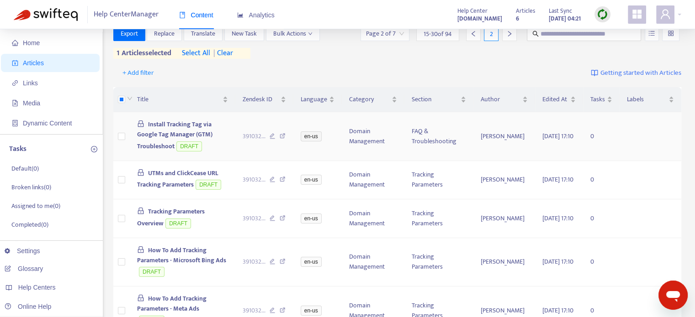
scroll to position [0, 0]
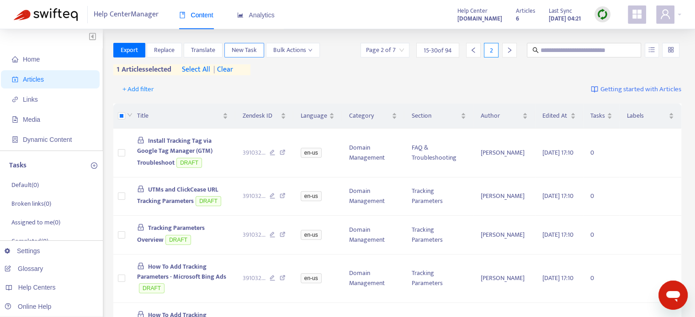
click at [237, 51] on span "New Task" at bounding box center [244, 50] width 25 height 10
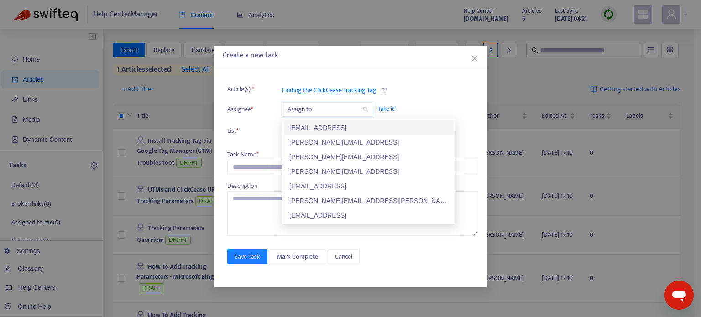
click at [320, 110] on input "search" at bounding box center [328, 110] width 80 height 14
click at [310, 216] on div "[EMAIL_ADDRESS]" at bounding box center [368, 215] width 159 height 10
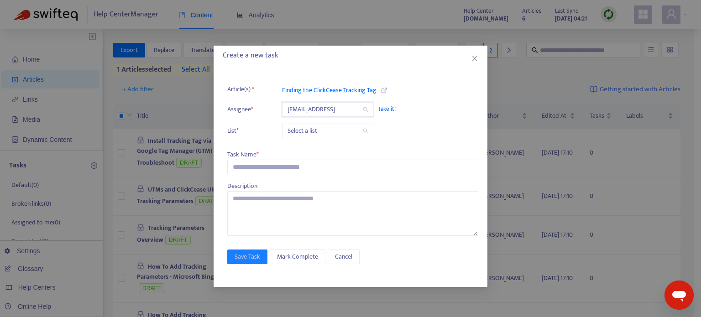
click at [302, 133] on input "search" at bounding box center [328, 131] width 80 height 14
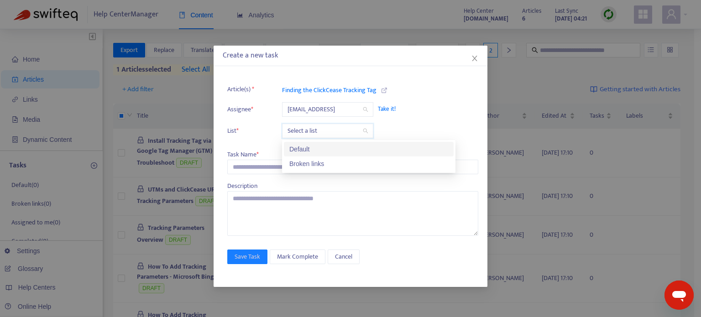
click at [316, 147] on div "Default" at bounding box center [368, 149] width 159 height 10
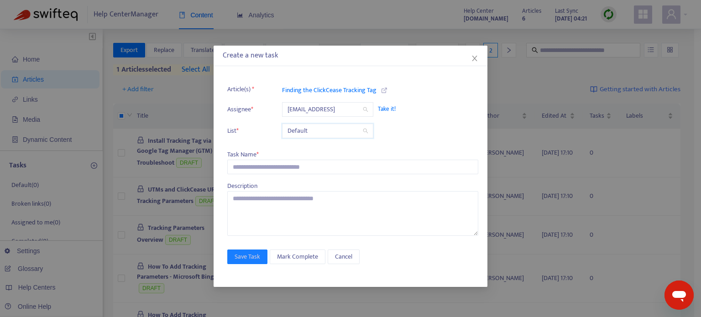
click at [329, 131] on span "Default" at bounding box center [328, 131] width 80 height 14
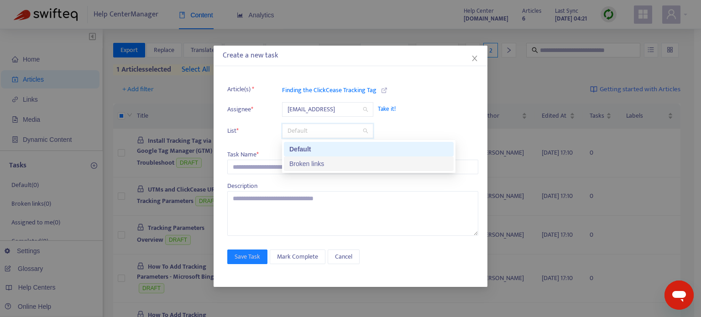
click at [325, 165] on div "Broken links" at bounding box center [368, 164] width 159 height 10
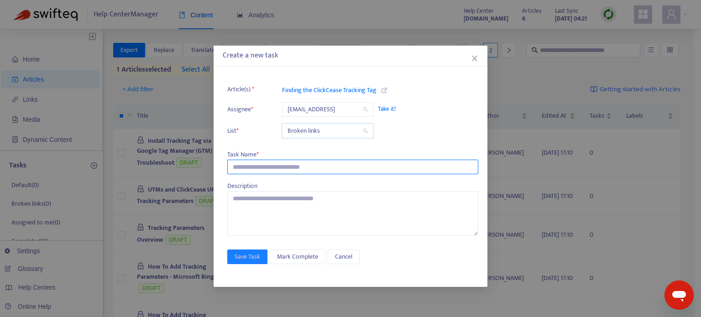
click at [270, 167] on input "text" at bounding box center [352, 167] width 251 height 15
type input "**********"
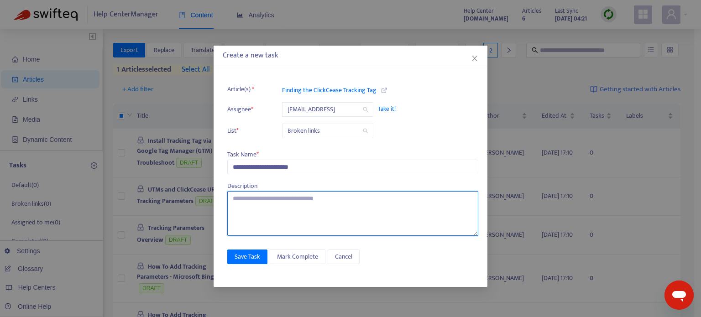
click at [253, 205] on textarea at bounding box center [352, 213] width 251 height 45
type textarea "*"
click at [343, 133] on span "Broken links" at bounding box center [328, 131] width 80 height 14
type textarea "**********"
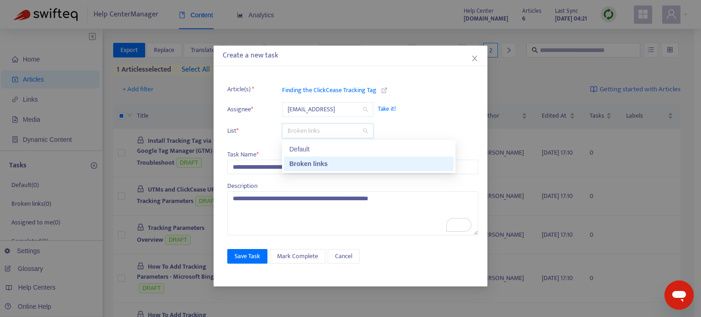
click at [405, 126] on li "List * Broken links" at bounding box center [352, 131] width 251 height 15
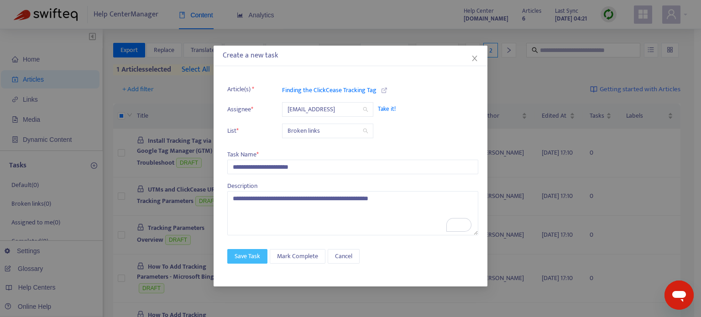
click at [247, 256] on span "Save Task" at bounding box center [248, 257] width 26 height 10
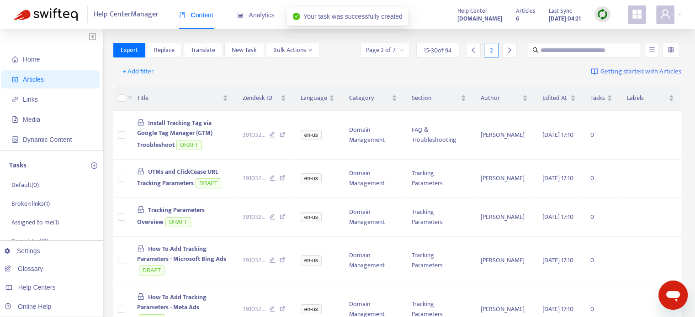
click at [246, 68] on div "+ Add filter Getting started with Articles" at bounding box center [397, 71] width 568 height 21
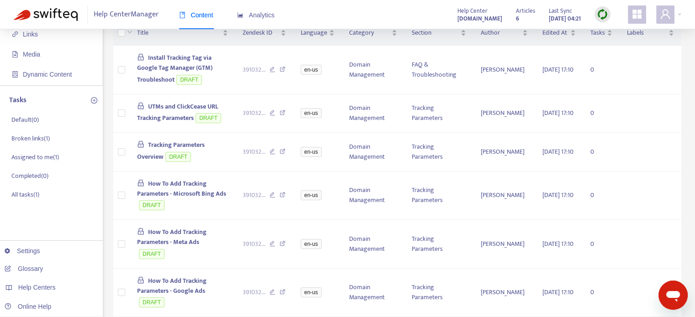
scroll to position [46, 0]
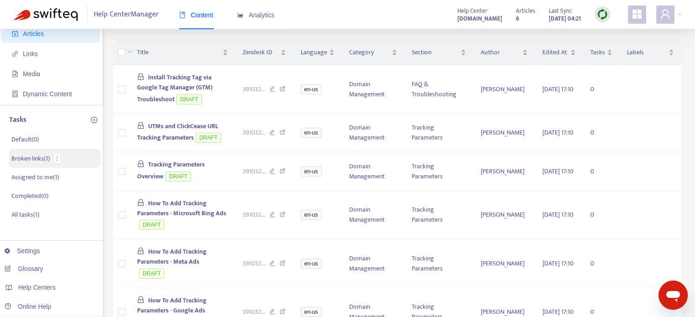
click at [41, 158] on p "Broken links ( 1 )" at bounding box center [30, 159] width 38 height 10
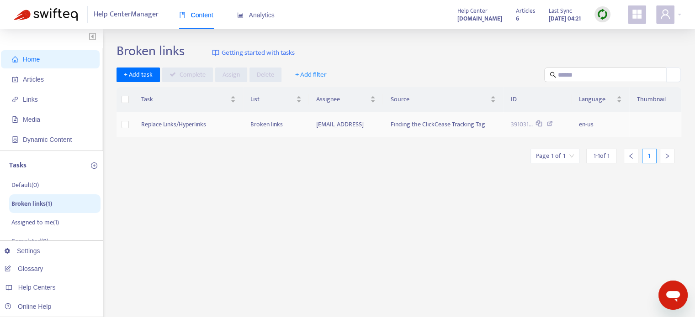
click at [217, 127] on td "Replace Links/Hyperlinks" at bounding box center [188, 124] width 109 height 25
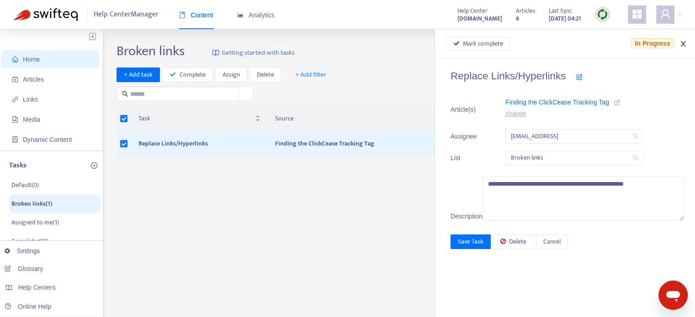
click at [681, 44] on icon "close" at bounding box center [682, 43] width 7 height 7
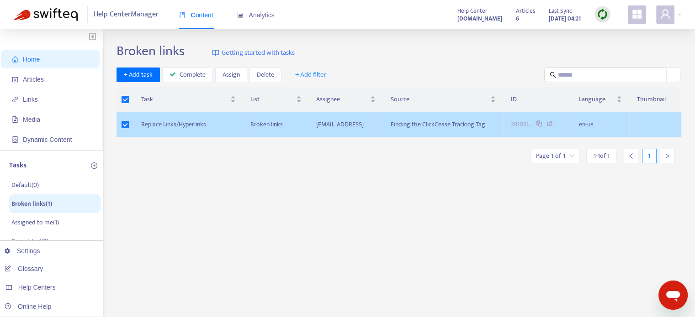
click at [166, 122] on td "Replace Links/Hyperlinks" at bounding box center [188, 124] width 109 height 25
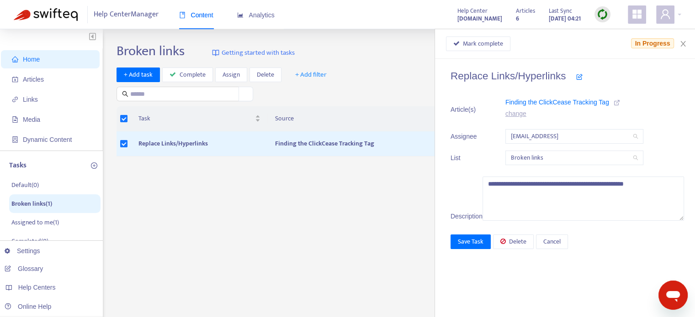
click at [620, 102] on icon at bounding box center [616, 103] width 6 height 6
click at [317, 206] on div "**********" at bounding box center [398, 310] width 564 height 534
click at [40, 83] on span "Articles" at bounding box center [33, 79] width 21 height 7
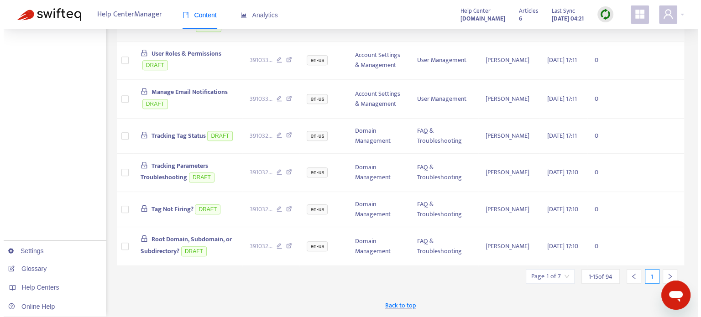
scroll to position [502, 0]
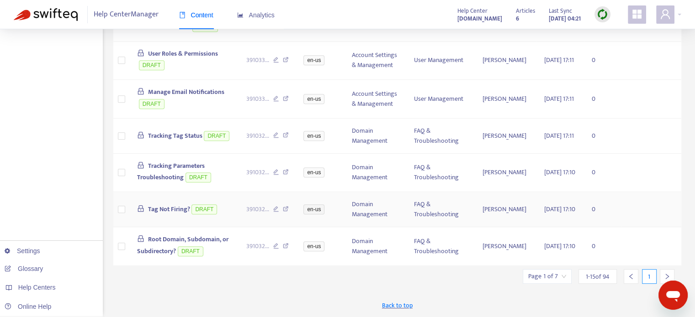
click at [167, 215] on span "Tag Not Firing?" at bounding box center [169, 209] width 42 height 11
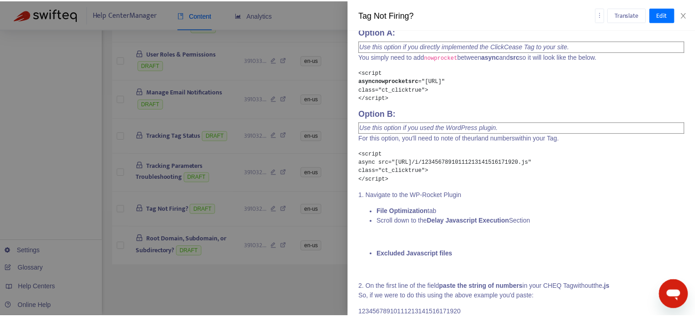
scroll to position [594, 0]
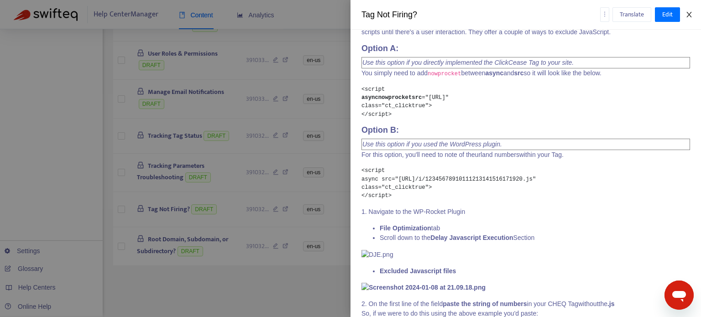
click at [689, 13] on icon "close" at bounding box center [689, 14] width 7 height 7
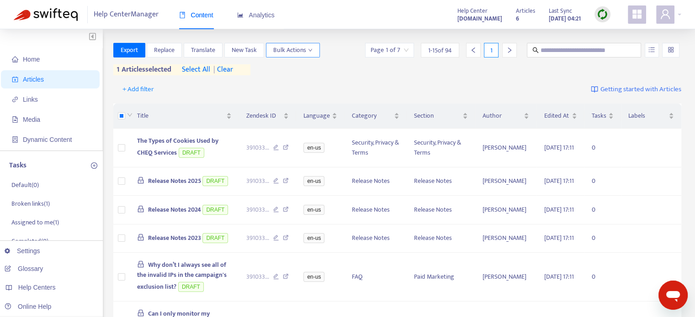
click at [312, 53] on button "Bulk Actions" at bounding box center [293, 50] width 54 height 15
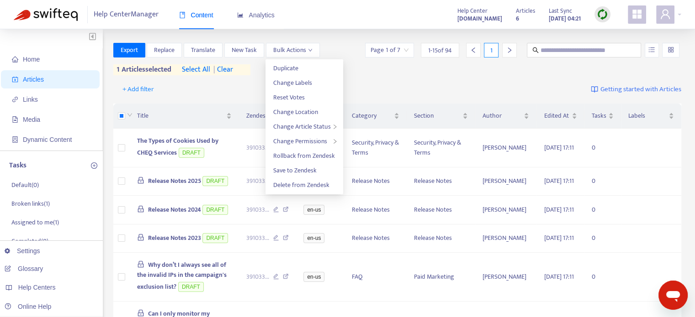
click at [216, 91] on div "+ Add filter Getting started with Articles" at bounding box center [397, 89] width 568 height 21
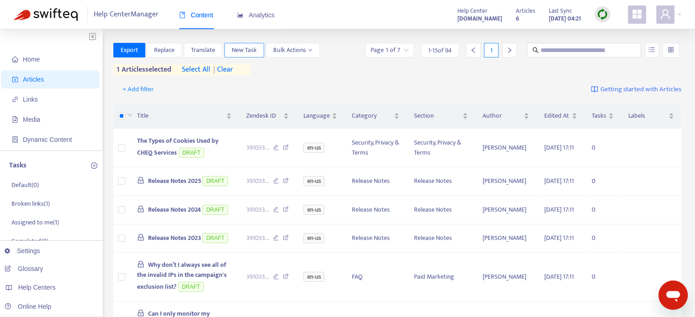
click at [247, 52] on span "New Task" at bounding box center [244, 50] width 25 height 10
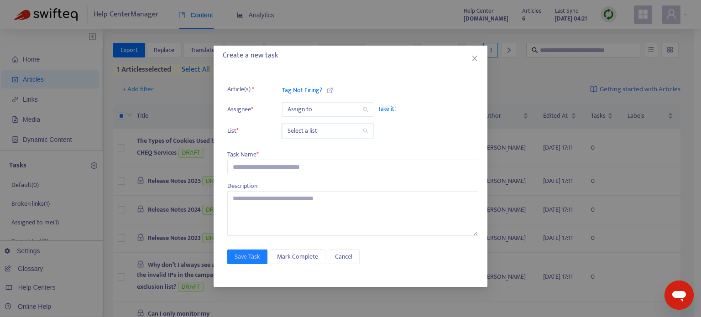
click at [307, 133] on input "search" at bounding box center [328, 131] width 80 height 14
click at [310, 163] on div "Broken links" at bounding box center [368, 164] width 159 height 10
click at [327, 111] on input "search" at bounding box center [328, 110] width 80 height 14
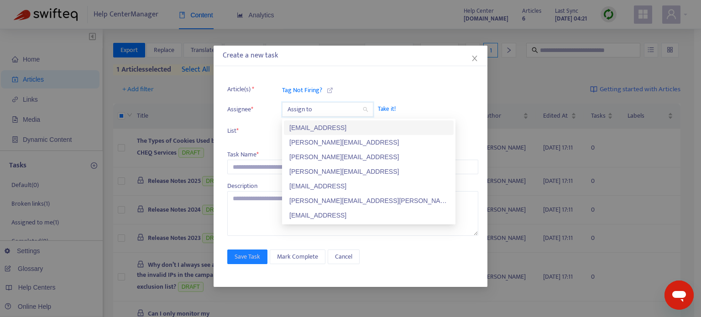
click at [429, 105] on span "Take it!" at bounding box center [423, 109] width 91 height 9
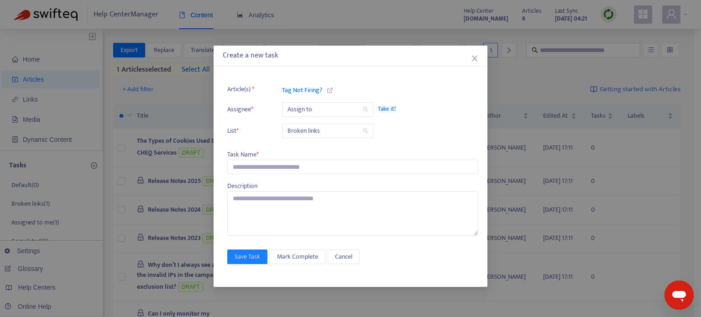
click at [384, 109] on span "Take it!" at bounding box center [423, 109] width 91 height 9
click at [389, 107] on span "Take it!" at bounding box center [423, 109] width 91 height 9
click at [389, 108] on span "Take it!" at bounding box center [423, 109] width 91 height 9
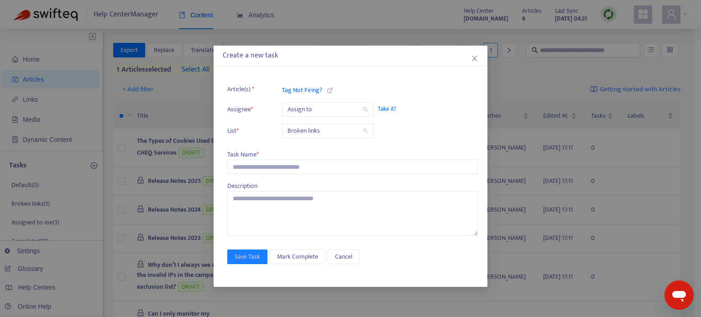
click at [397, 138] on ul "Article(s) * Tag Not Firing? Assignee * Assign to Take it! List * Broken links" at bounding box center [352, 111] width 251 height 64
click at [477, 58] on icon "close" at bounding box center [474, 58] width 7 height 7
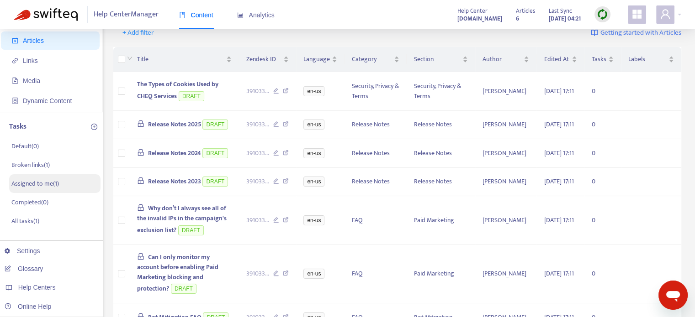
scroll to position [91, 0]
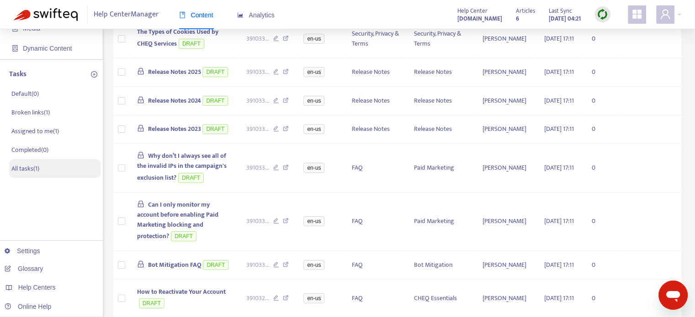
click at [28, 165] on p "All tasks ( 1 )" at bounding box center [25, 169] width 28 height 10
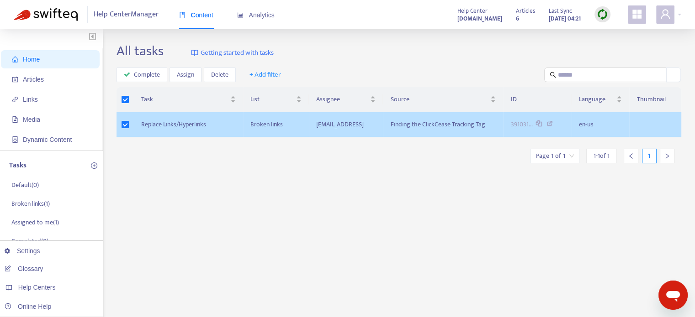
click at [177, 123] on td "Replace Links/Hyperlinks" at bounding box center [188, 124] width 109 height 25
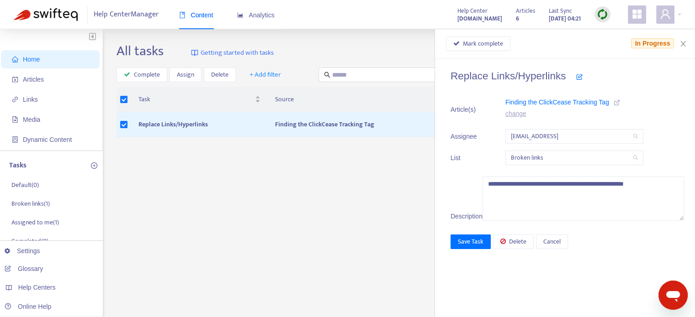
click at [526, 115] on link "change" at bounding box center [515, 113] width 21 height 7
click at [558, 120] on div "Finding the ClickCease Tracking Tag en-us" at bounding box center [564, 110] width 114 height 24
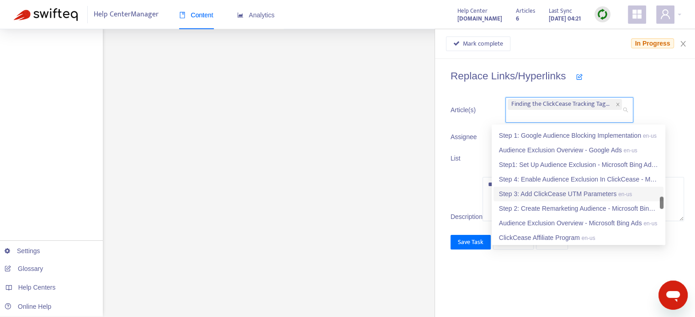
scroll to position [846, 0]
click at [328, 172] on div "**********" at bounding box center [398, 51] width 564 height 534
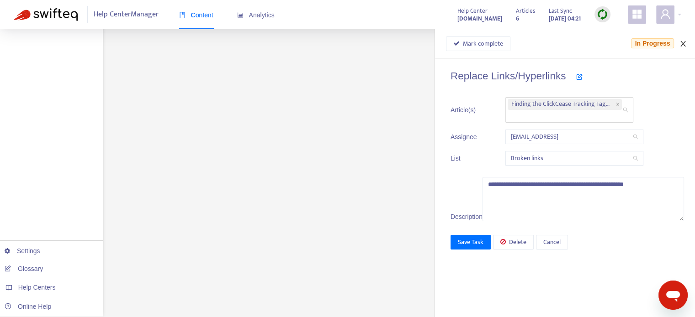
click at [683, 42] on icon "close" at bounding box center [682, 43] width 7 height 7
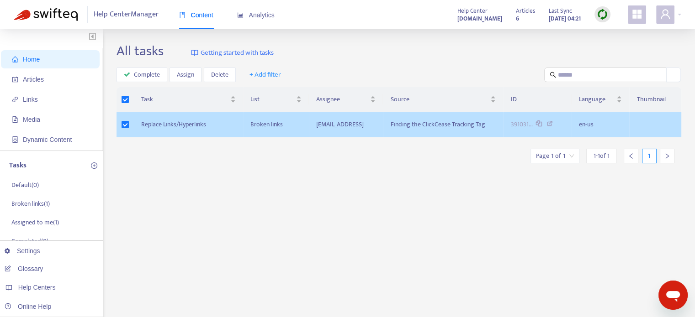
click at [168, 125] on td "Replace Links/Hyperlinks" at bounding box center [188, 124] width 109 height 25
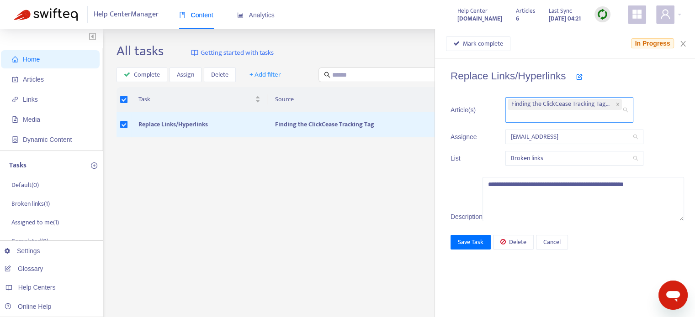
click at [612, 116] on div "Finding the ClickCease Tracking Tag en-us" at bounding box center [564, 110] width 114 height 24
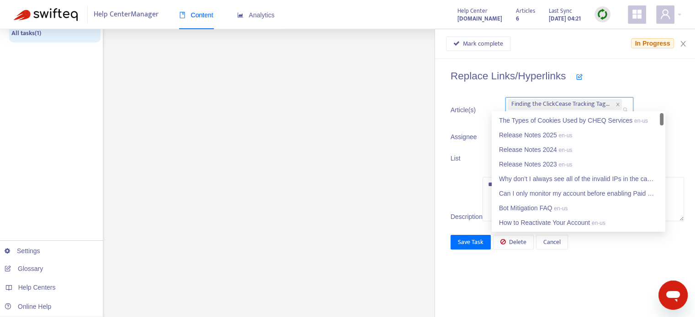
scroll to position [214, 0]
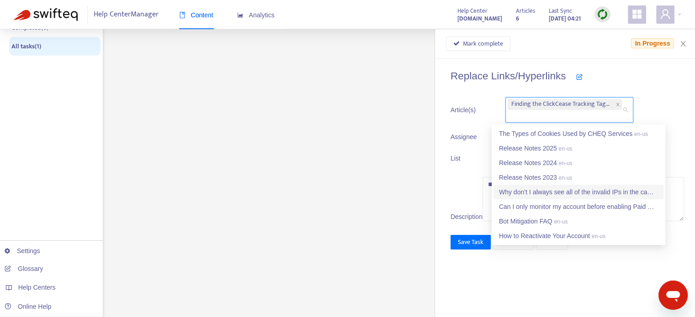
click at [510, 192] on div "Why don’t I always see all of the invalid IPs in the campaign's exclusion list?…" at bounding box center [578, 192] width 159 height 10
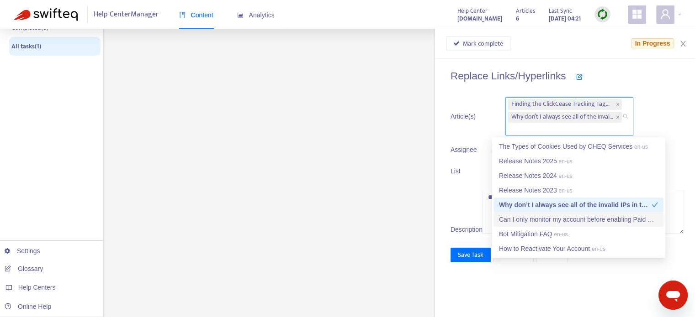
click at [518, 217] on div "Can I only monitor my account before enabling Paid Marketing blocking and prote…" at bounding box center [578, 220] width 159 height 10
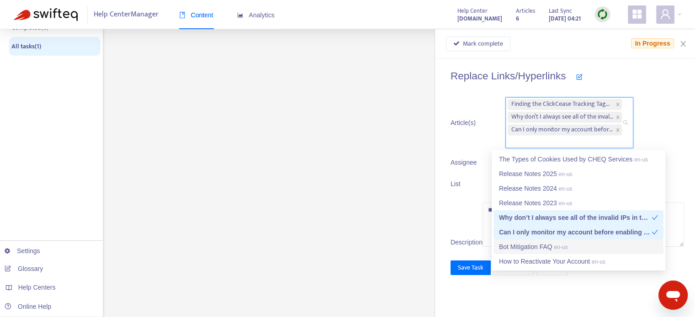
click at [519, 245] on div "Bot Mitigation FAQ en-us" at bounding box center [578, 247] width 159 height 10
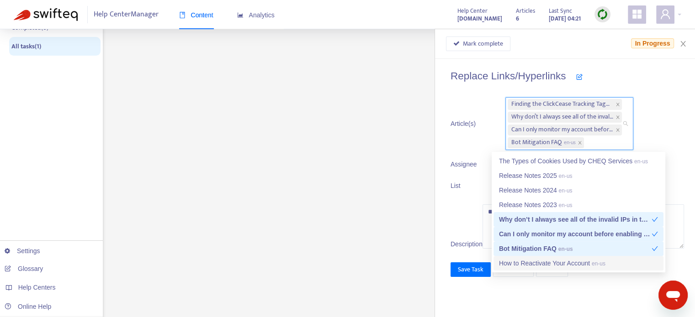
click at [522, 261] on div "How to Reactivate Your Account en-us" at bounding box center [578, 263] width 159 height 10
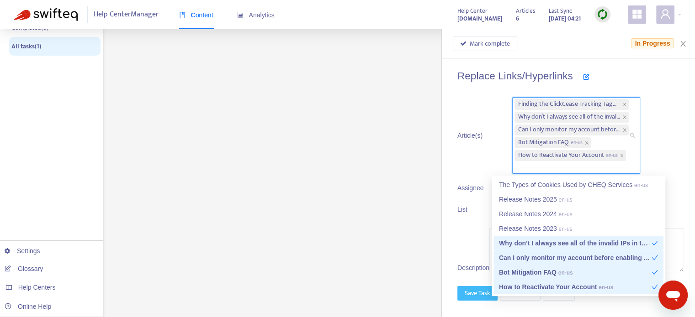
click at [488, 301] on button "Save Task" at bounding box center [477, 293] width 40 height 15
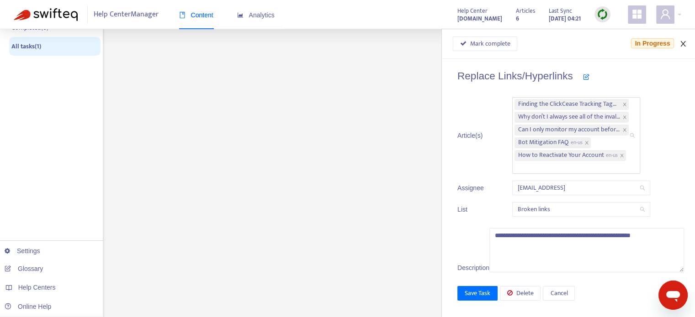
click at [682, 42] on icon "close" at bounding box center [682, 43] width 7 height 7
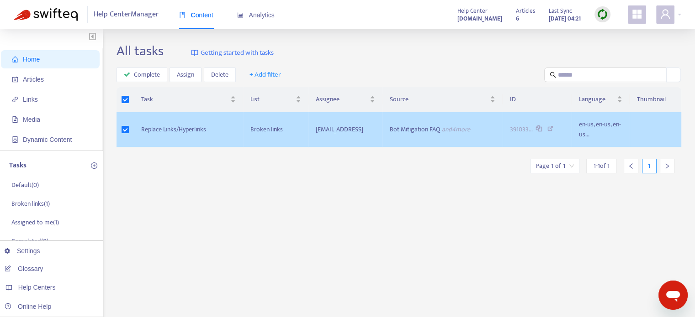
click at [163, 130] on td "Replace Links/Hyperlinks" at bounding box center [188, 129] width 109 height 35
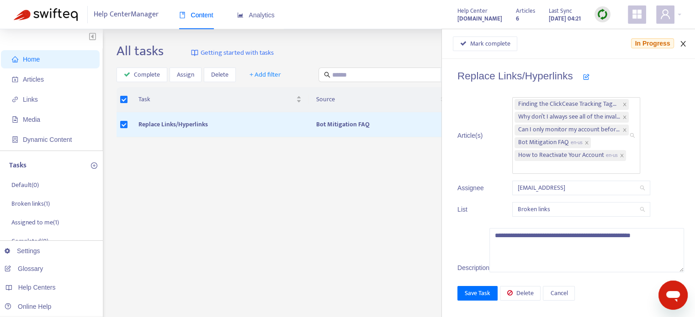
click at [682, 42] on icon "close" at bounding box center [682, 43] width 7 height 7
